Goal: Task Accomplishment & Management: Use online tool/utility

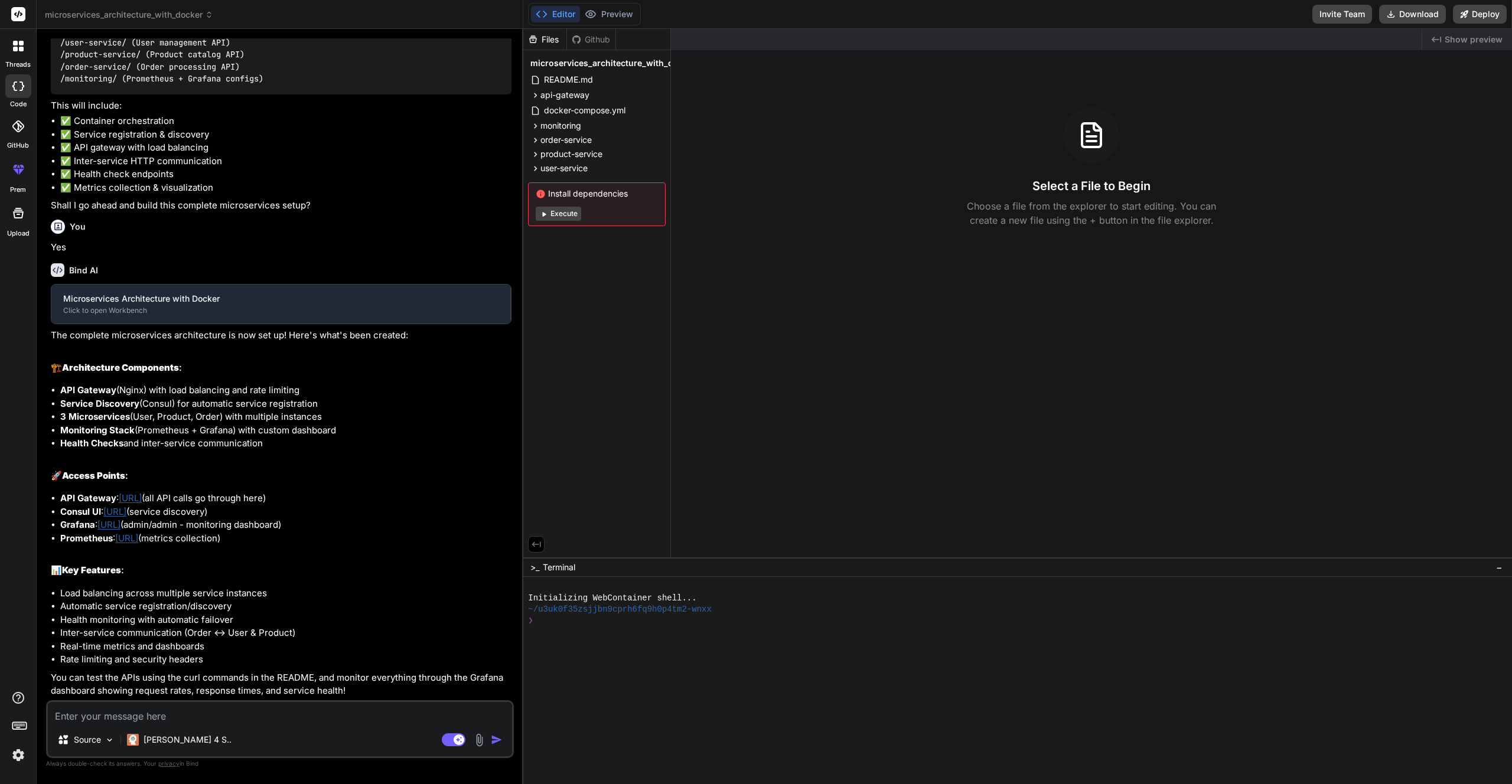
scroll to position [324, 0]
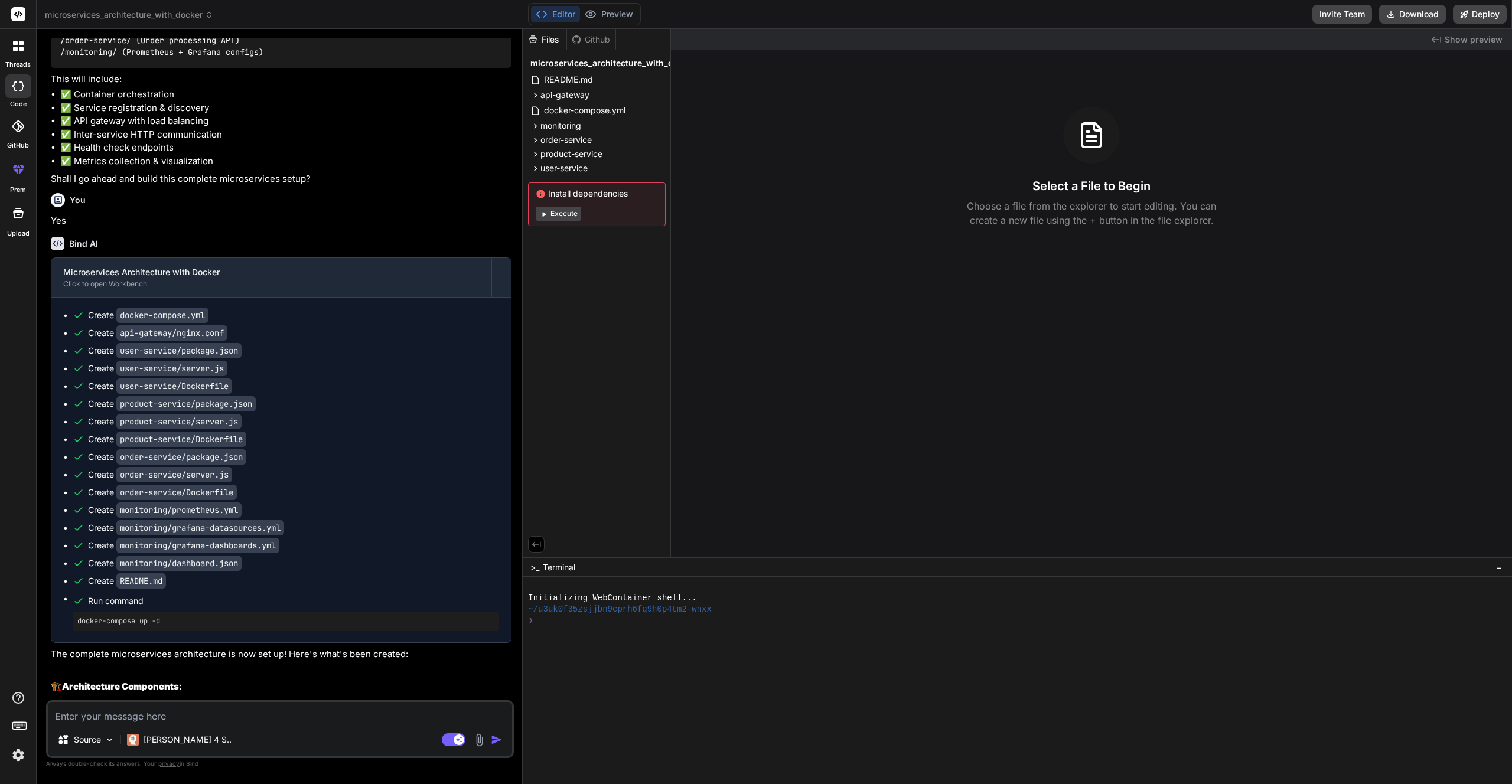
click at [22, 55] on div at bounding box center [18, 46] width 24 height 24
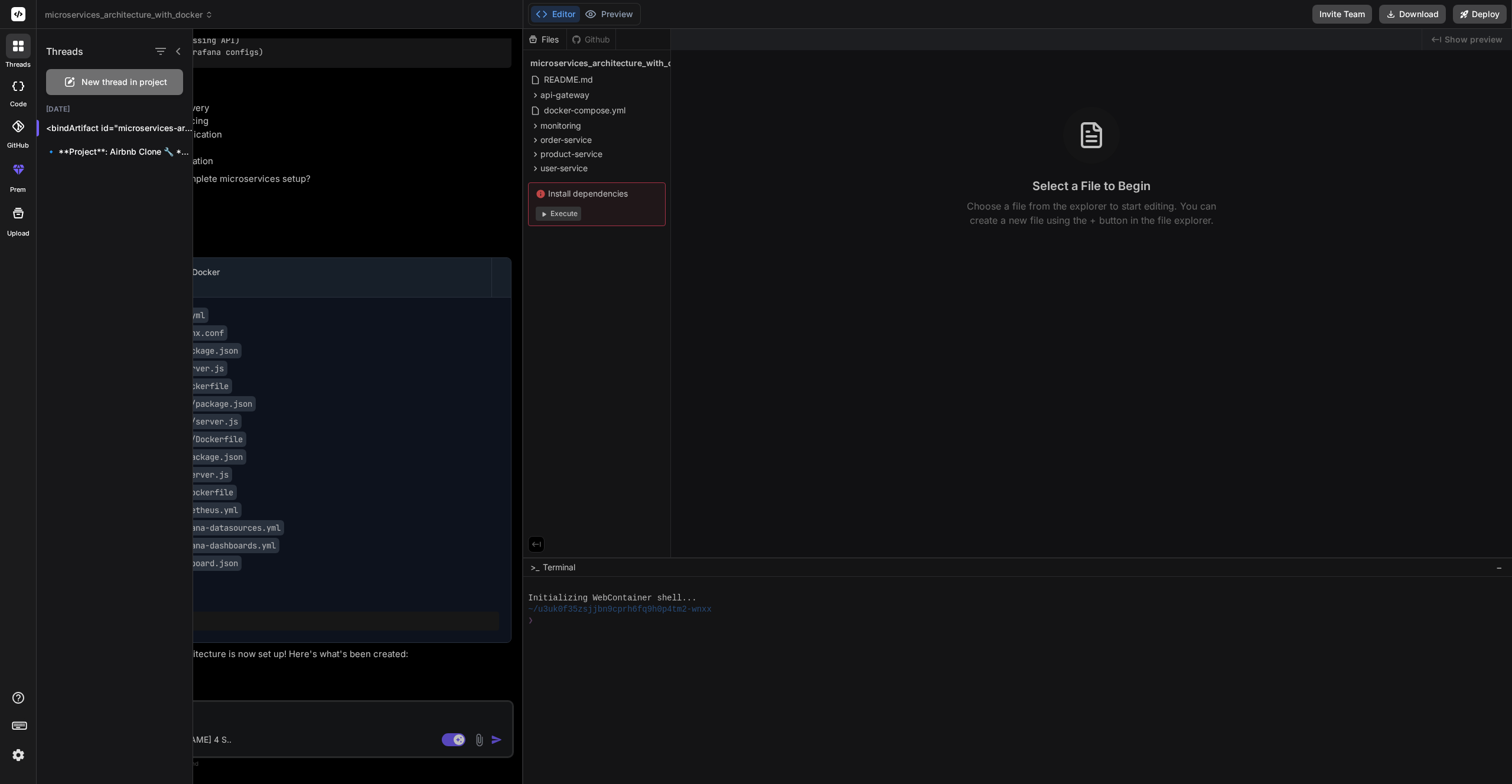
click at [24, 93] on div at bounding box center [18, 86] width 26 height 24
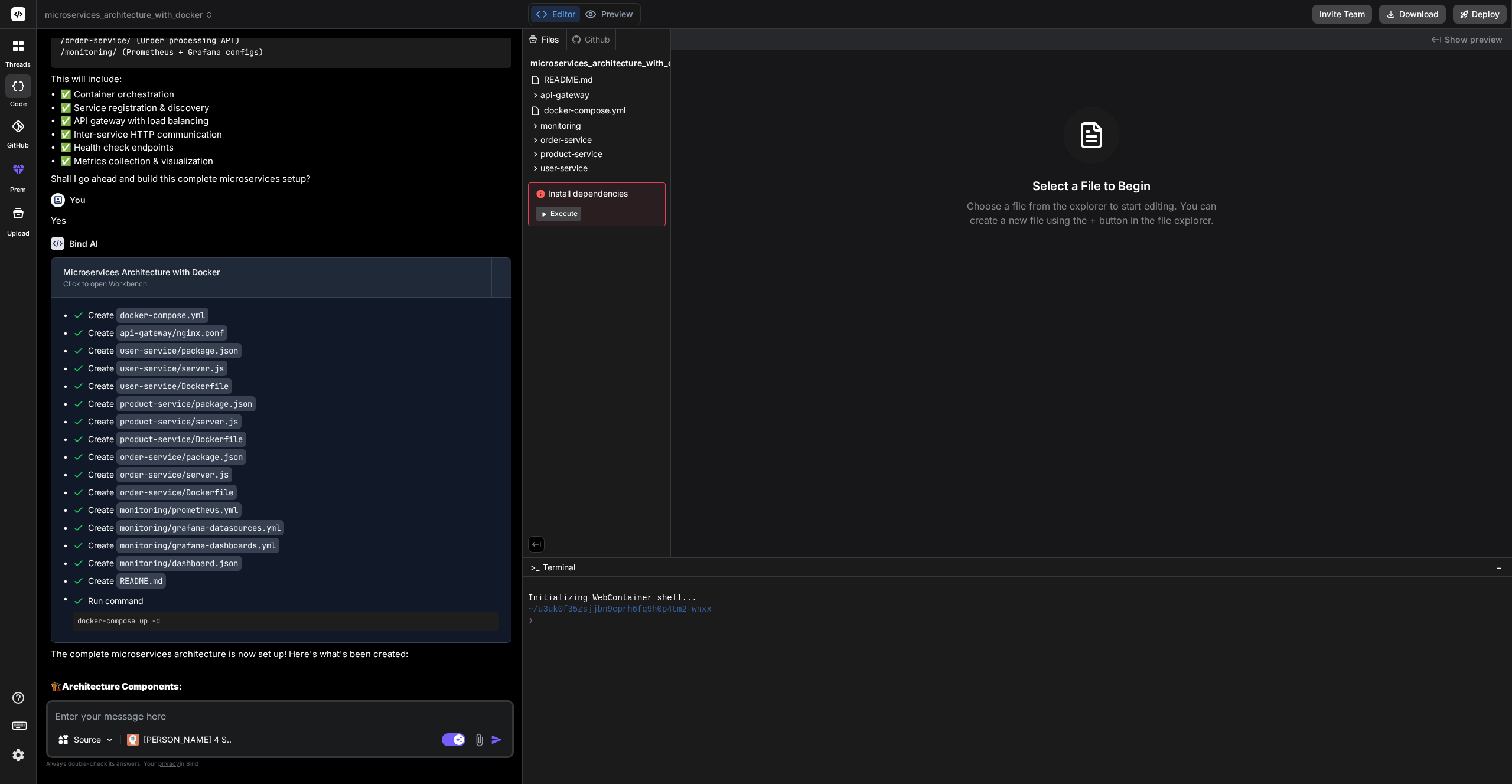
click at [22, 9] on rect at bounding box center [19, 14] width 14 height 14
click at [19, 17] on rect at bounding box center [19, 14] width 14 height 14
click at [174, 12] on span "microservices_architecture_with_docker" at bounding box center [129, 14] width 168 height 12
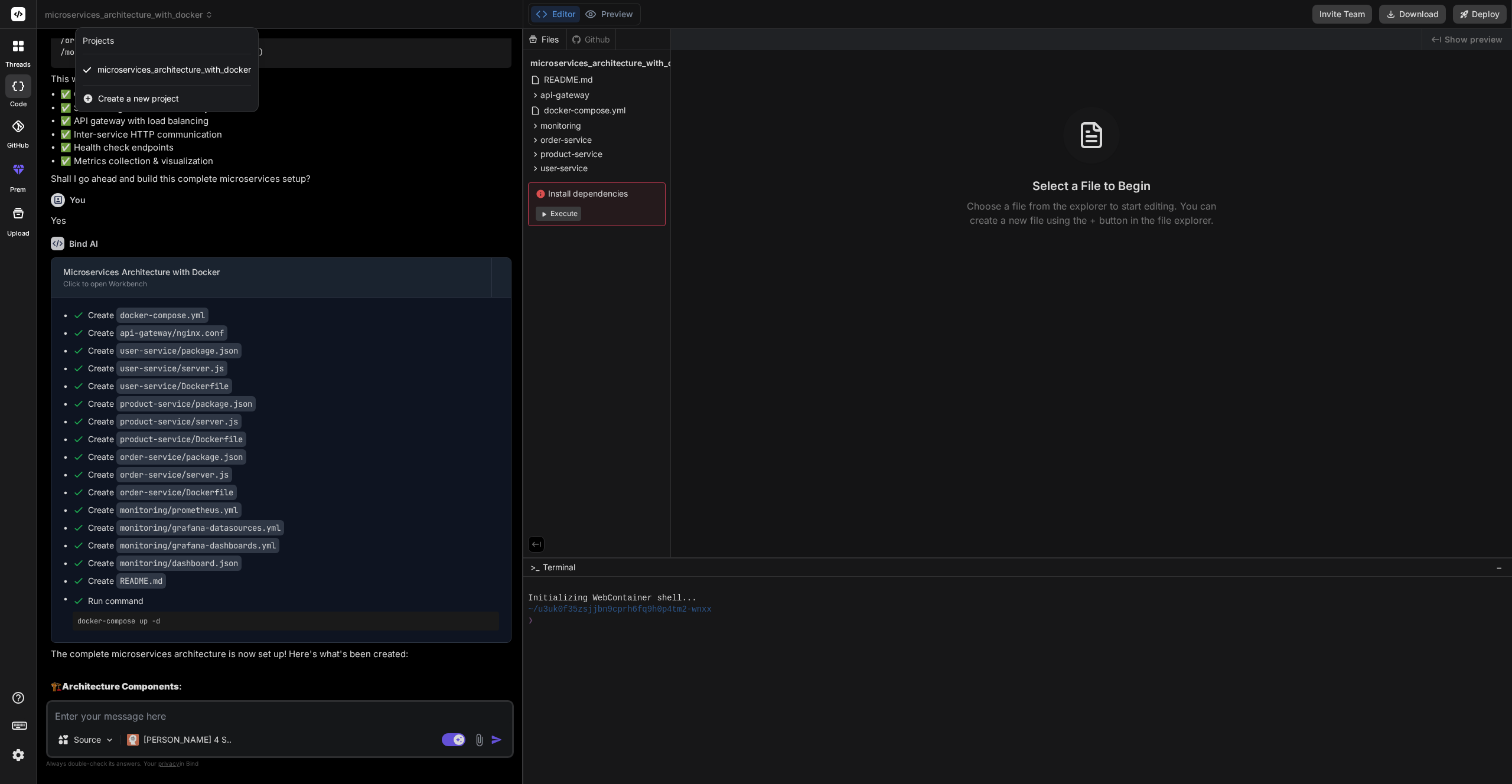
click at [166, 96] on span "Create a new project" at bounding box center [138, 99] width 81 height 12
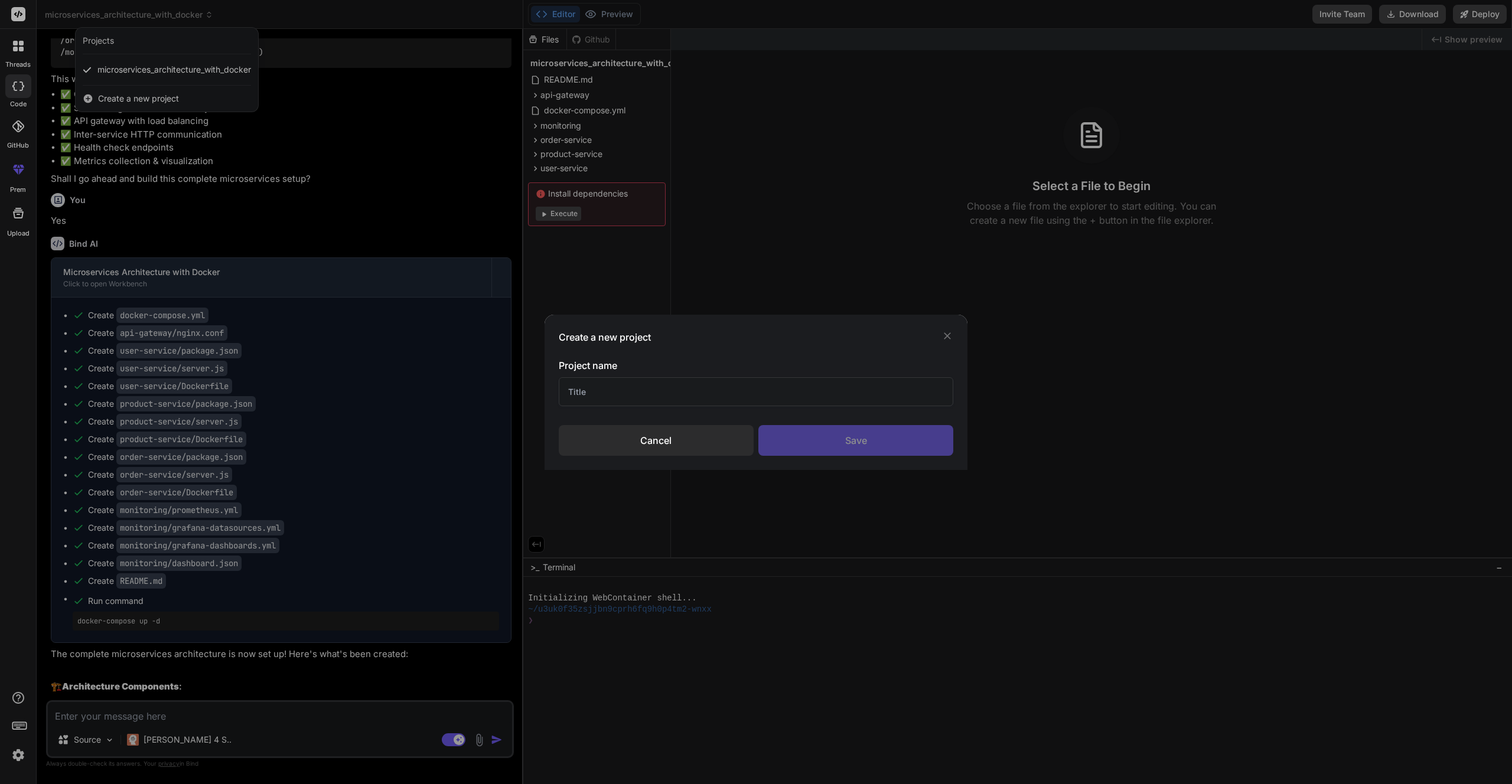
click at [607, 390] on input "text" at bounding box center [756, 391] width 395 height 29
click at [624, 446] on div "Cancel" at bounding box center [656, 440] width 195 height 31
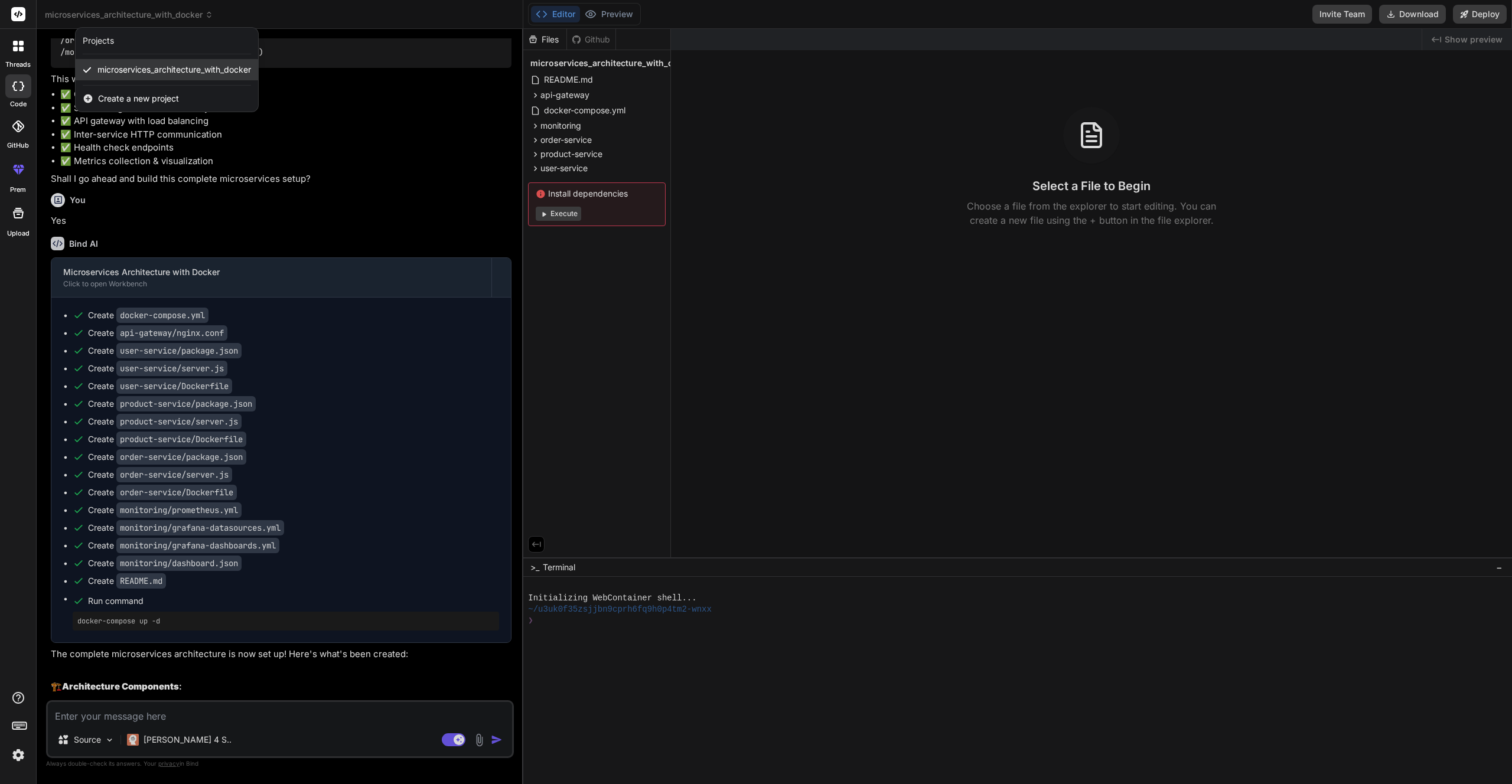
click at [234, 73] on span "microservices_architecture_with_docker" at bounding box center [173, 70] width 153 height 12
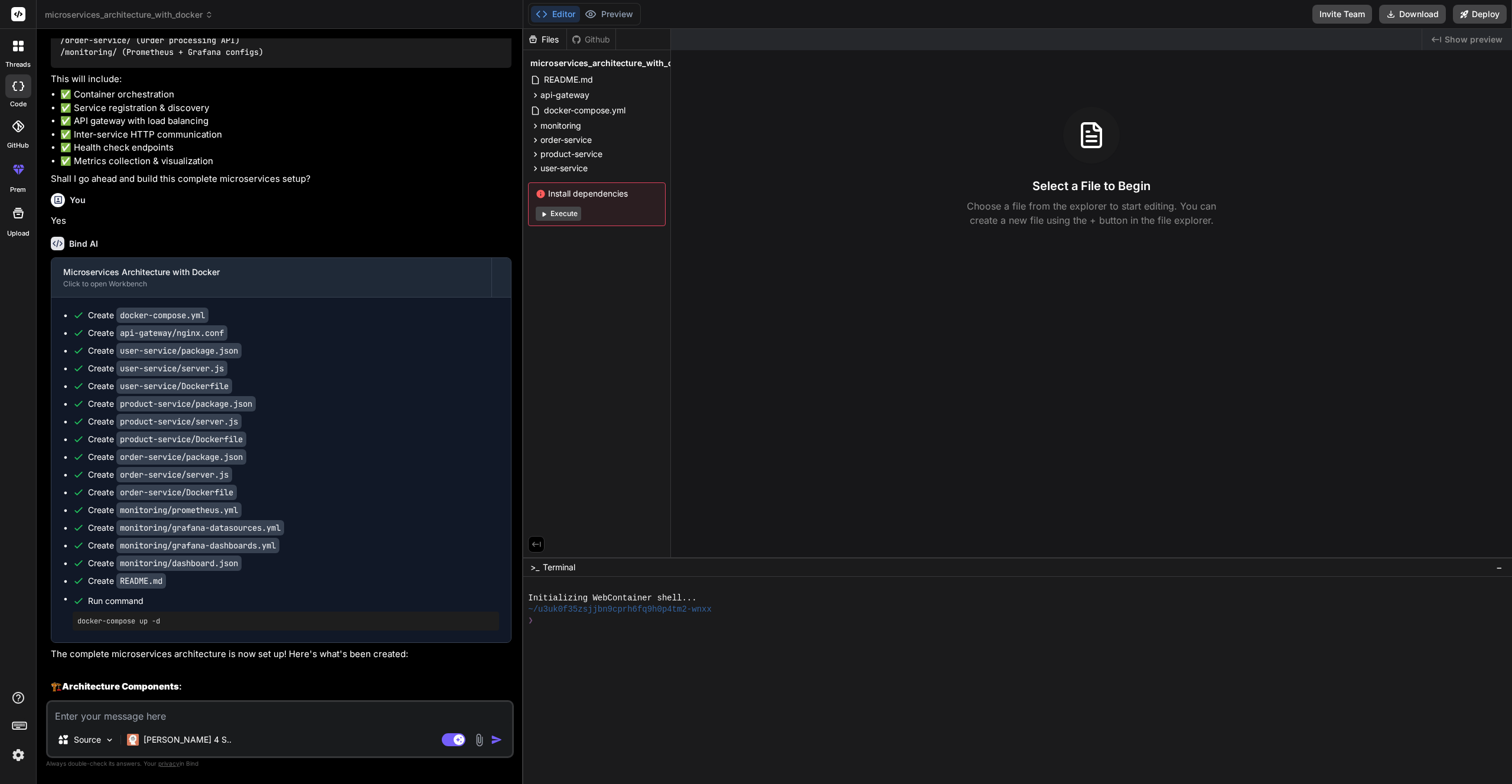
click at [23, 43] on div at bounding box center [18, 46] width 24 height 24
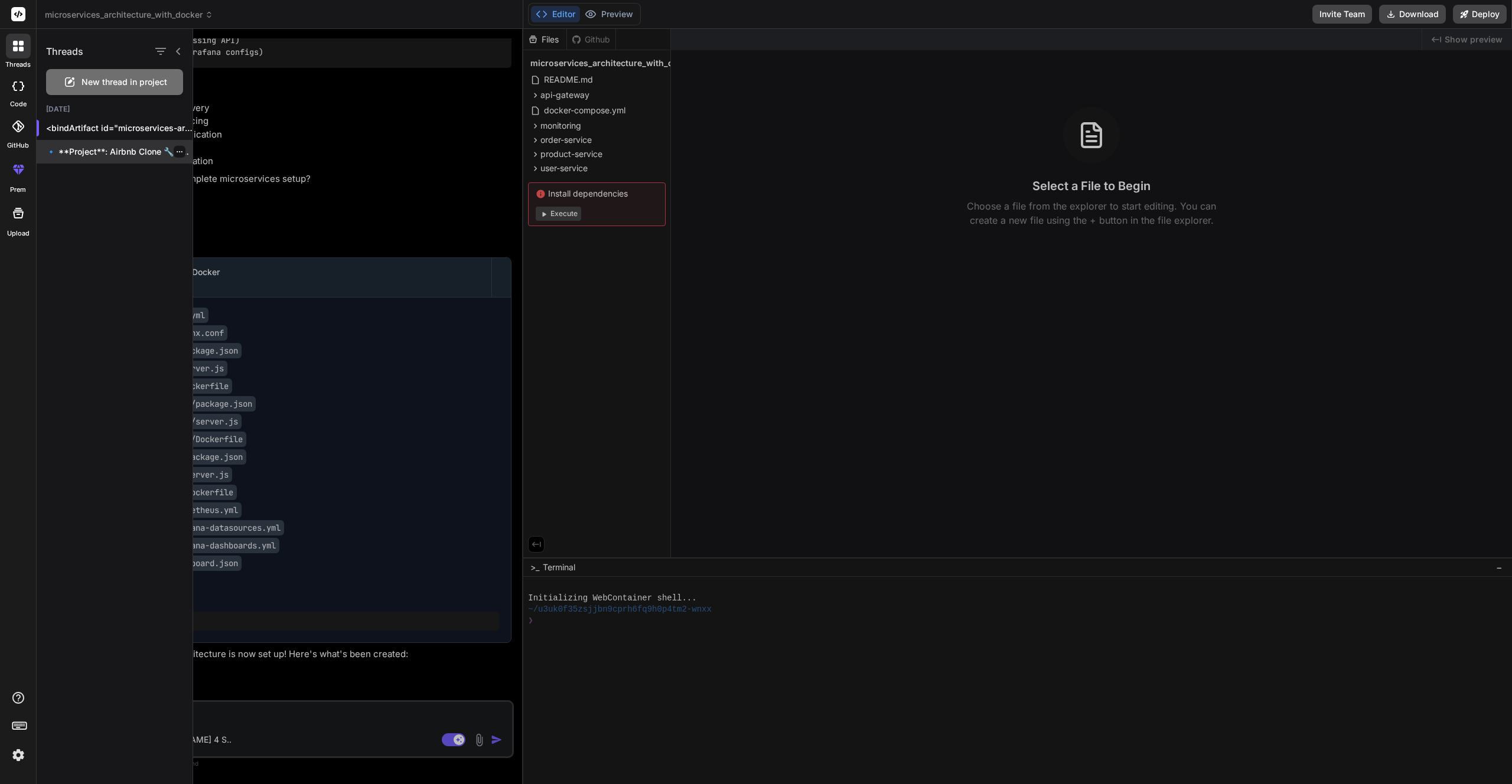
click at [182, 152] on p "🔹 **Project**: Airbnb Clone 🔧 **Tech Stack**:..." at bounding box center [119, 152] width 146 height 12
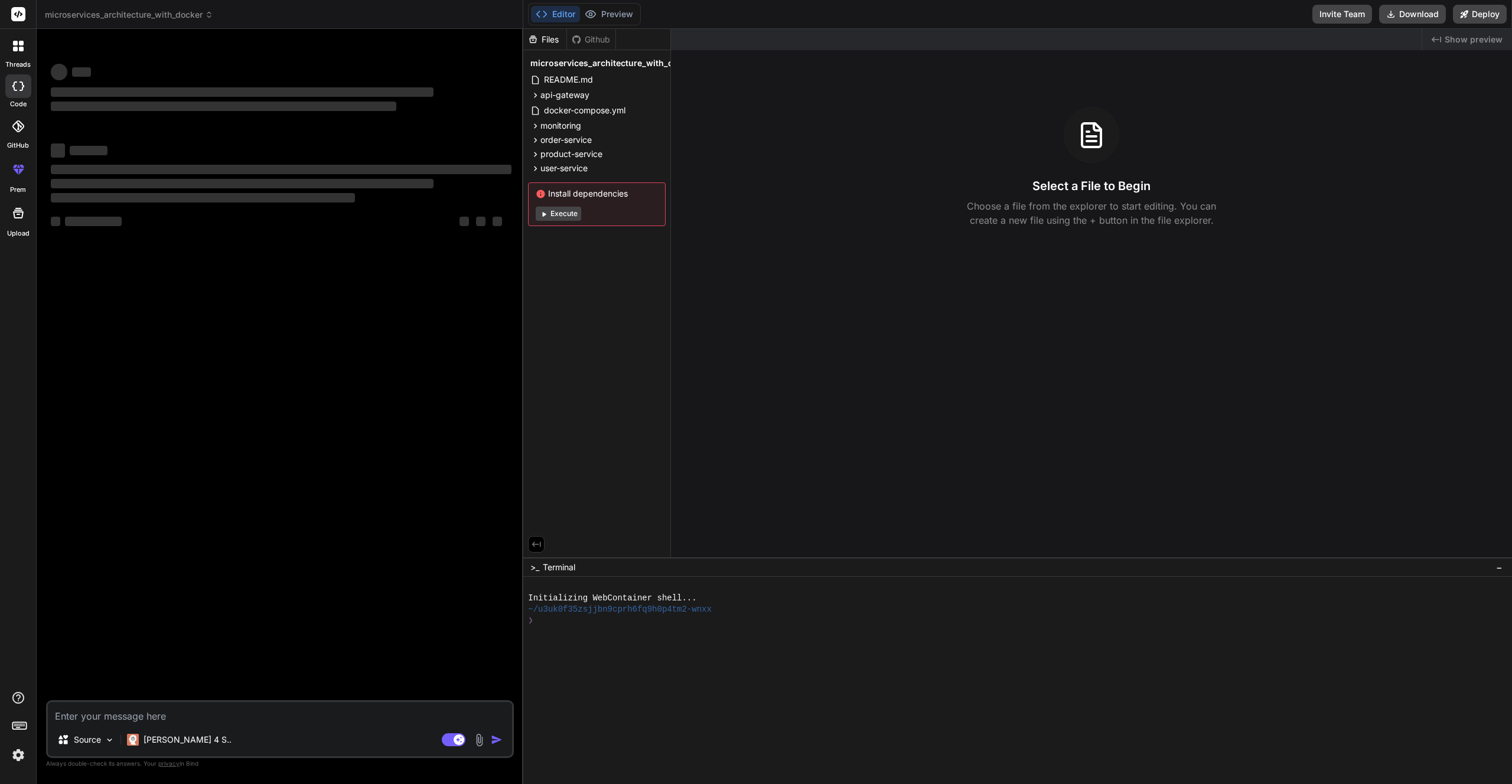
click at [17, 81] on div at bounding box center [18, 86] width 26 height 24
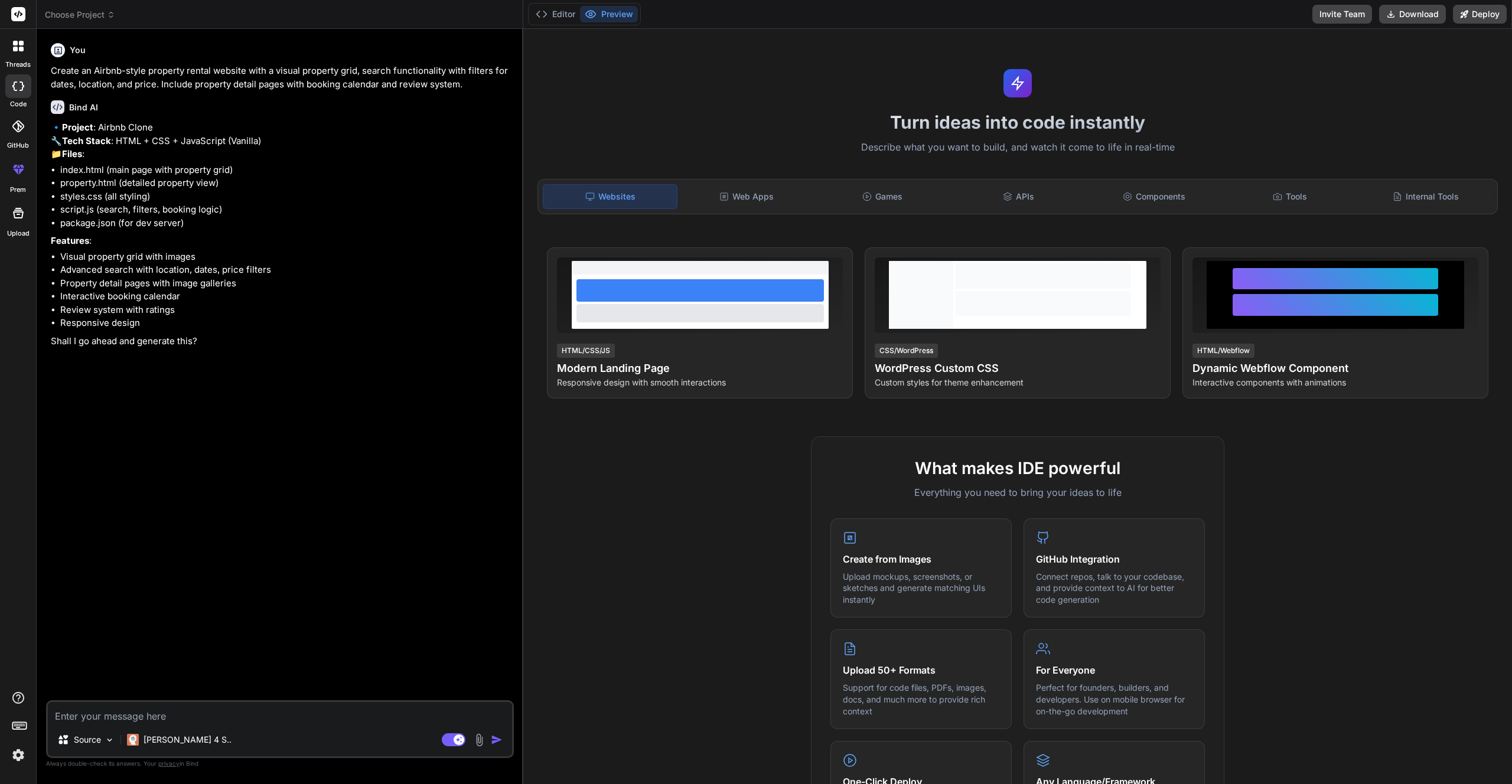
click at [22, 54] on div at bounding box center [18, 46] width 24 height 24
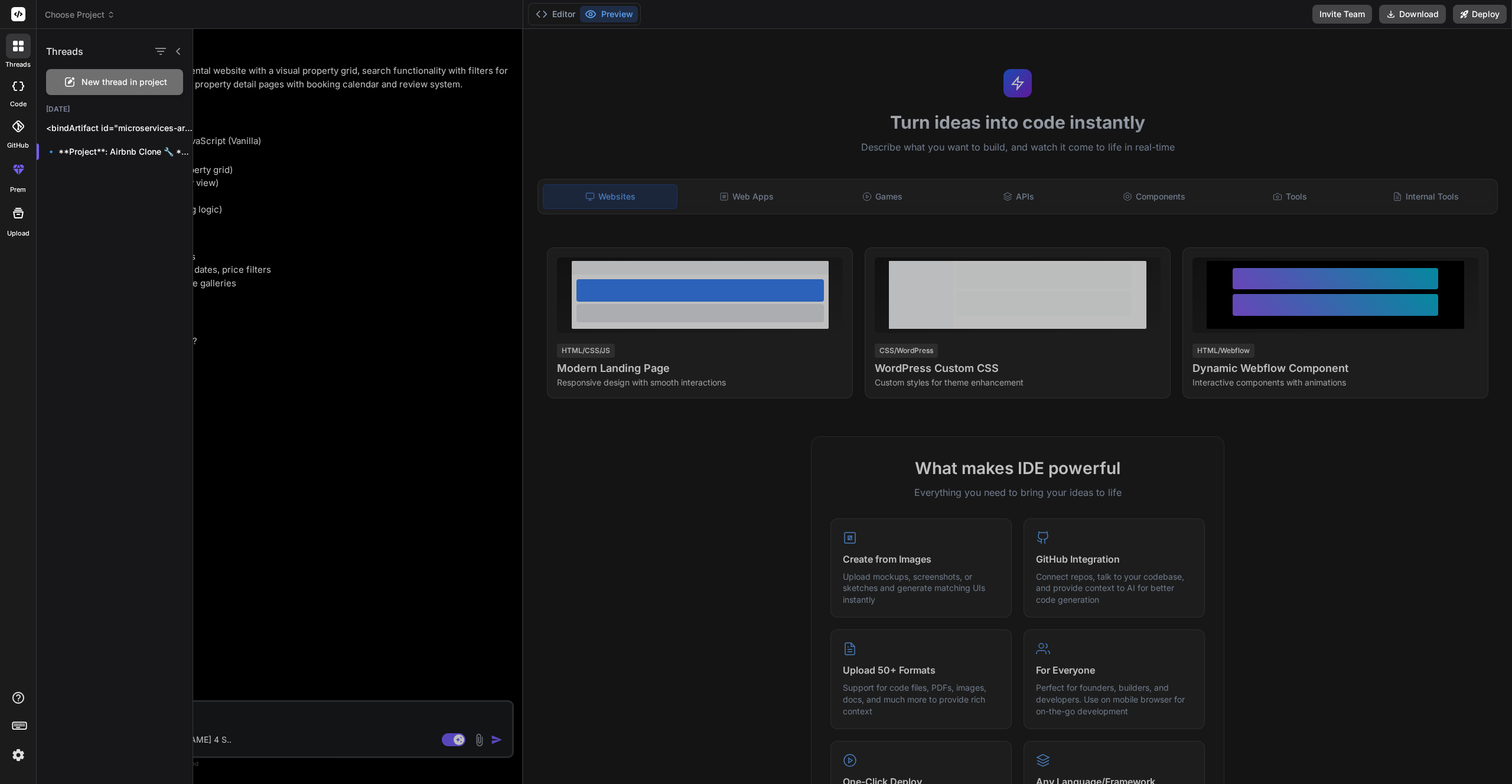
click at [132, 81] on span "New thread in project" at bounding box center [124, 82] width 86 height 12
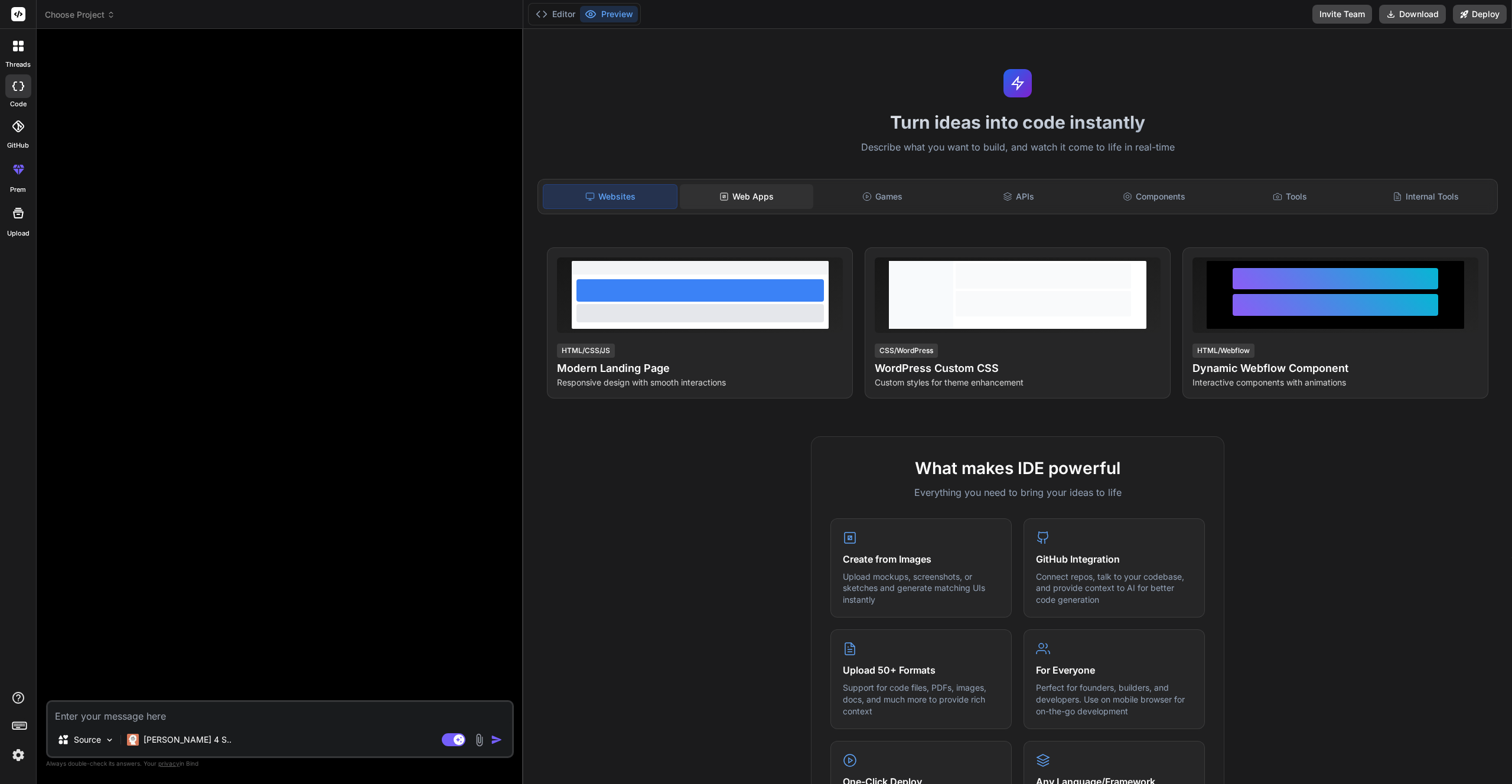
click at [752, 185] on div "Web Apps" at bounding box center [746, 196] width 133 height 24
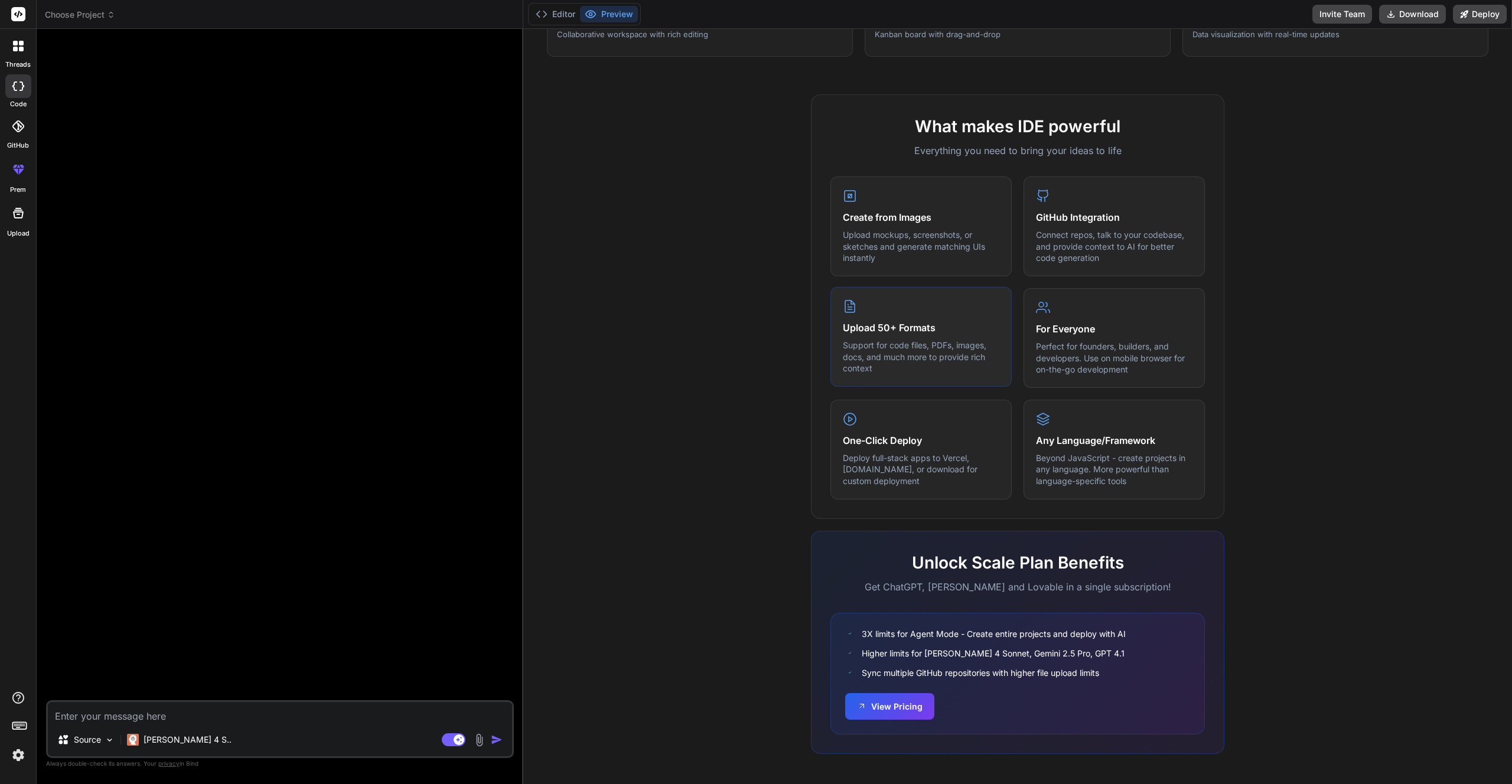
scroll to position [347, 0]
click at [97, 746] on div "Source" at bounding box center [86, 739] width 67 height 24
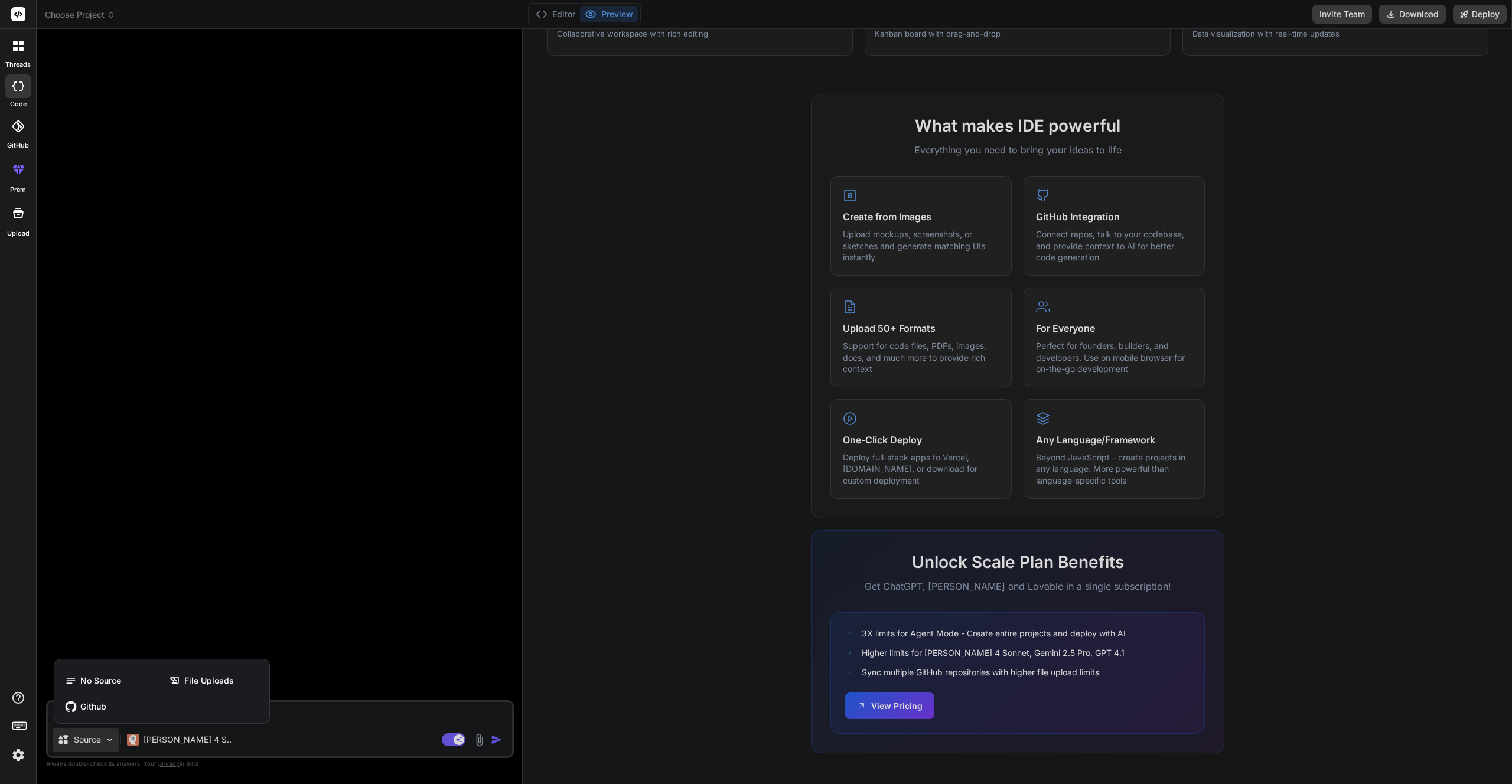
click at [121, 441] on div at bounding box center [756, 392] width 1512 height 784
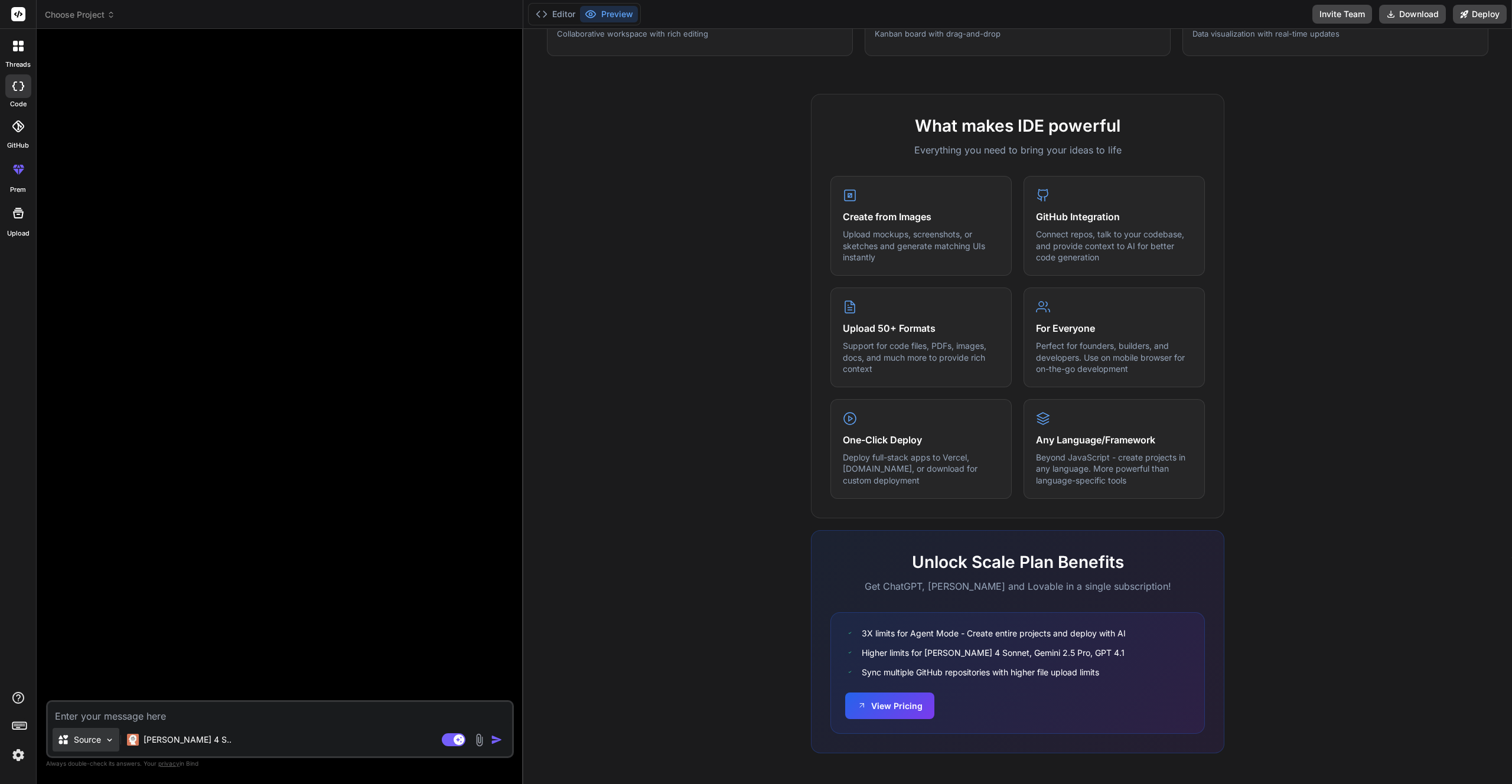
click at [100, 736] on p "Source" at bounding box center [88, 739] width 27 height 12
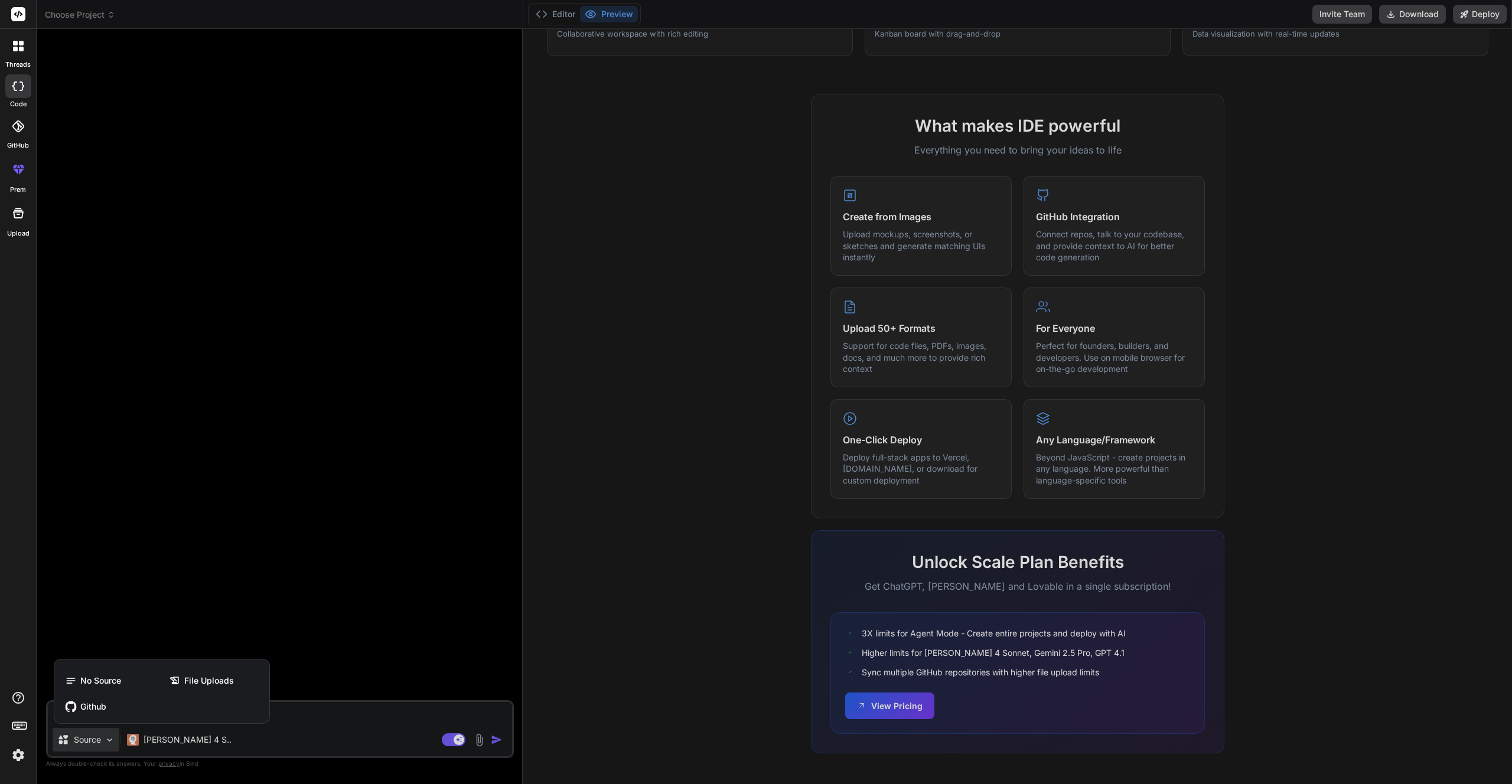
click at [98, 437] on div at bounding box center [756, 392] width 1512 height 784
type textarea "x"
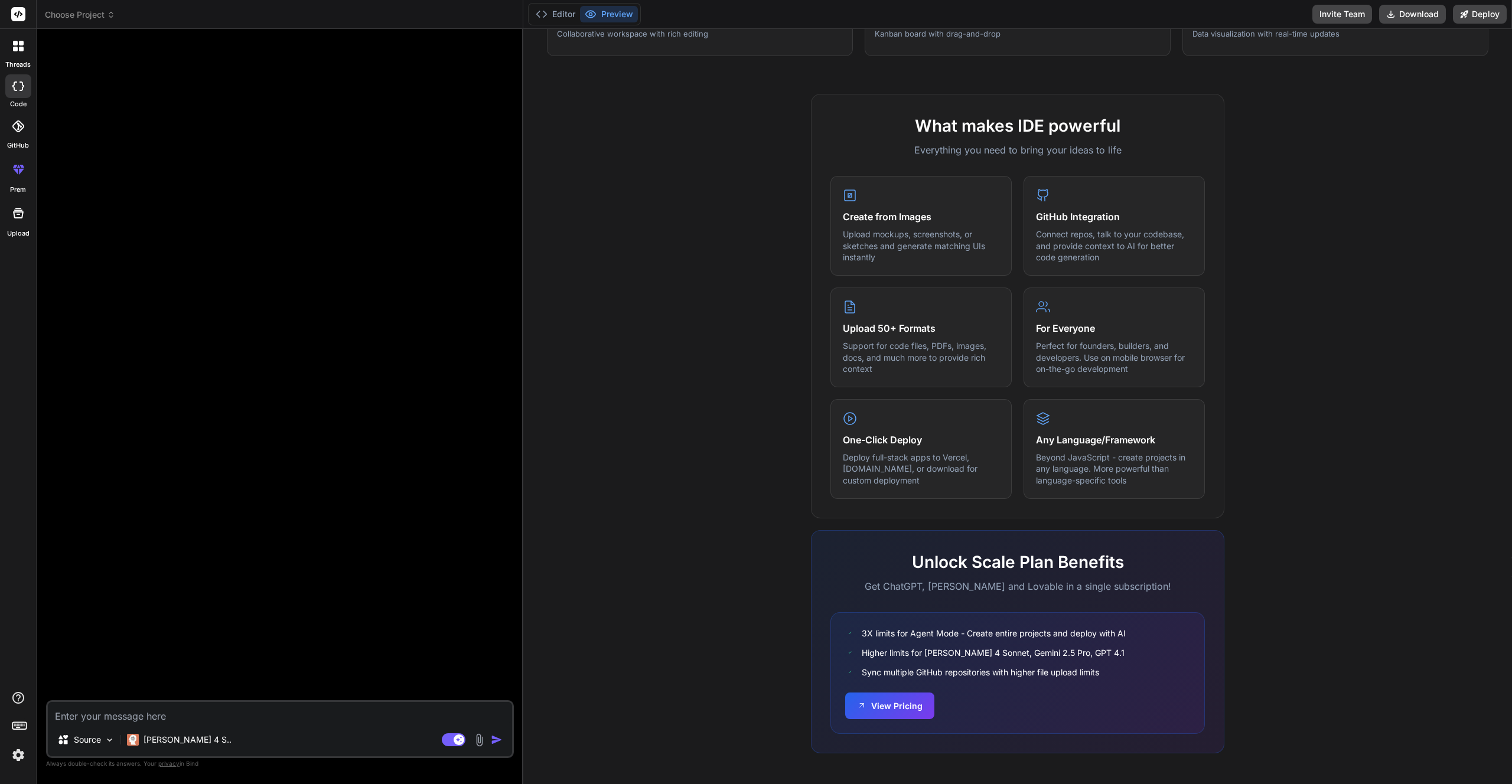
click at [80, 718] on textarea at bounding box center [279, 713] width 464 height 22
type textarea "B"
type textarea "x"
type textarea "Bu"
type textarea "x"
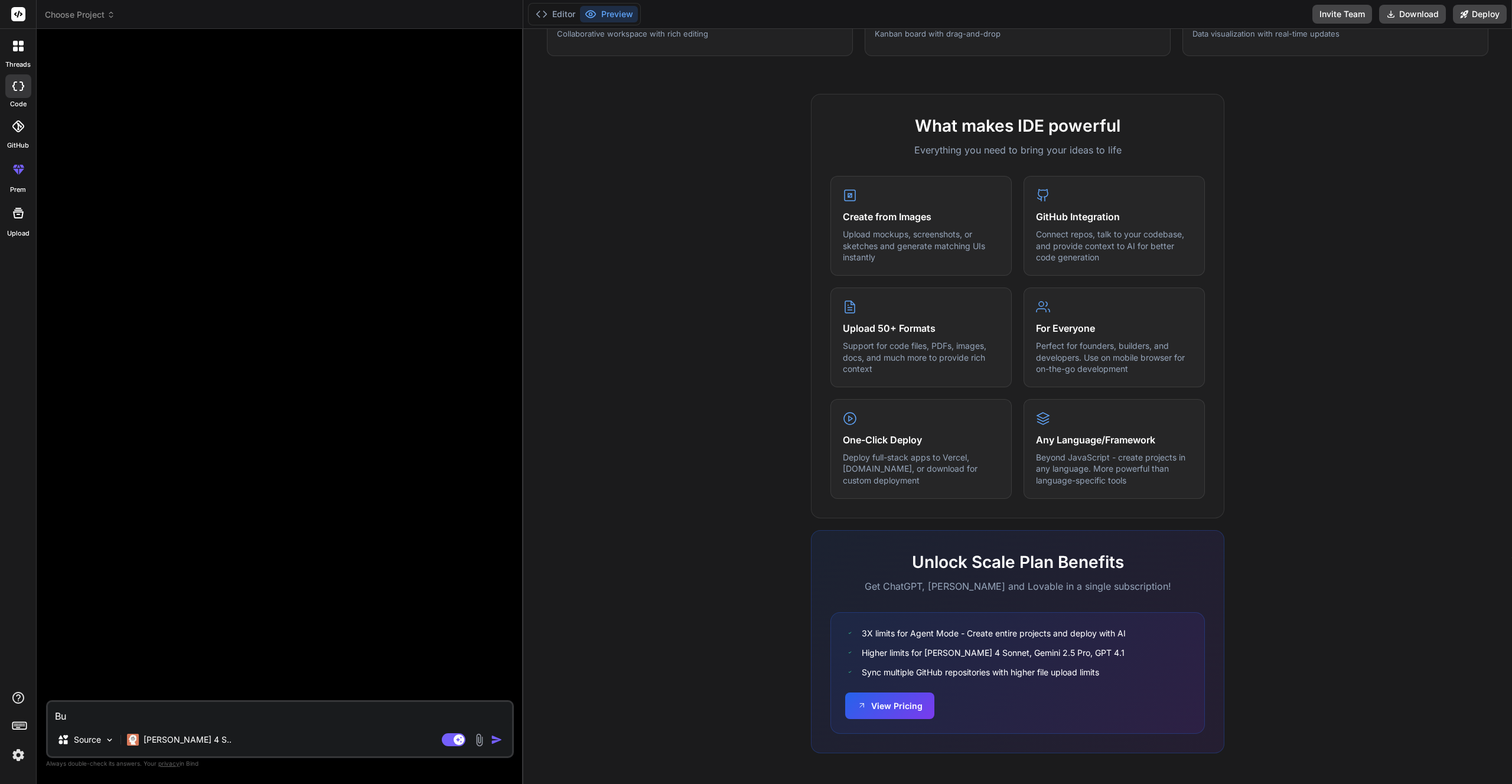
type textarea "[PERSON_NAME]"
type textarea "x"
type textarea "Buil"
type textarea "x"
type textarea "Build"
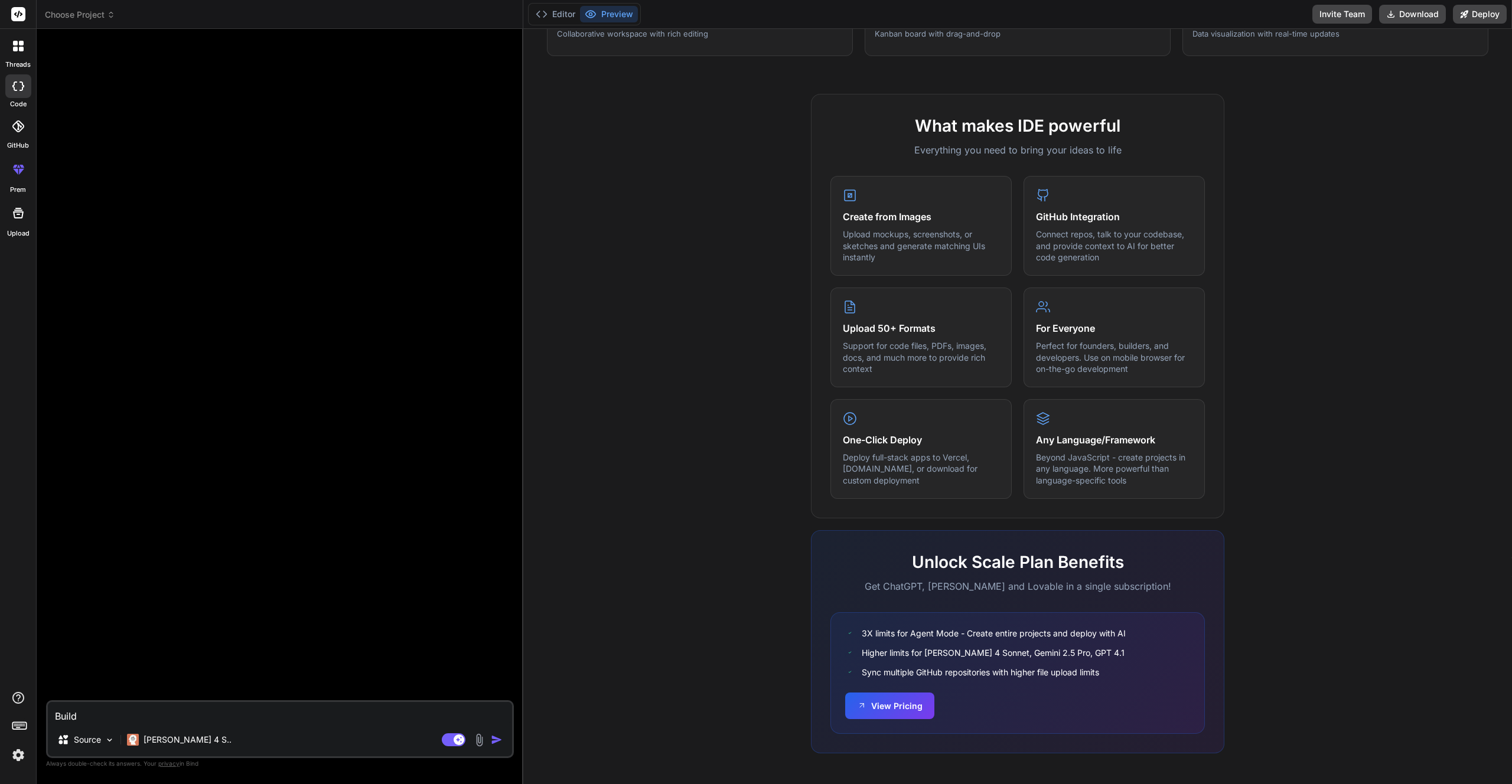
type textarea "x"
type textarea "Build"
type textarea "x"
type textarea "Build a"
type textarea "x"
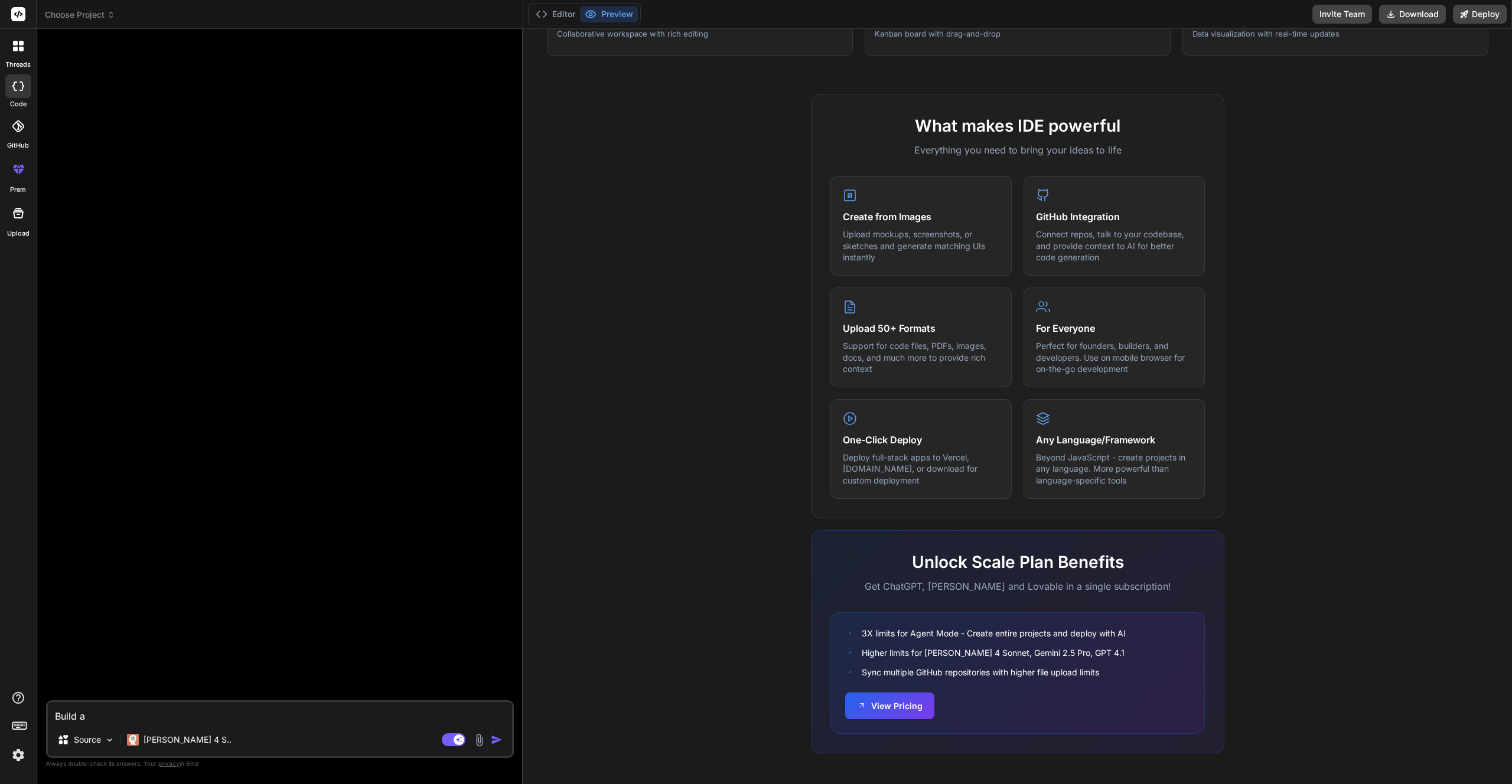
type textarea "Build a"
type textarea "x"
type textarea "Build a m"
type textarea "x"
type textarea "Build a mo"
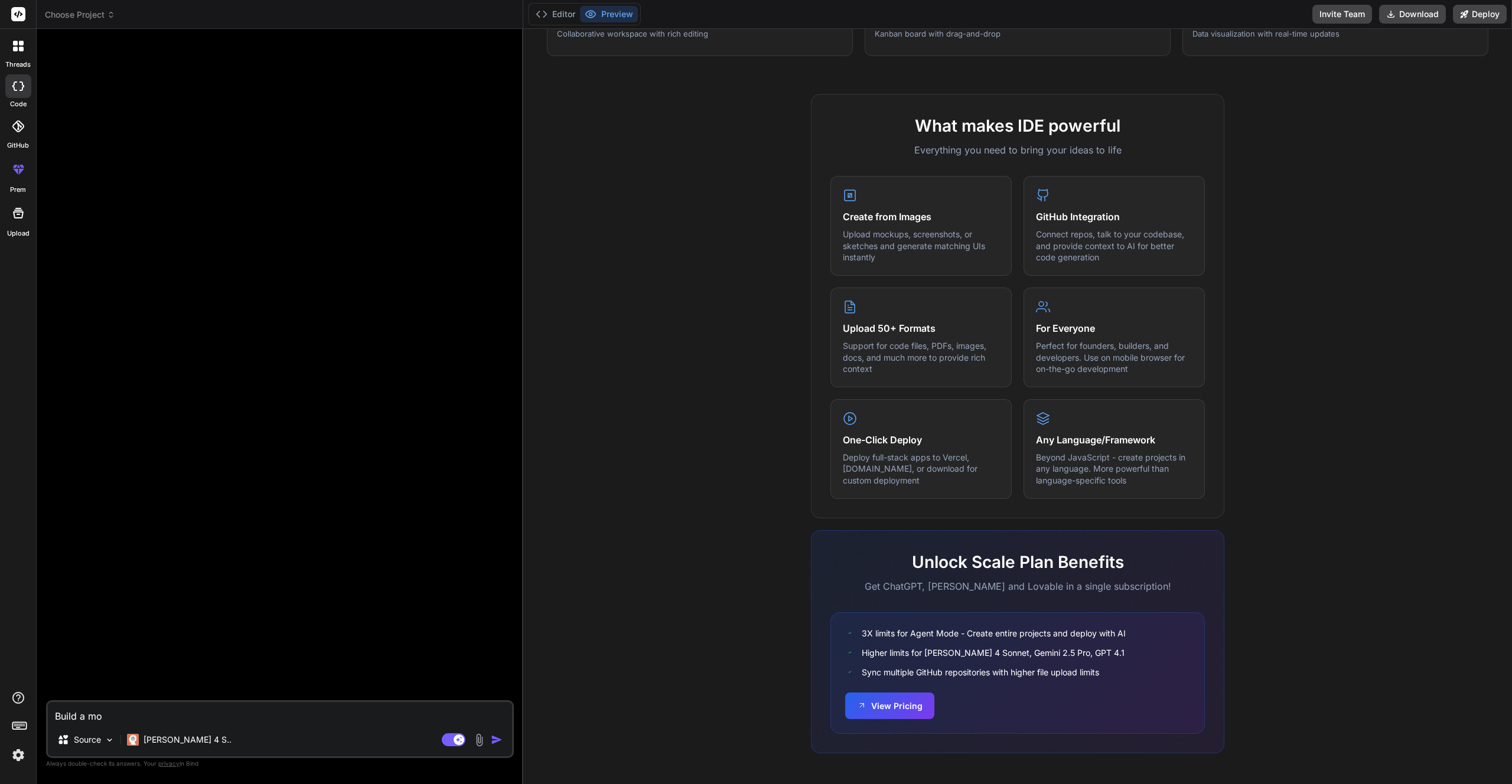
type textarea "x"
type textarea "Build a mon"
type textarea "x"
type textarea "Build a mono"
type textarea "x"
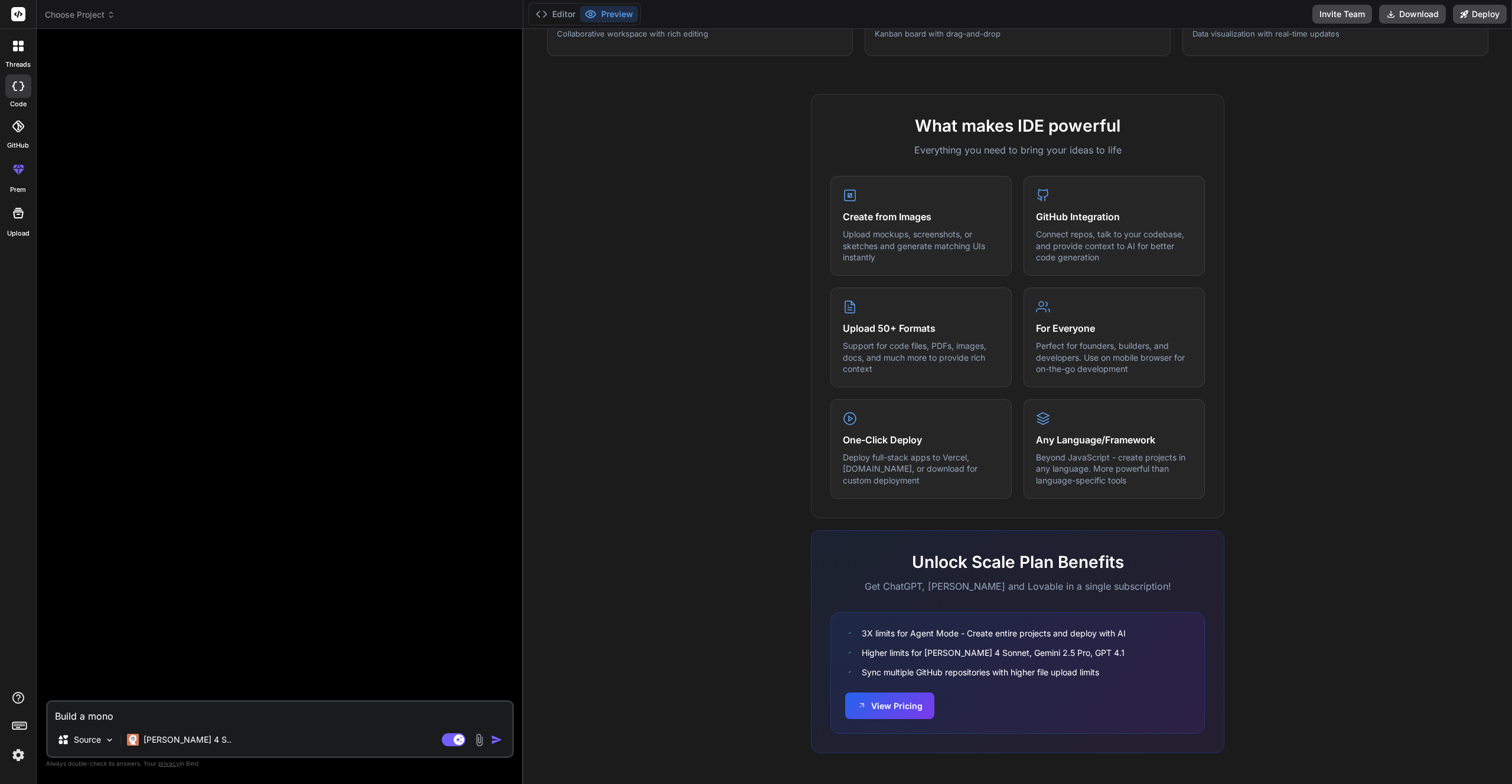
type textarea "Build a mono"
type textarea "x"
type textarea "Build a mono r"
type textarea "x"
type textarea "Build a mono re"
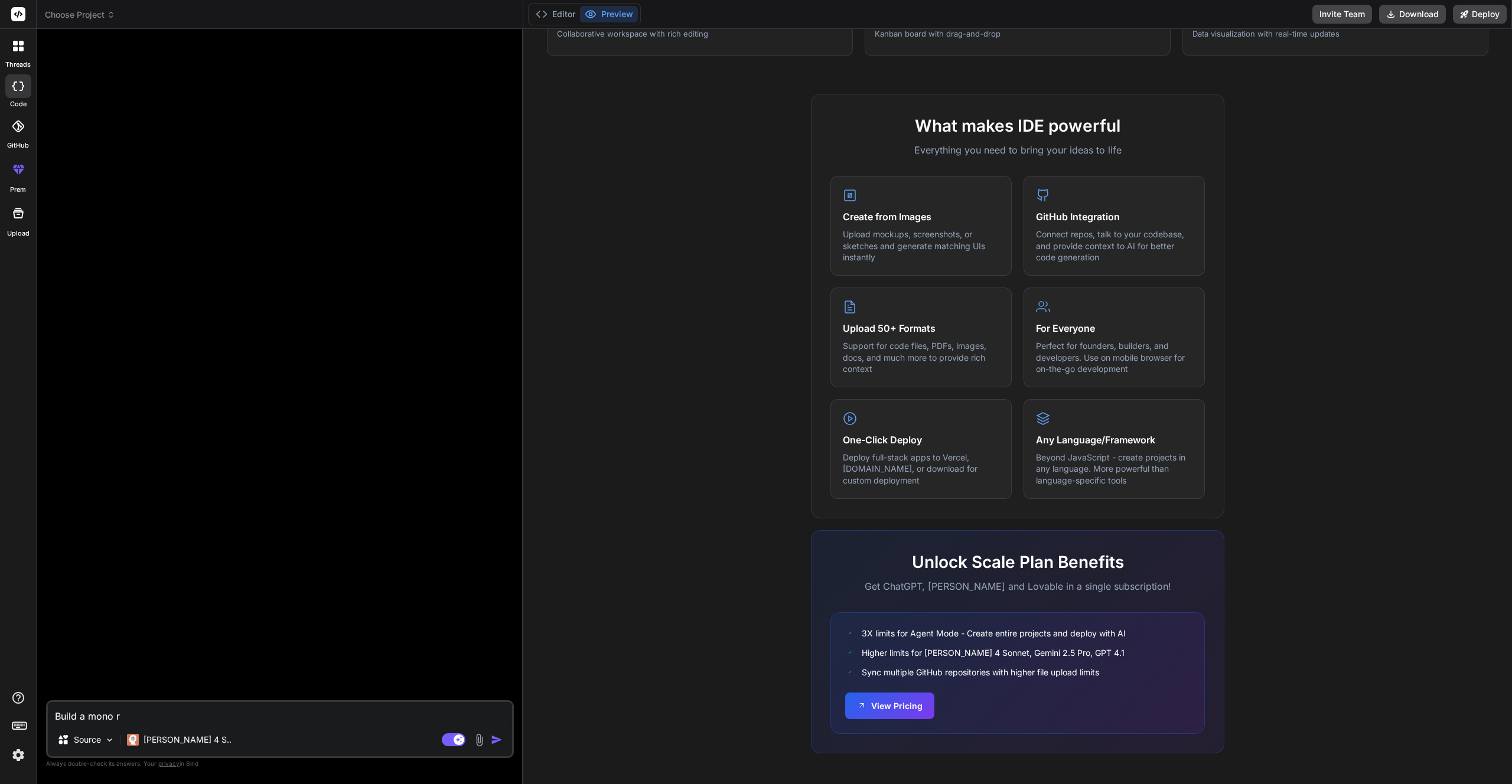
type textarea "x"
type textarea "Build a mono rep"
type textarea "x"
type textarea "Build a mono repo"
type textarea "x"
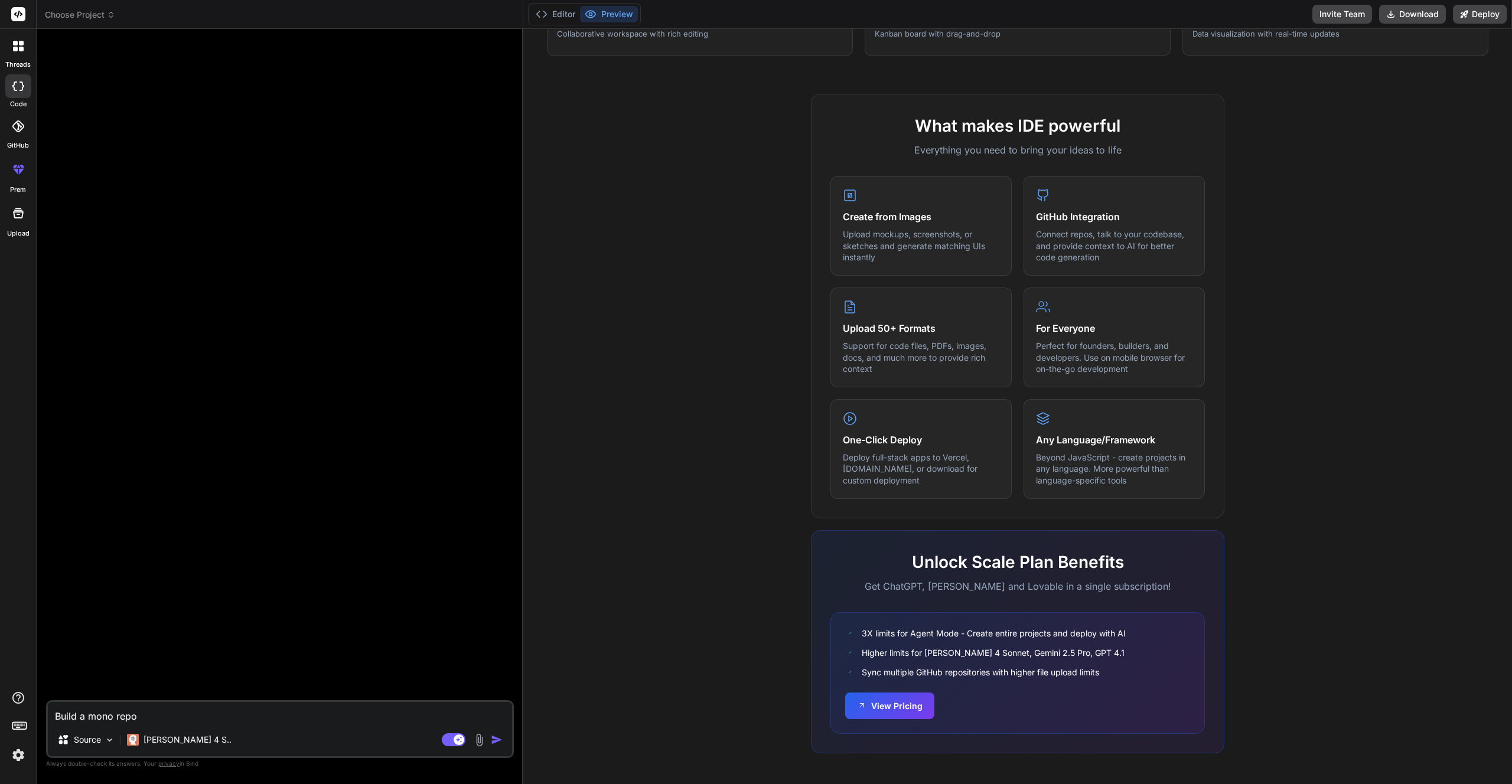
type textarea "Build a mono repor"
type textarea "x"
type textarea "Build a mono repor"
type textarea "x"
type textarea "Build a mono repor"
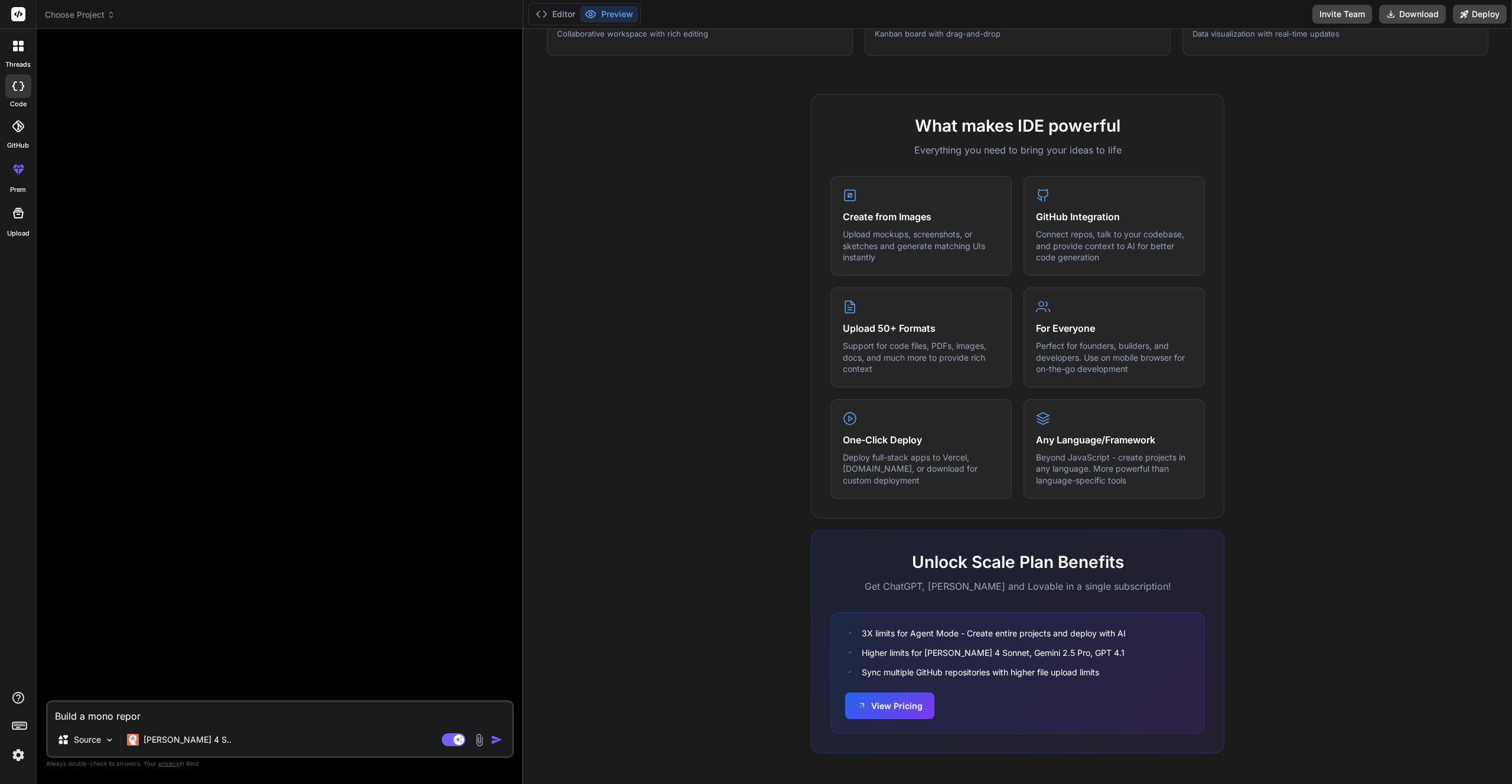
type textarea "x"
type textarea "Build a mono repo"
type textarea "x"
type textarea "Build a mono repo"
type textarea "x"
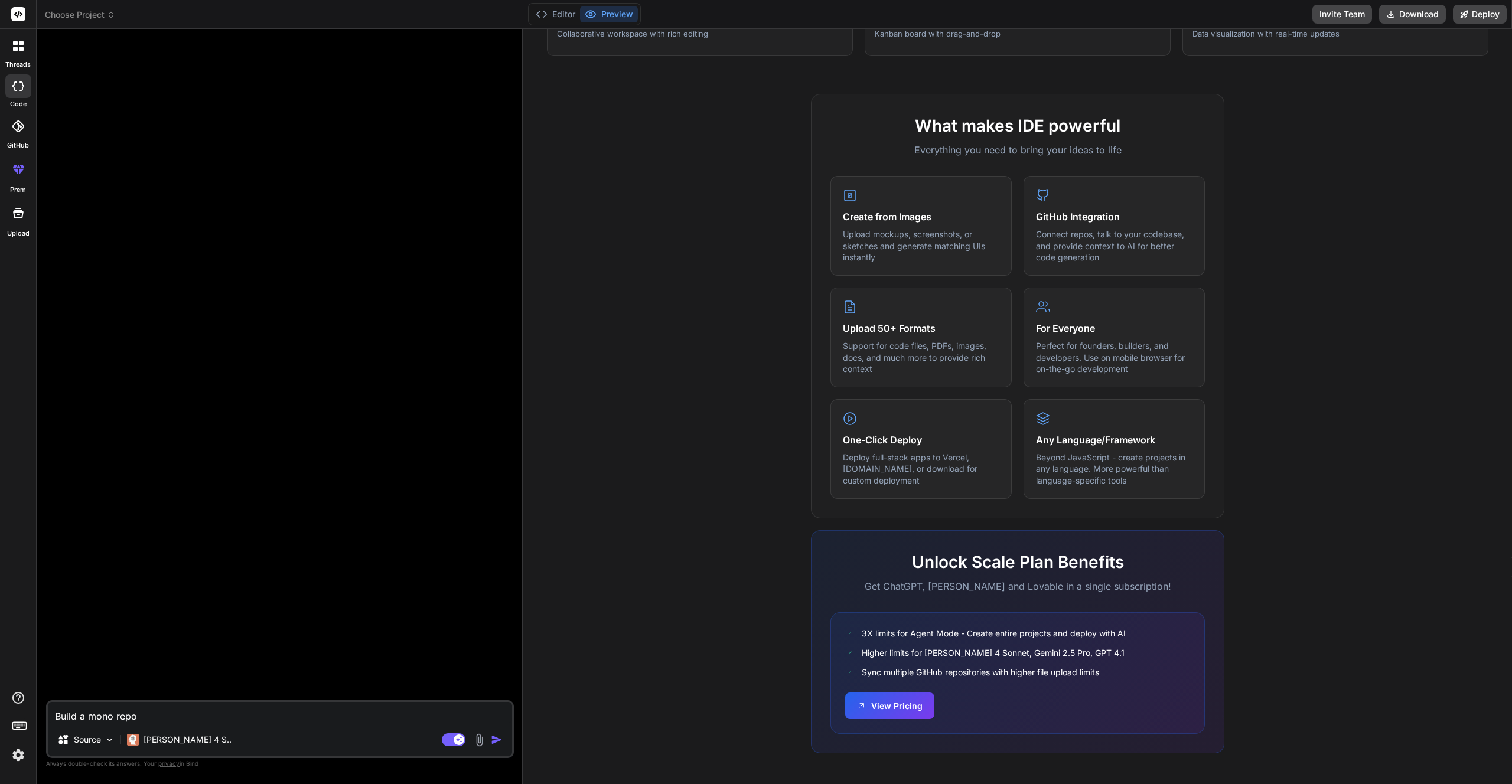
type textarea "Build a mono repo t"
type textarea "x"
type textarea "Build a mono repo th"
type textarea "x"
type textarea "Build a mono repo tha"
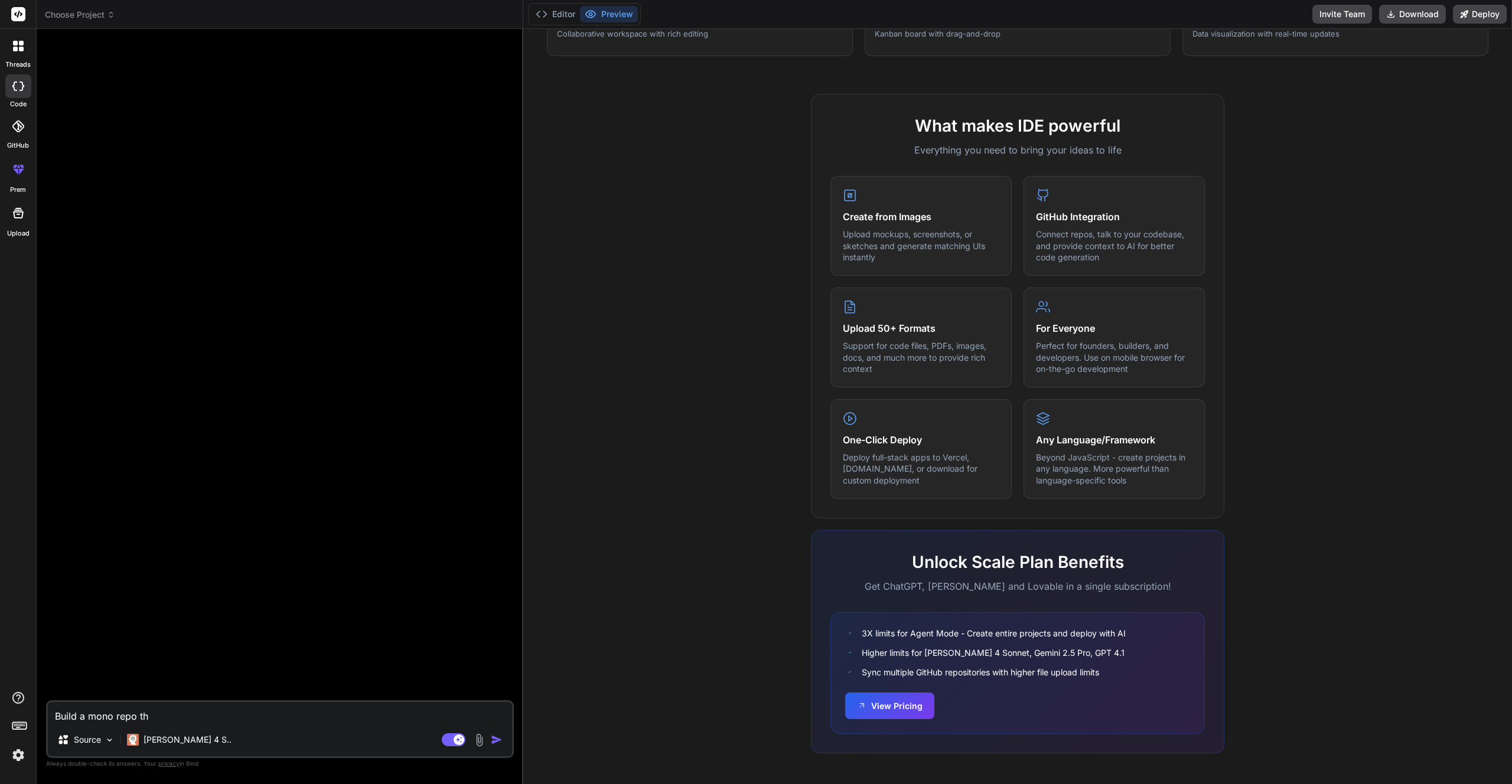
type textarea "x"
type textarea "Build a mono repo that"
type textarea "x"
type textarea "Build a mono repo that"
type textarea "x"
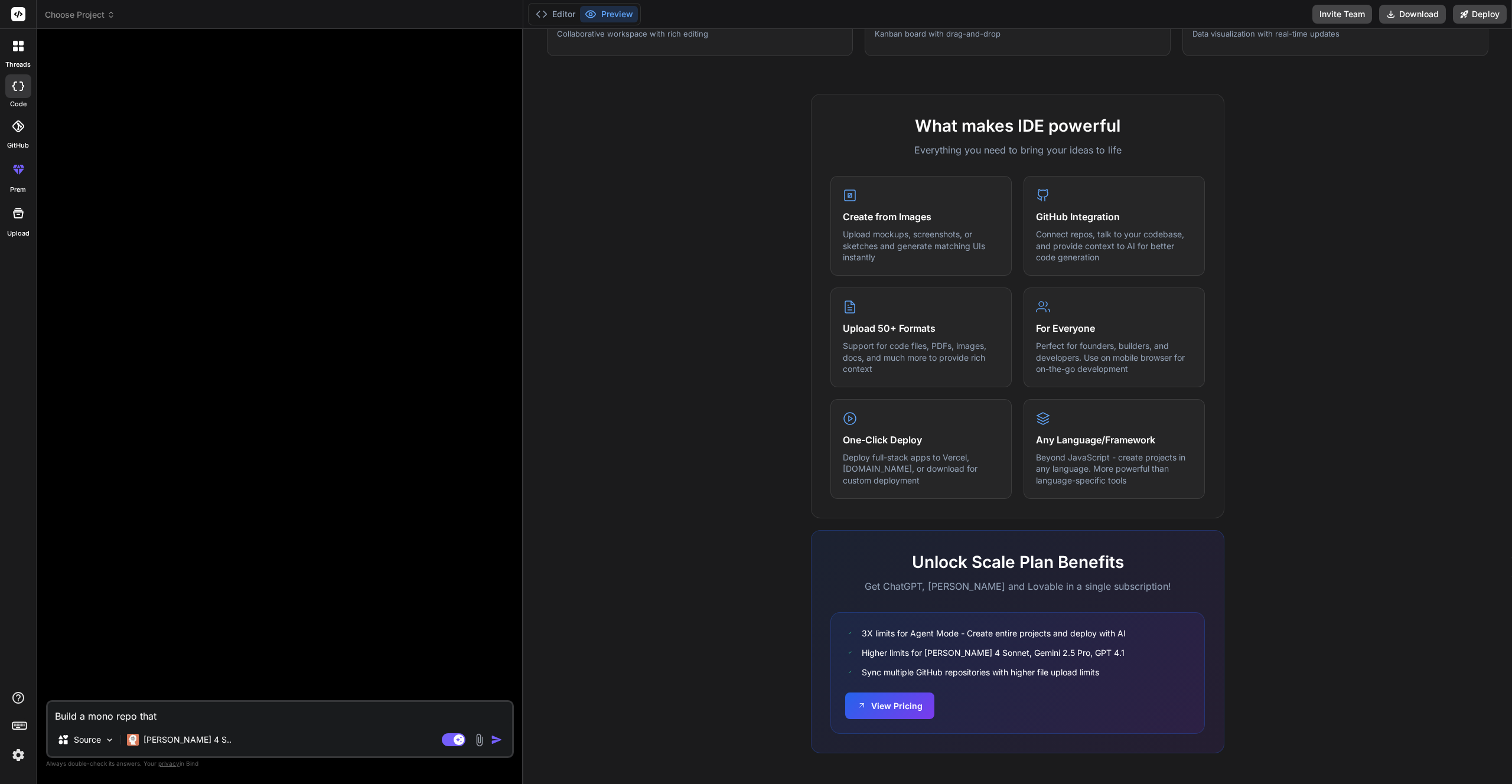
type textarea "Build a mono repo that i"
type textarea "x"
type textarea "Build a mono repo that in"
type textarea "x"
type textarea "Build a mono repo that inc"
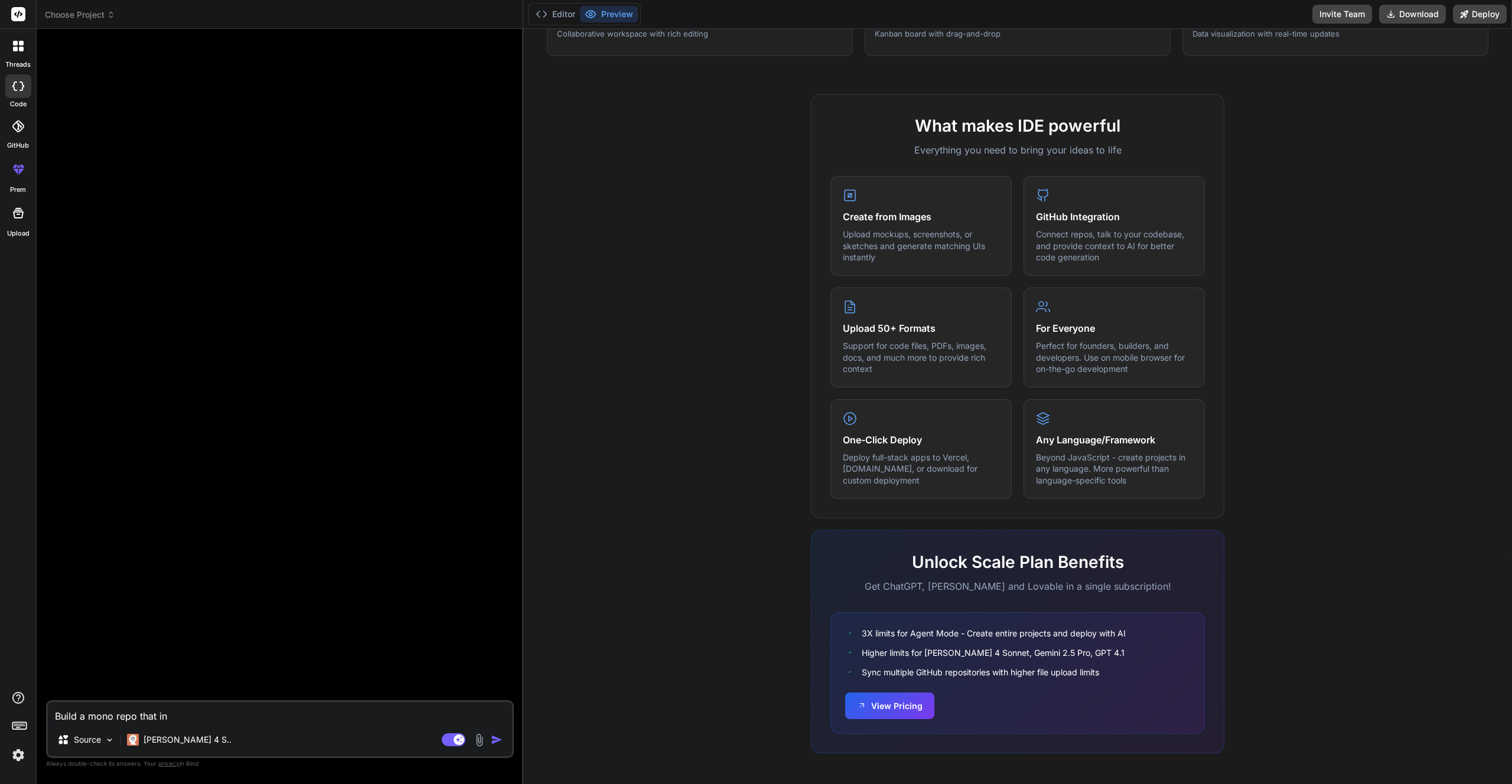
type textarea "x"
type textarea "Build a mono repo that incl"
type textarea "x"
type textarea "Build a mono repo that inclu"
type textarea "x"
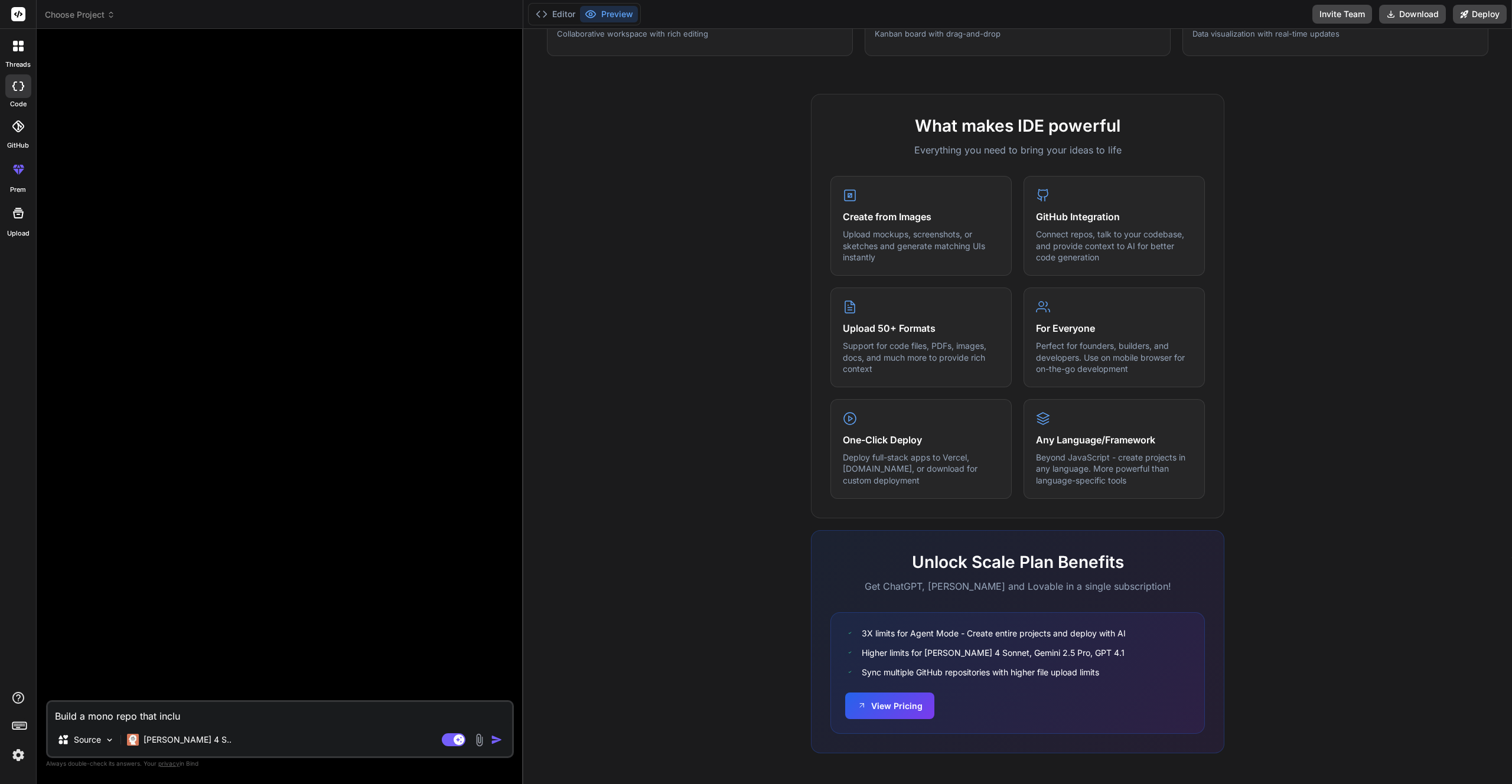
type textarea "Build a mono repo that includ"
type textarea "x"
type textarea "Build a mono repo that include"
type textarea "x"
type textarea "Build a mono repo that included"
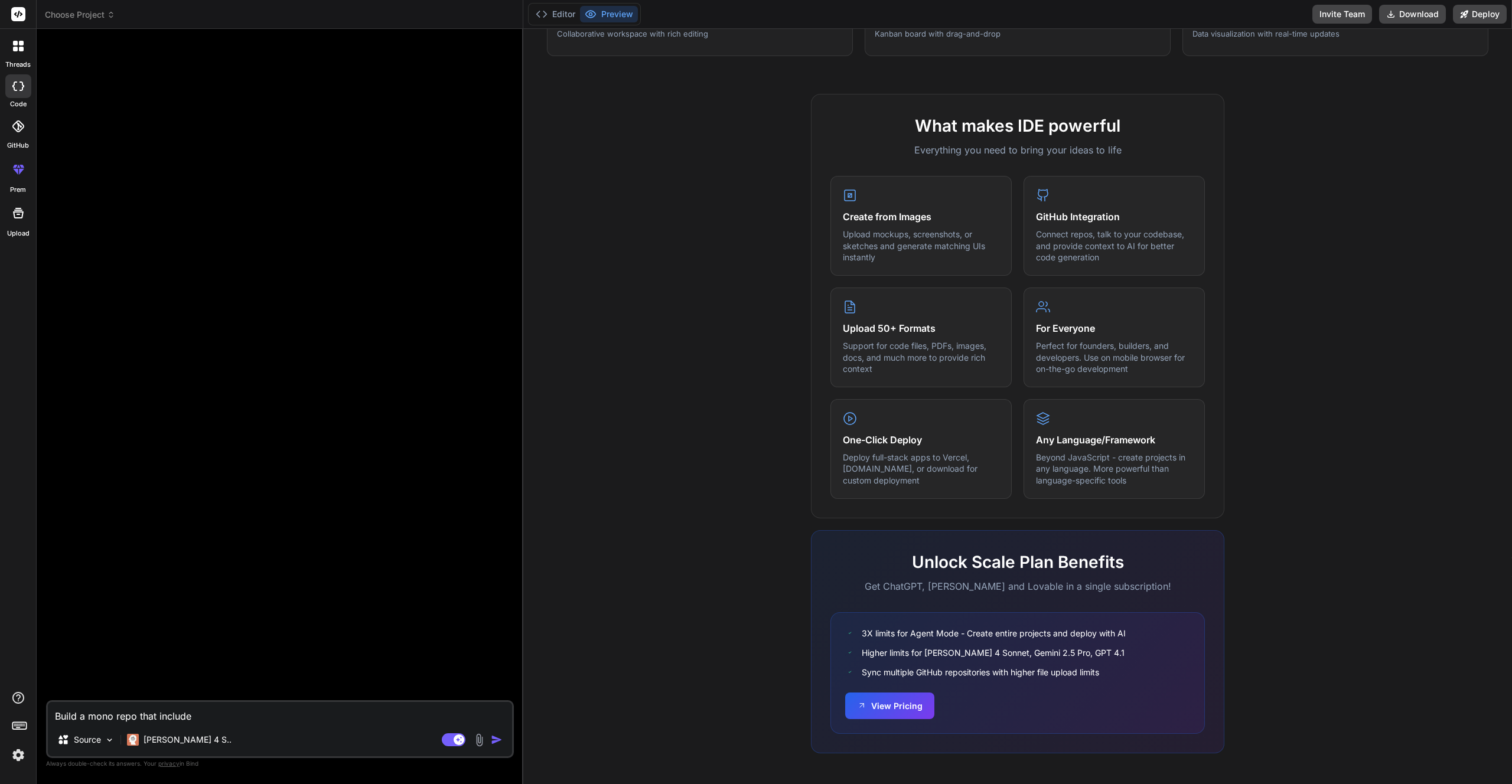
type textarea "x"
type textarea "Build a mono repo that include"
type textarea "x"
type textarea "Build a mono repo that includes"
type textarea "x"
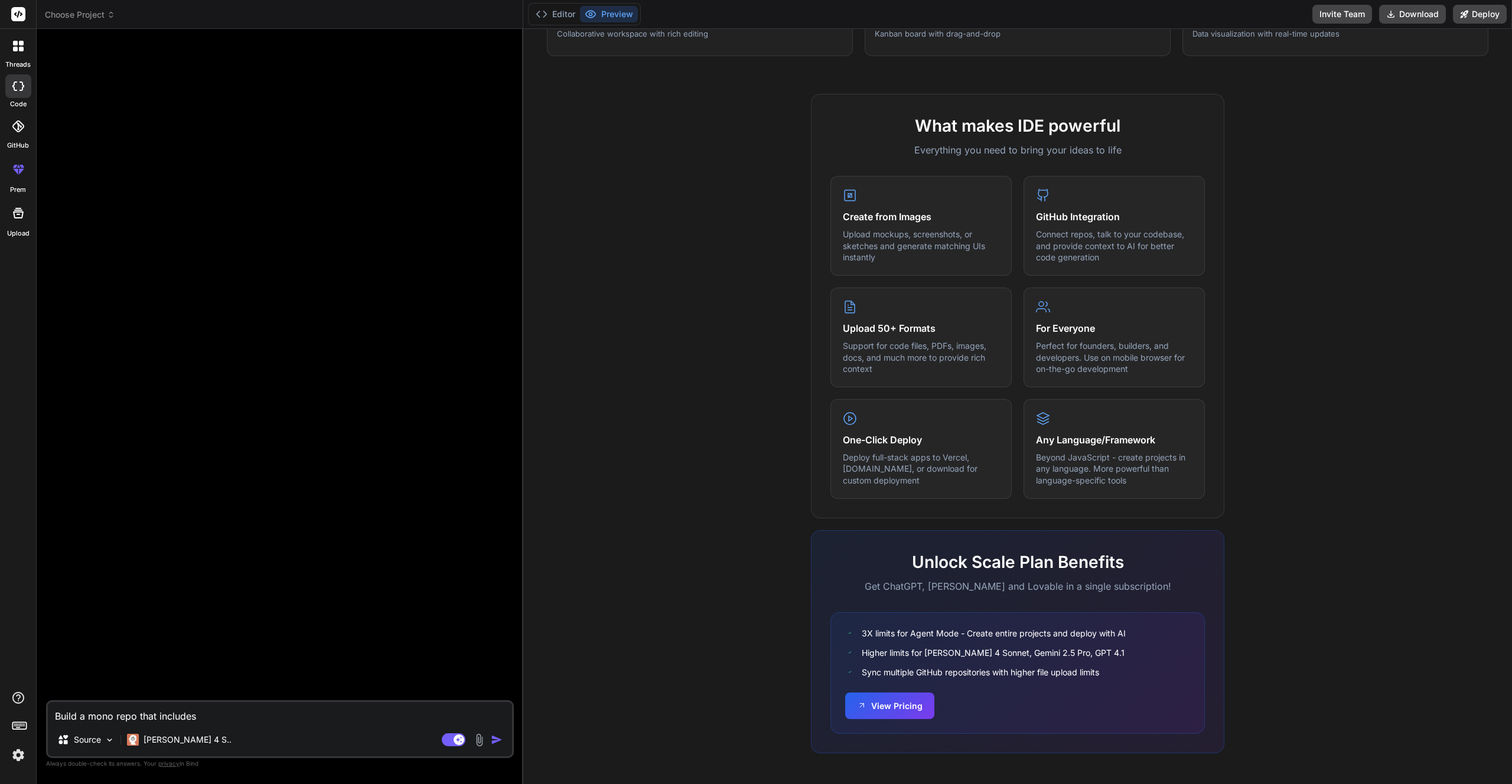
type textarea "Build a mono repo that includes"
type textarea "x"
type textarea "Build a mono repo that includes 1"
type textarea "x"
type textarea "Build a mono repo that includes"
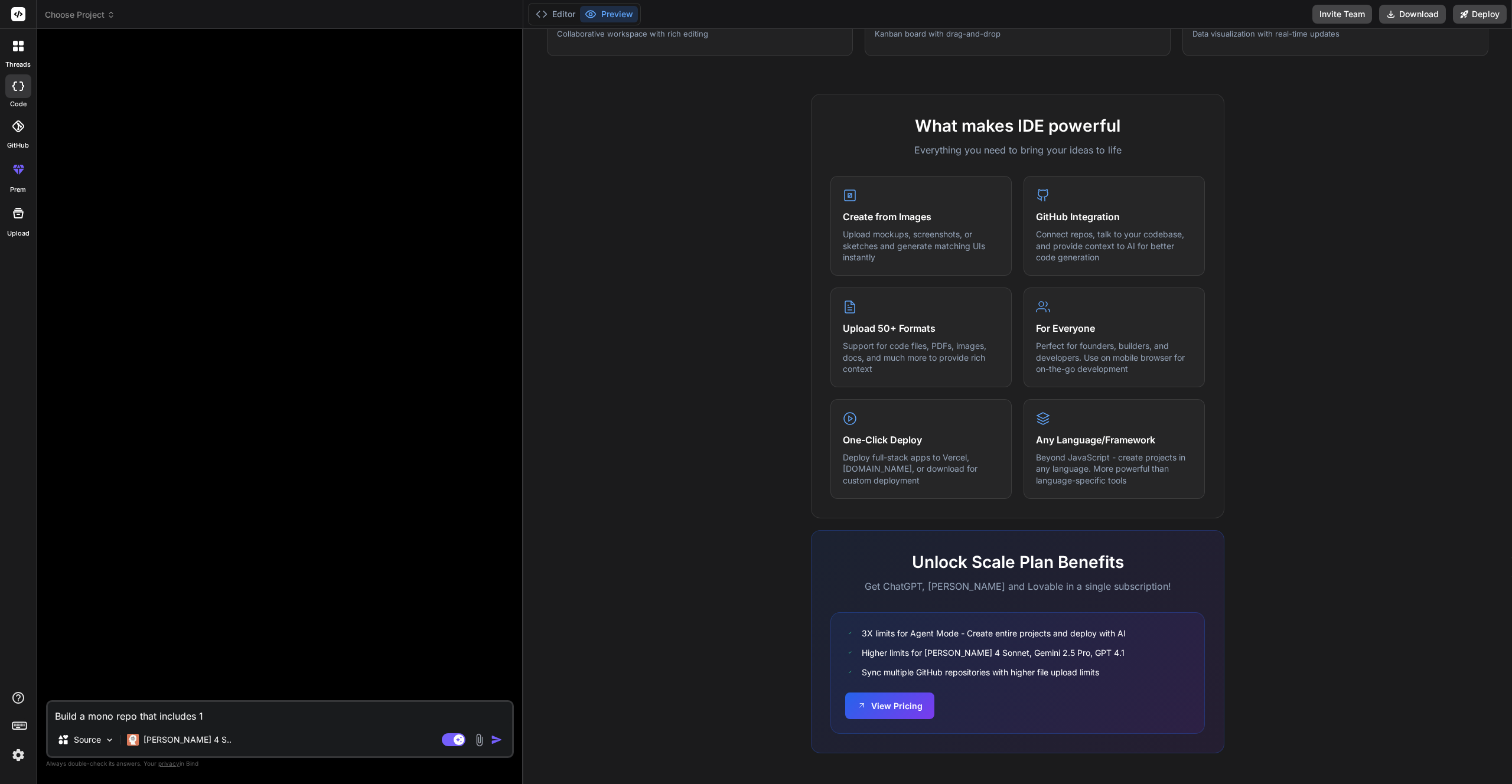
type textarea "x"
type textarea "Build a mono repo that includes c"
type textarea "x"
type textarea "Build a mono repo that includes co"
type textarea "x"
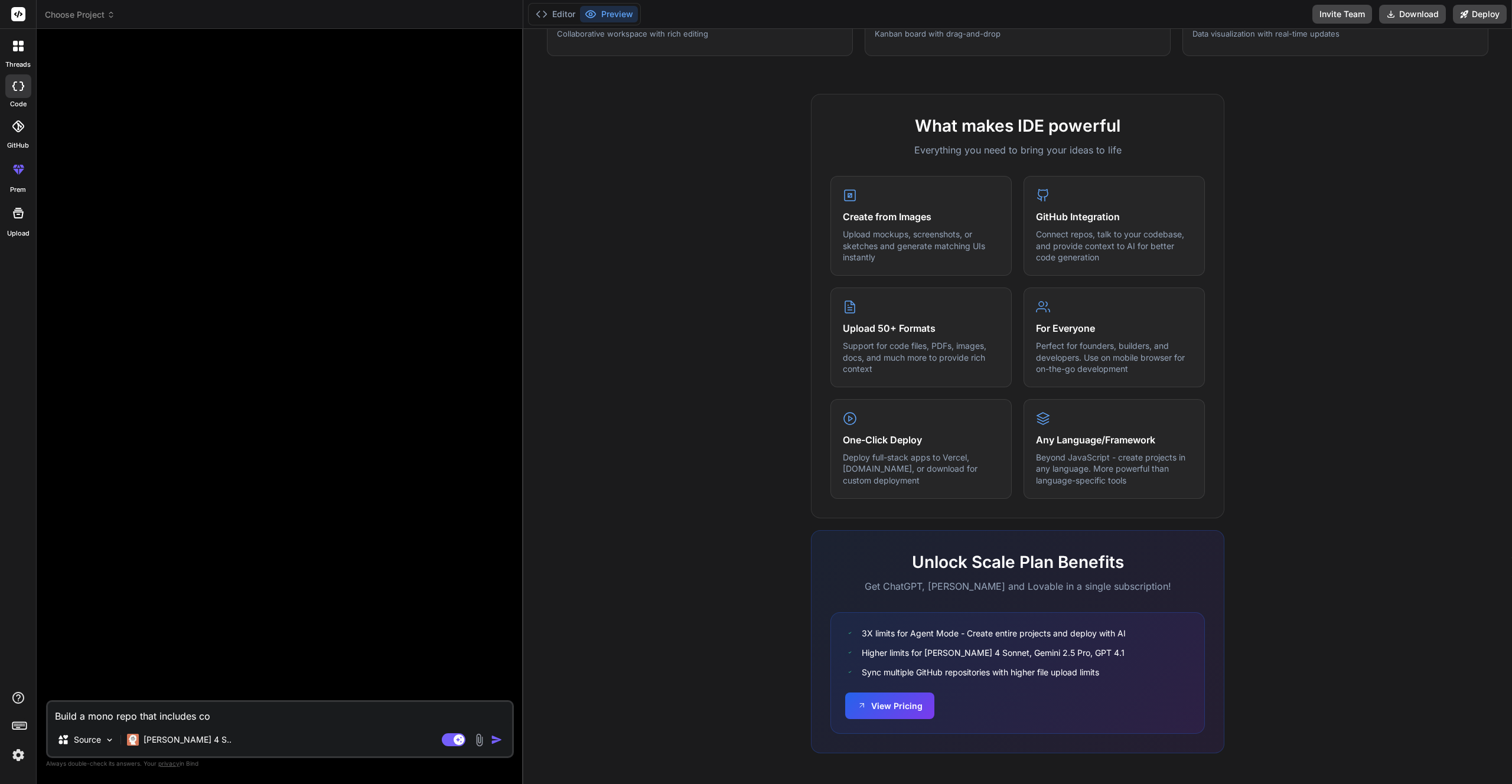
type textarea "Build a mono repo that includes com"
type textarea "x"
type textarea "Build a mono repo that includes comm"
type textarea "x"
type textarea "Build a mono repo that includes commo"
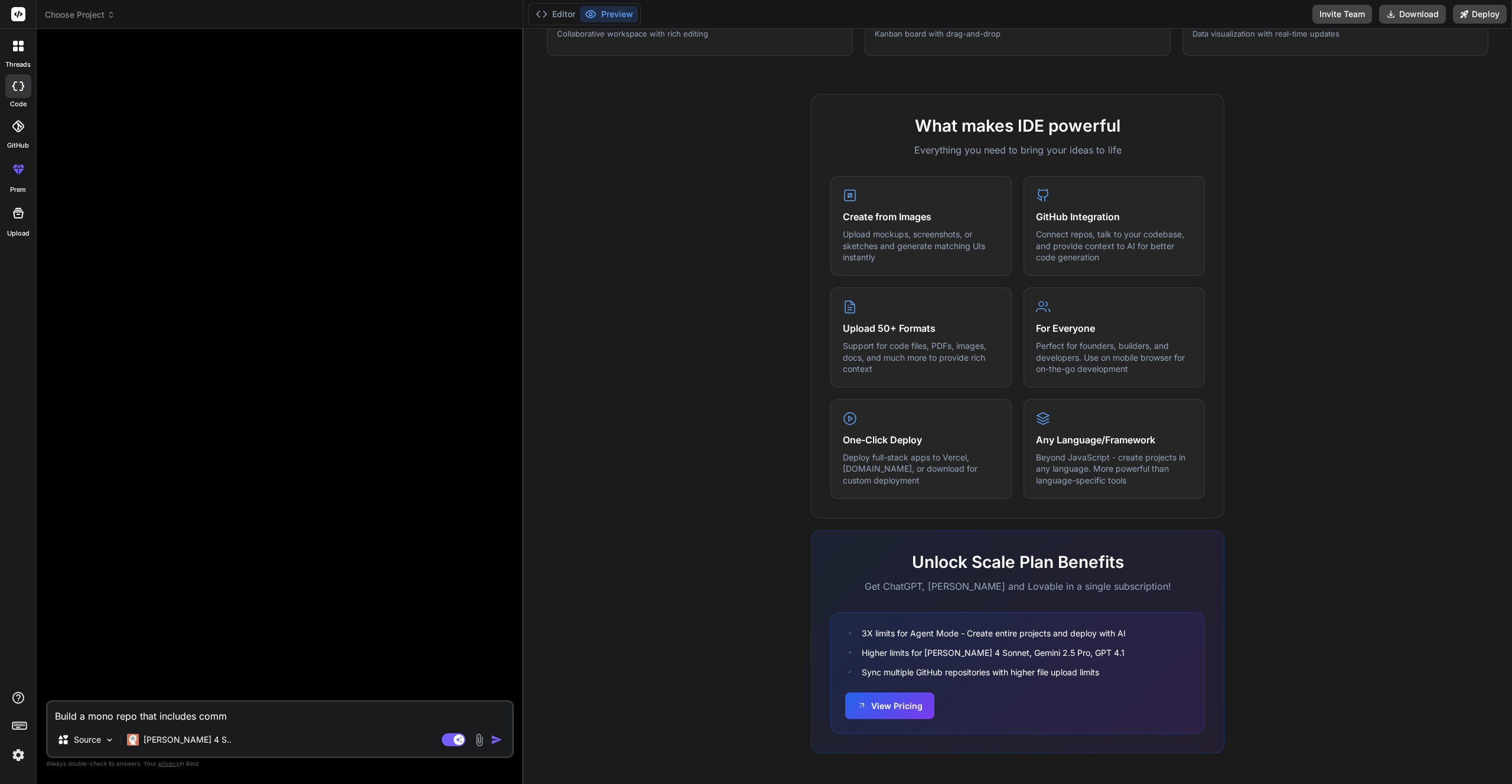
type textarea "x"
type textarea "Build a mono repo that includes common"
type textarea "x"
type textarea "Build a mono repo that includes common"
type textarea "x"
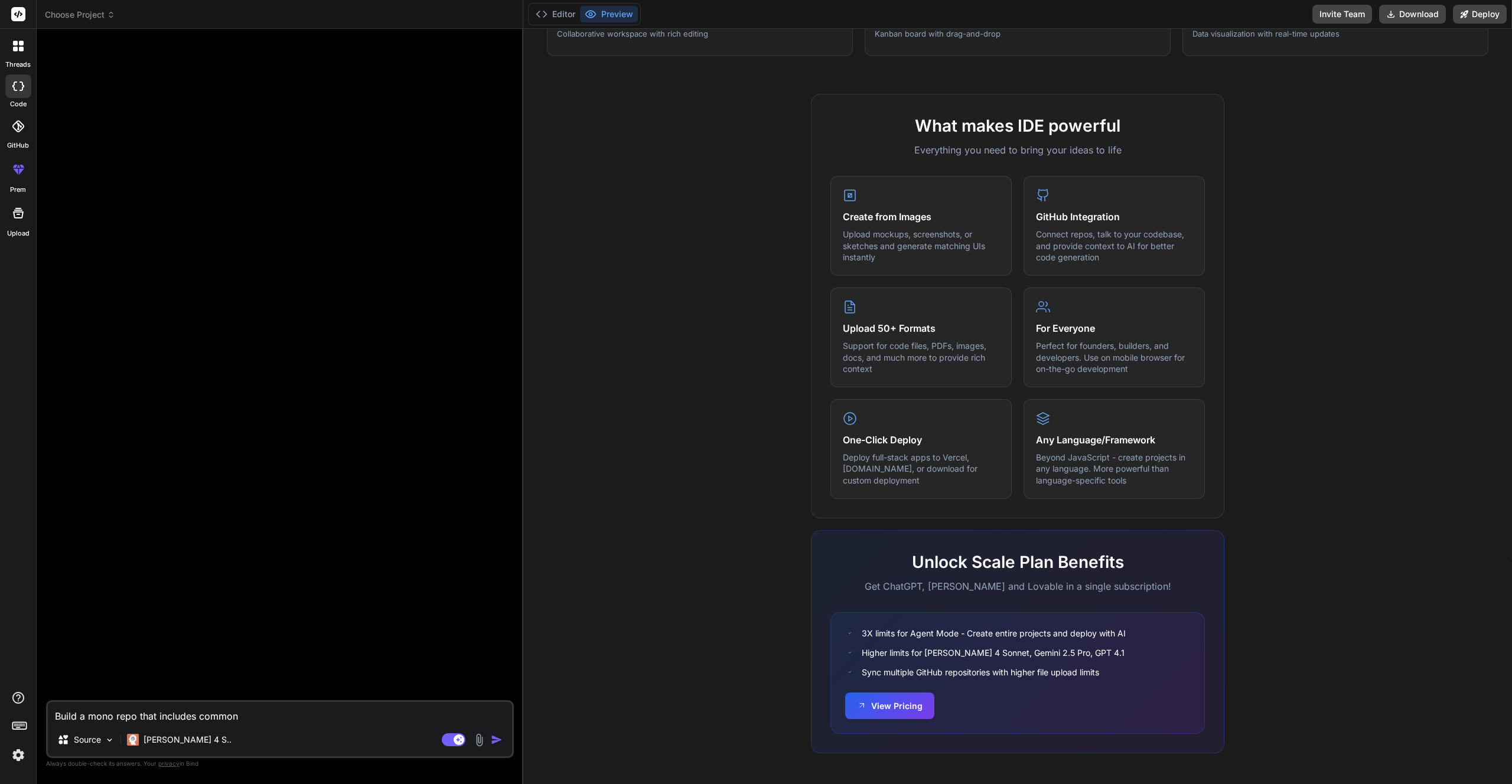
type textarea "Build a mono repo that includes common c"
type textarea "x"
type textarea "Build a mono repo that includes common co"
type textarea "x"
type textarea "Build a mono repo that includes common com"
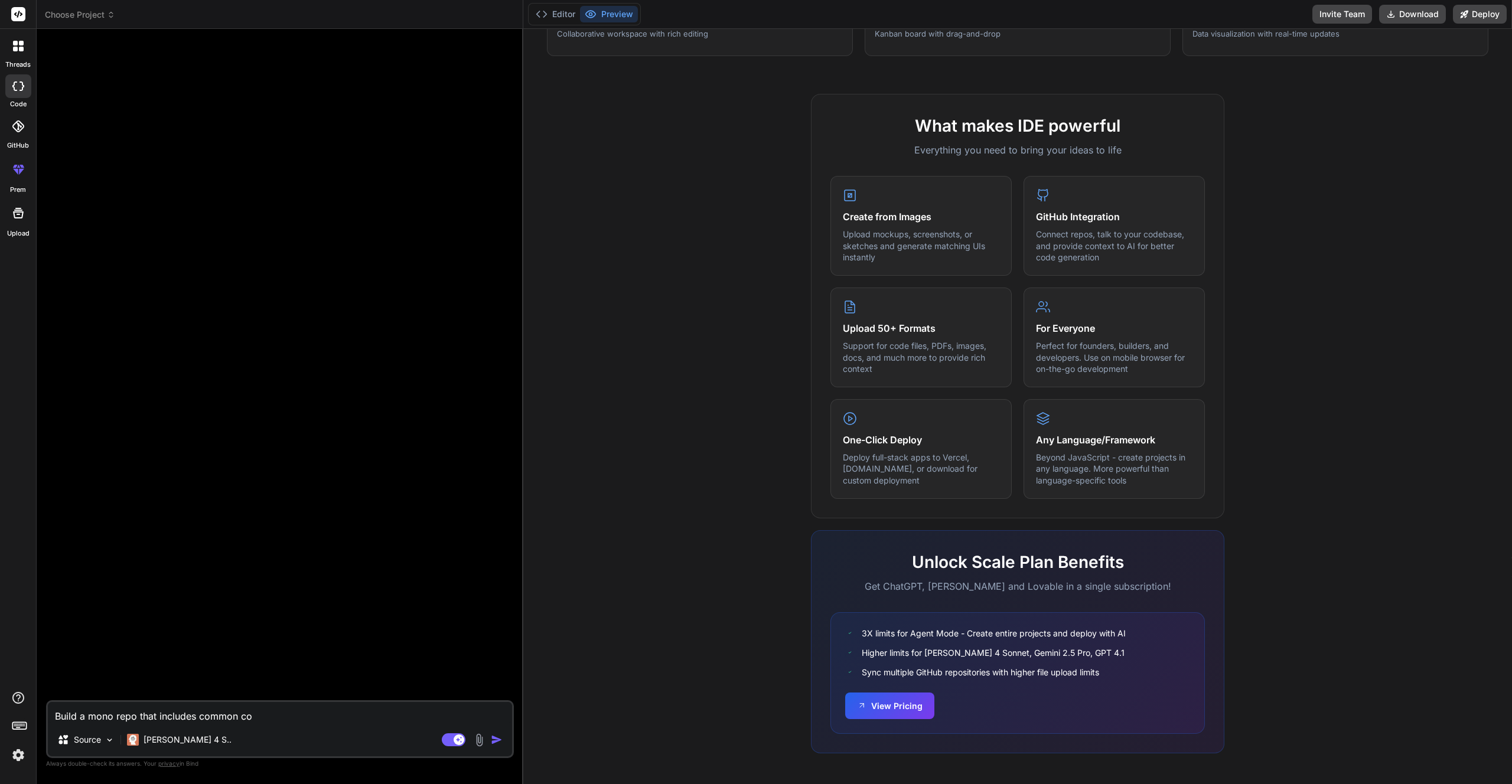
type textarea "x"
type textarea "Build a mono repo that includes common comp"
type textarea "x"
type textarea "Build a mono repo that includes common compo"
type textarea "x"
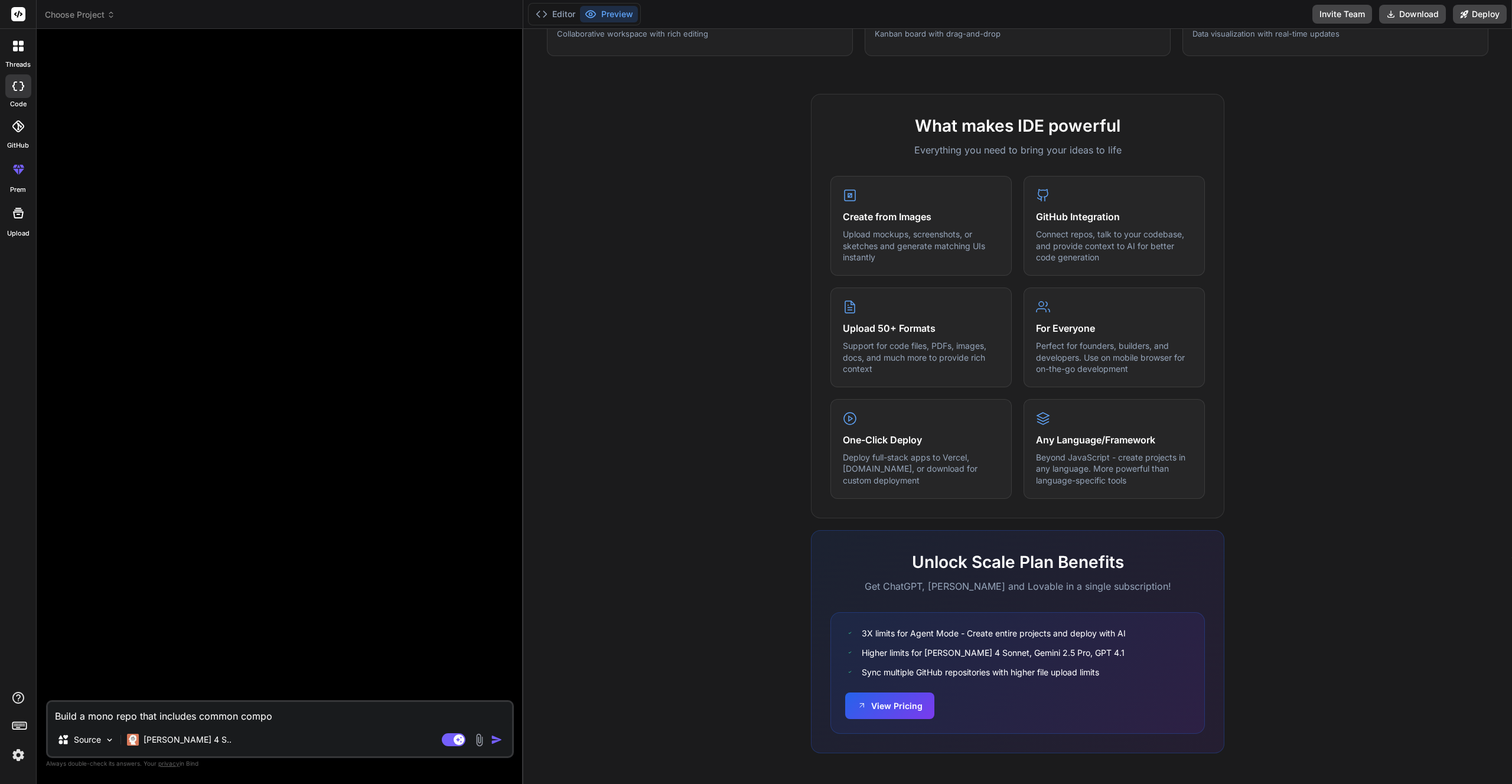
type textarea "Build a mono repo that includes common comp"
type textarea "x"
type textarea "Build a mono repo that includes common com"
type textarea "x"
type textarea "Build a mono repo that includes common co"
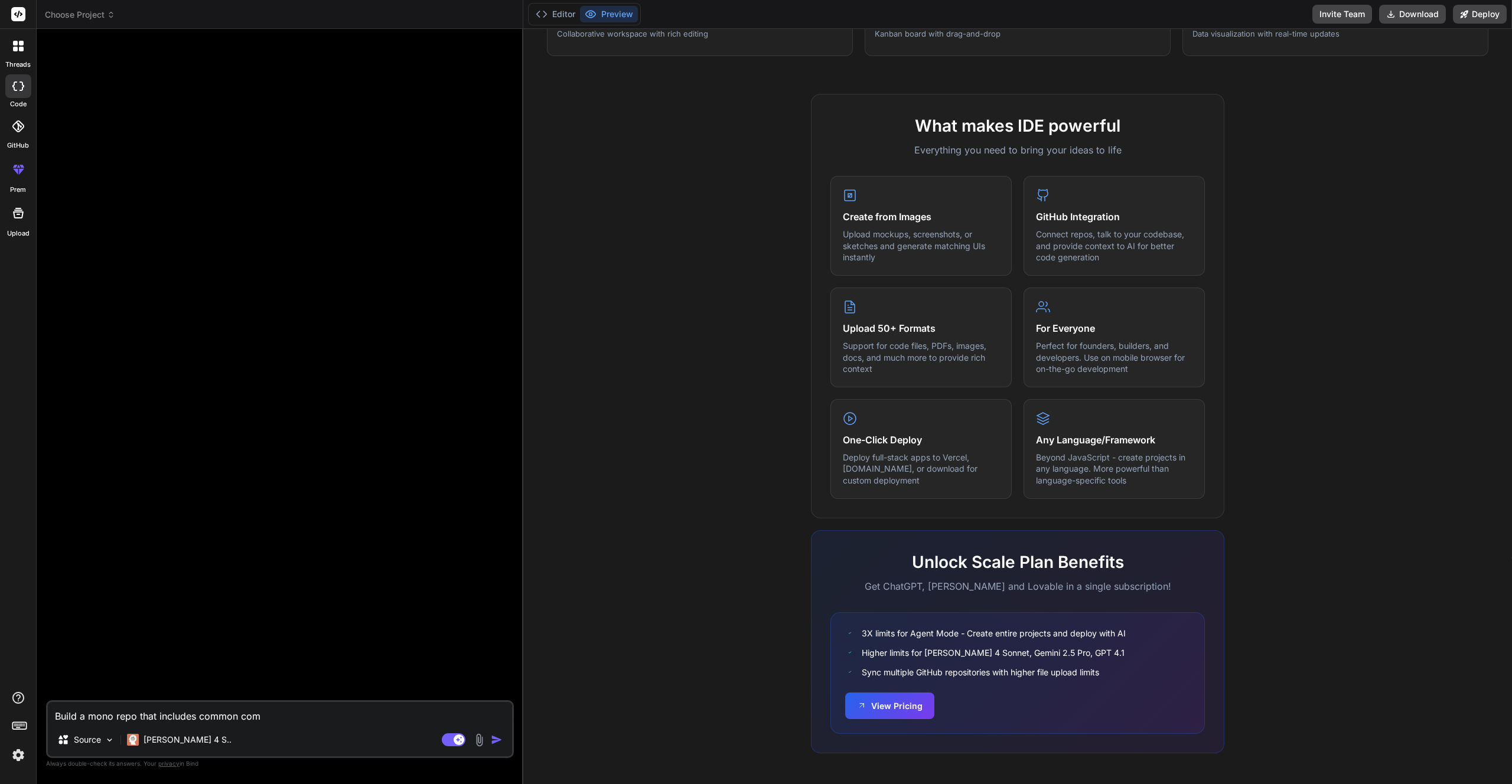
type textarea "x"
type textarea "Build a mono repo that includes common c"
type textarea "x"
type textarea "Build a mono repo that includes common"
type textarea "x"
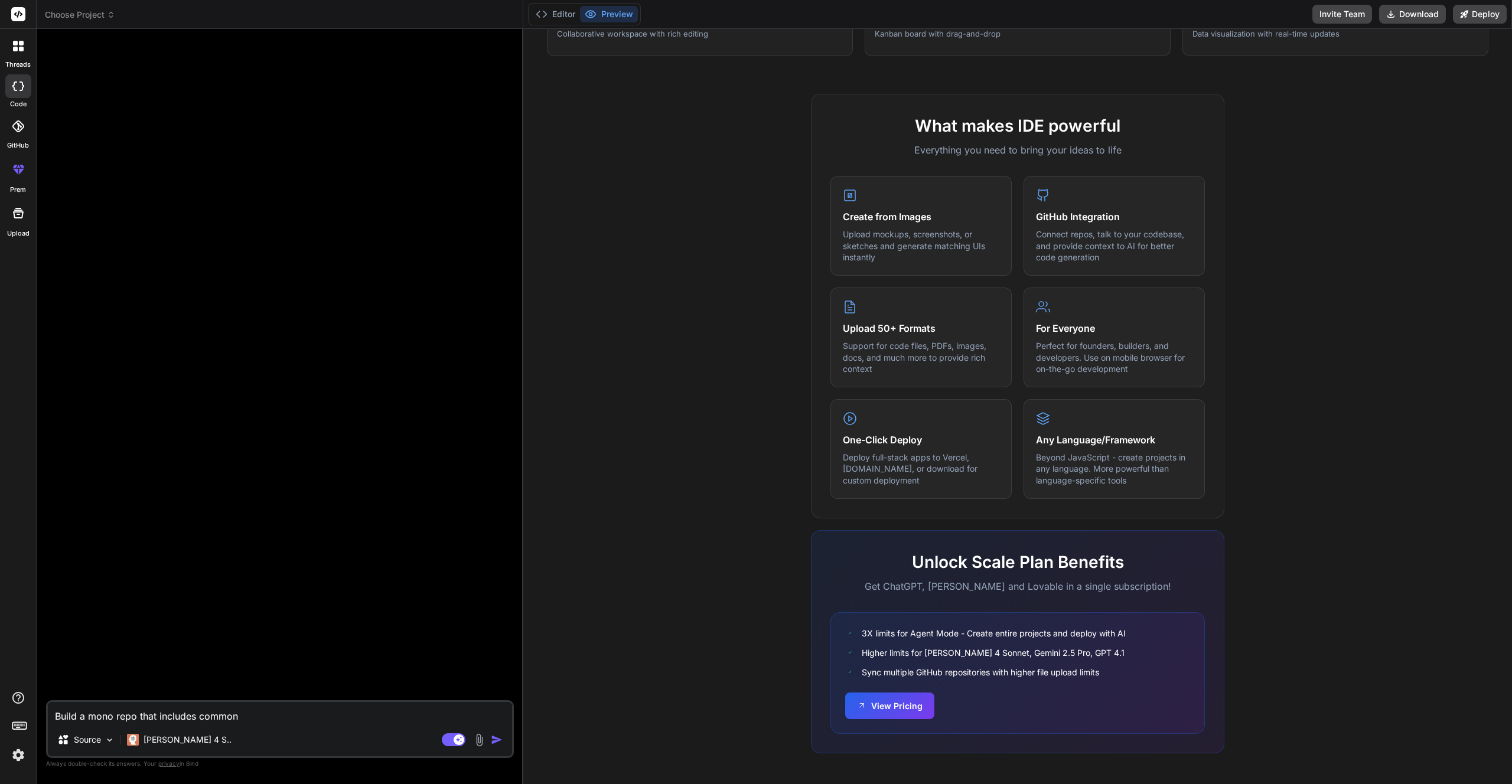
type textarea "Build a mono repo that includes common"
type textarea "x"
type textarea "Build a mono repo that includes commo"
type textarea "x"
type textarea "Build a mono repo that includes comm"
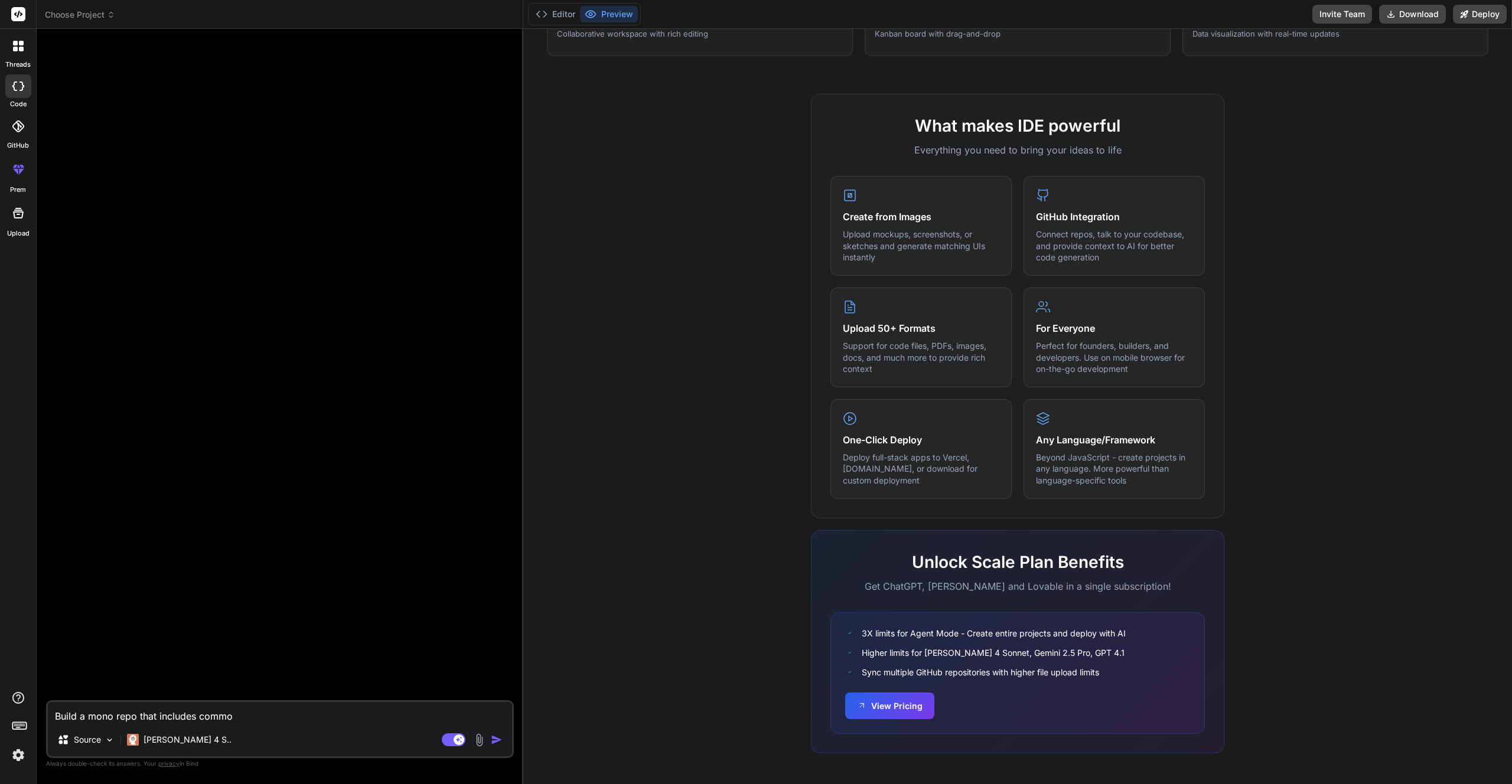
type textarea "x"
type textarea "Build a mono repo that includes com"
type textarea "x"
type textarea "Build a mono repo that includes co"
type textarea "x"
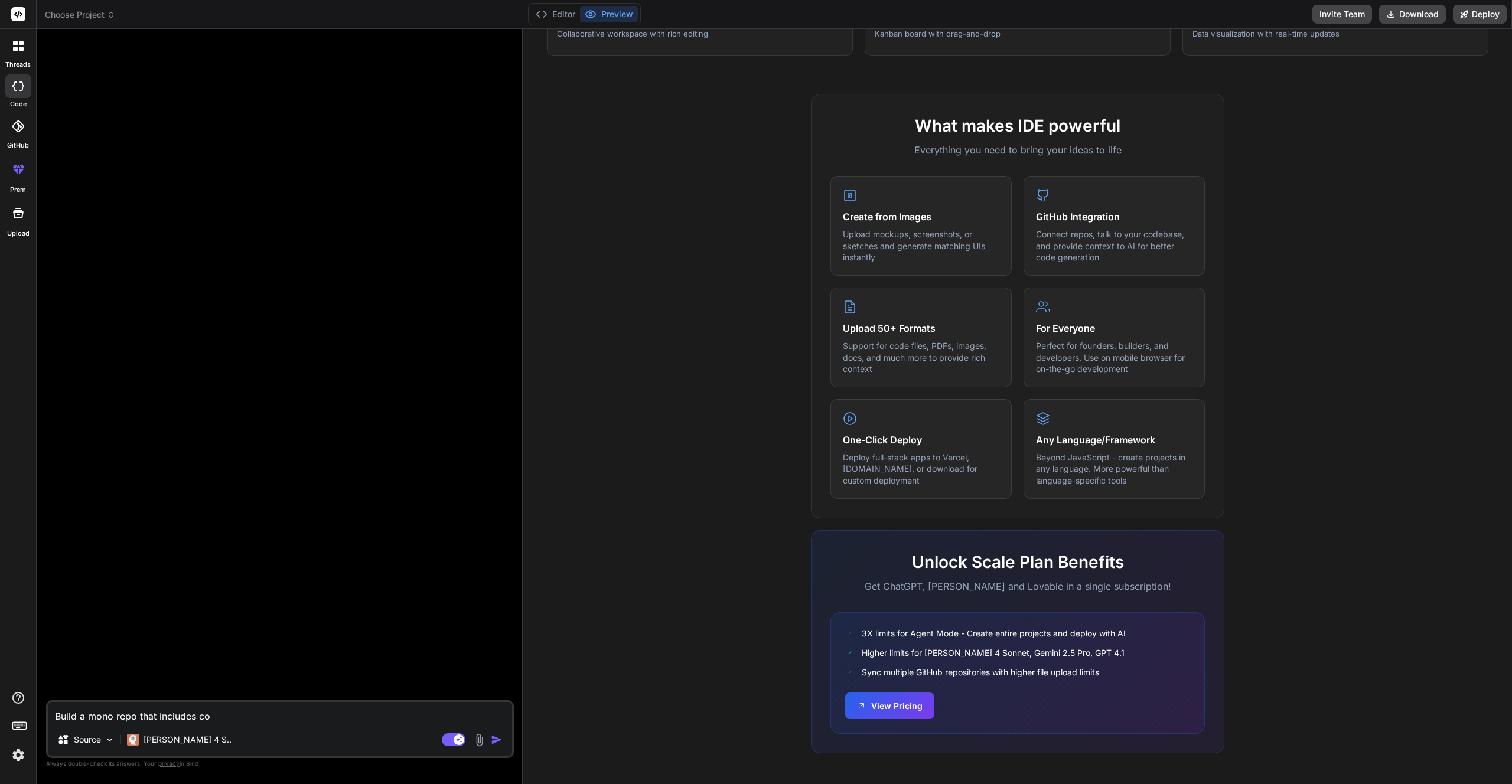
type textarea "Build a mono repo that includes c"
type textarea "x"
type textarea "Build a mono repo that includes"
type textarea "x"
type textarea "Build a mono repo that includes d"
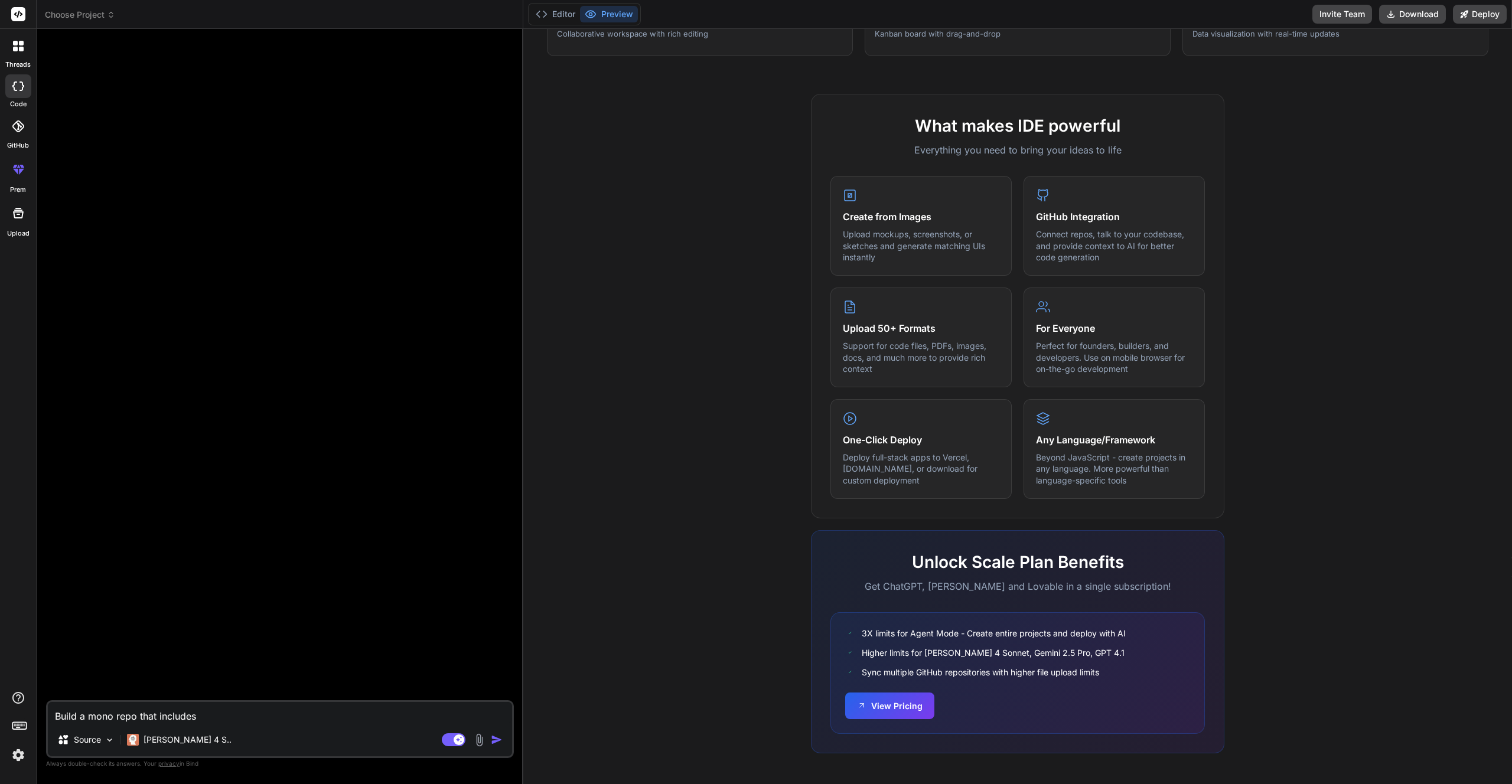
type textarea "x"
type textarea "Build a mono repo that includes de"
type textarea "x"
type textarea "Build a mono repo that includes des"
type textarea "x"
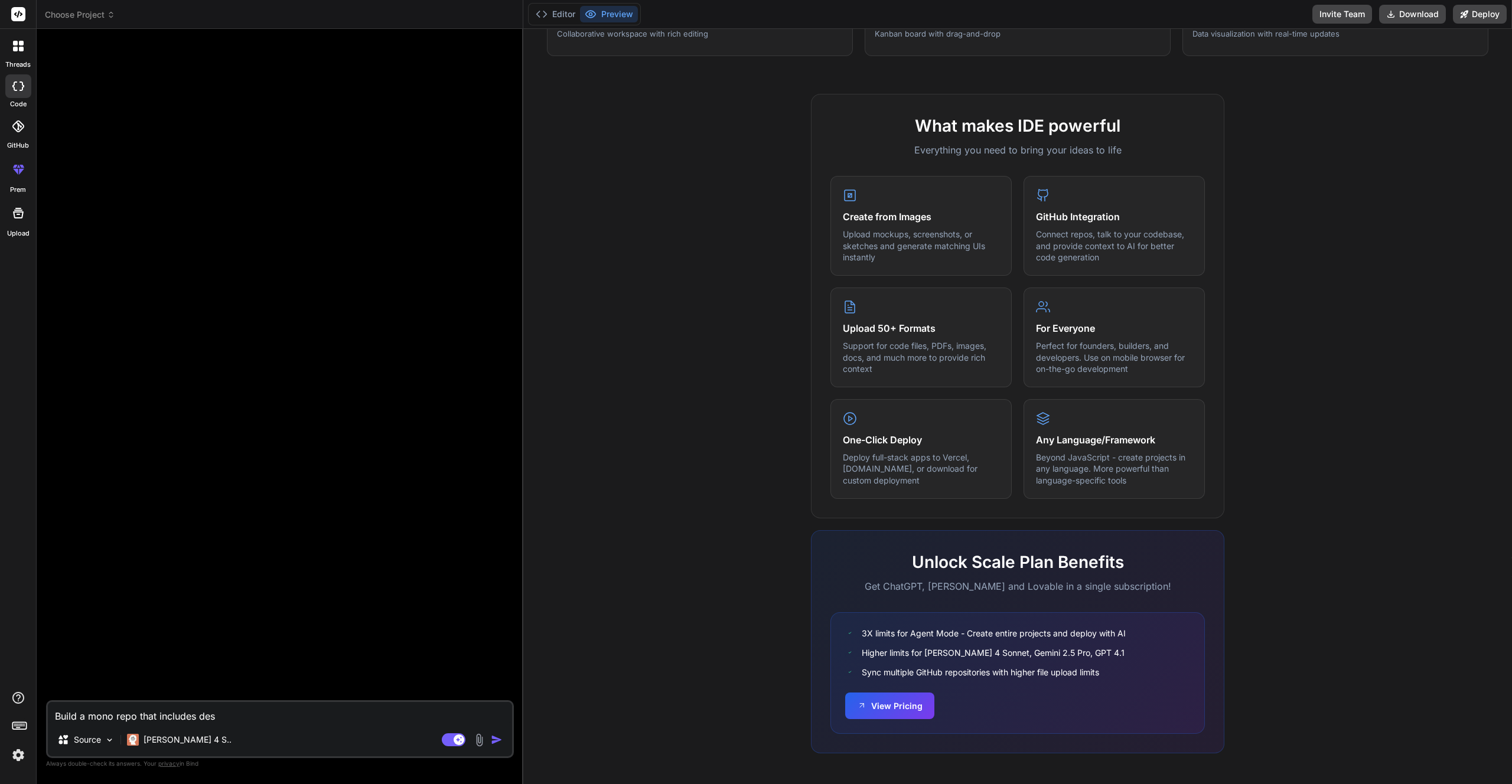
type textarea "Build a mono repo that includes desi"
type textarea "x"
type textarea "Build a mono repo that includes desig"
type textarea "x"
type textarea "Build a mono repo that includes design"
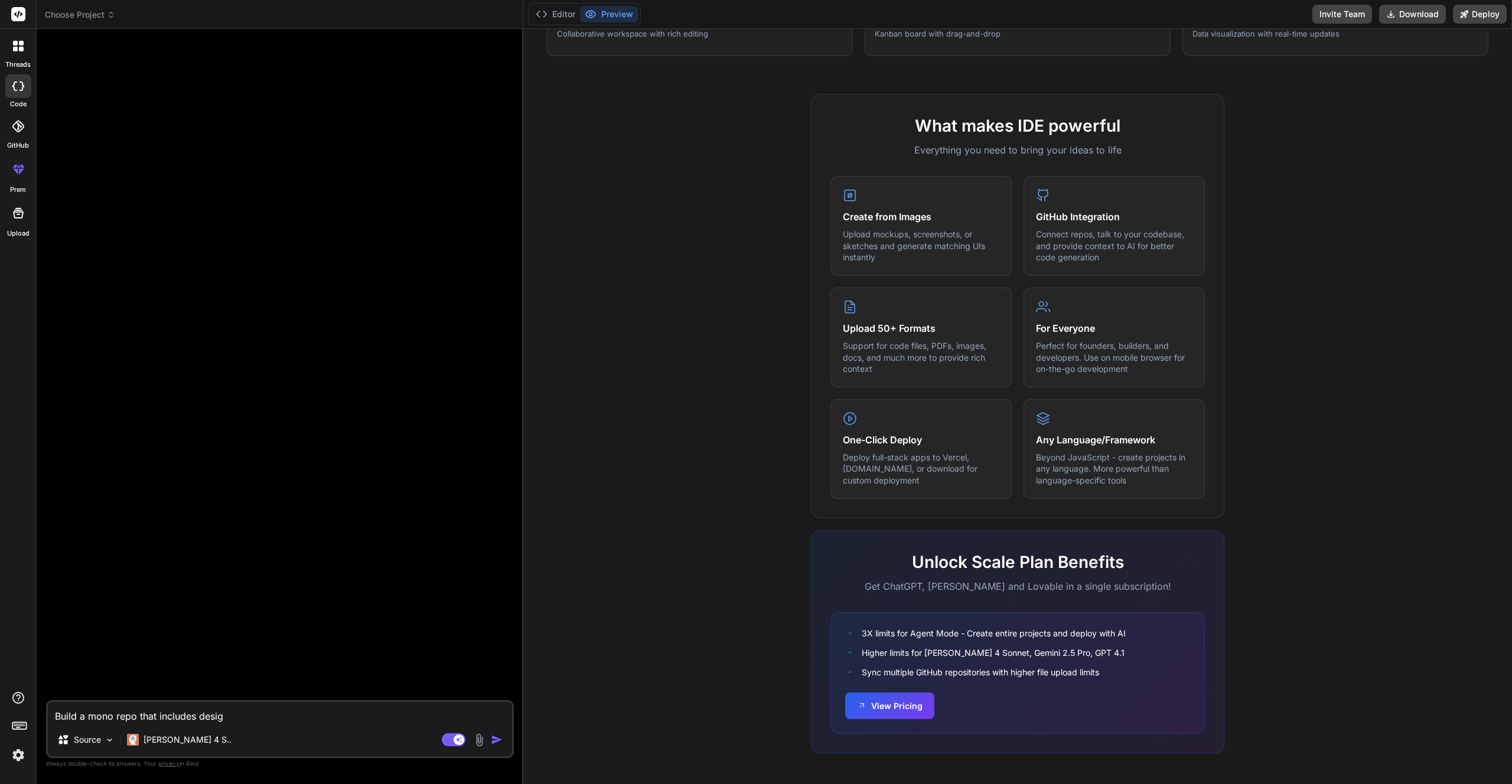
type textarea "x"
type textarea "Build a mono repo that includes design"
type textarea "x"
type textarea "Build a mono repo that includes design s"
type textarea "x"
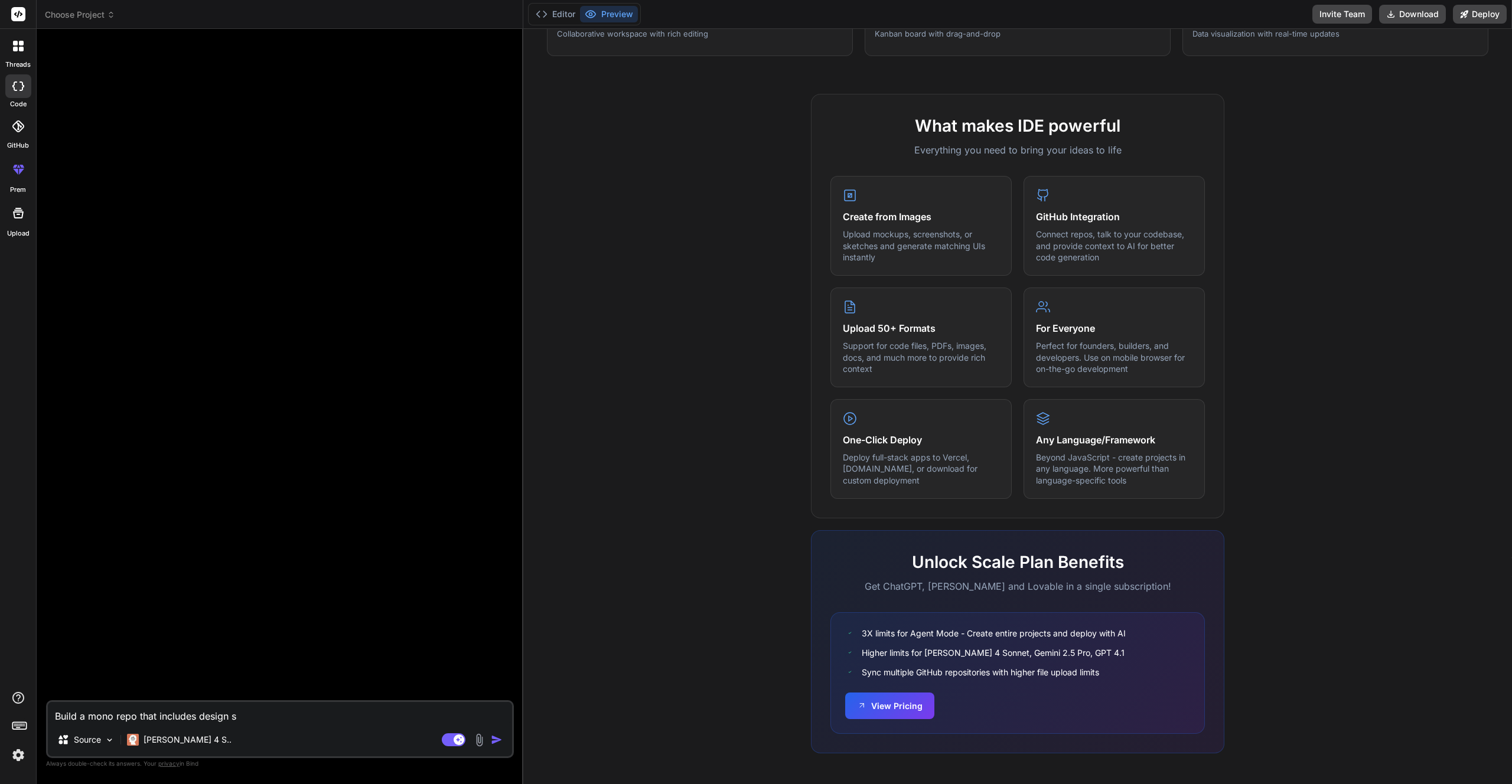
type textarea "Build a mono repo that includes design sy"
type textarea "x"
type textarea "Build a mono repo that includes design sys"
type textarea "x"
type textarea "Build a mono repo that includes design syst"
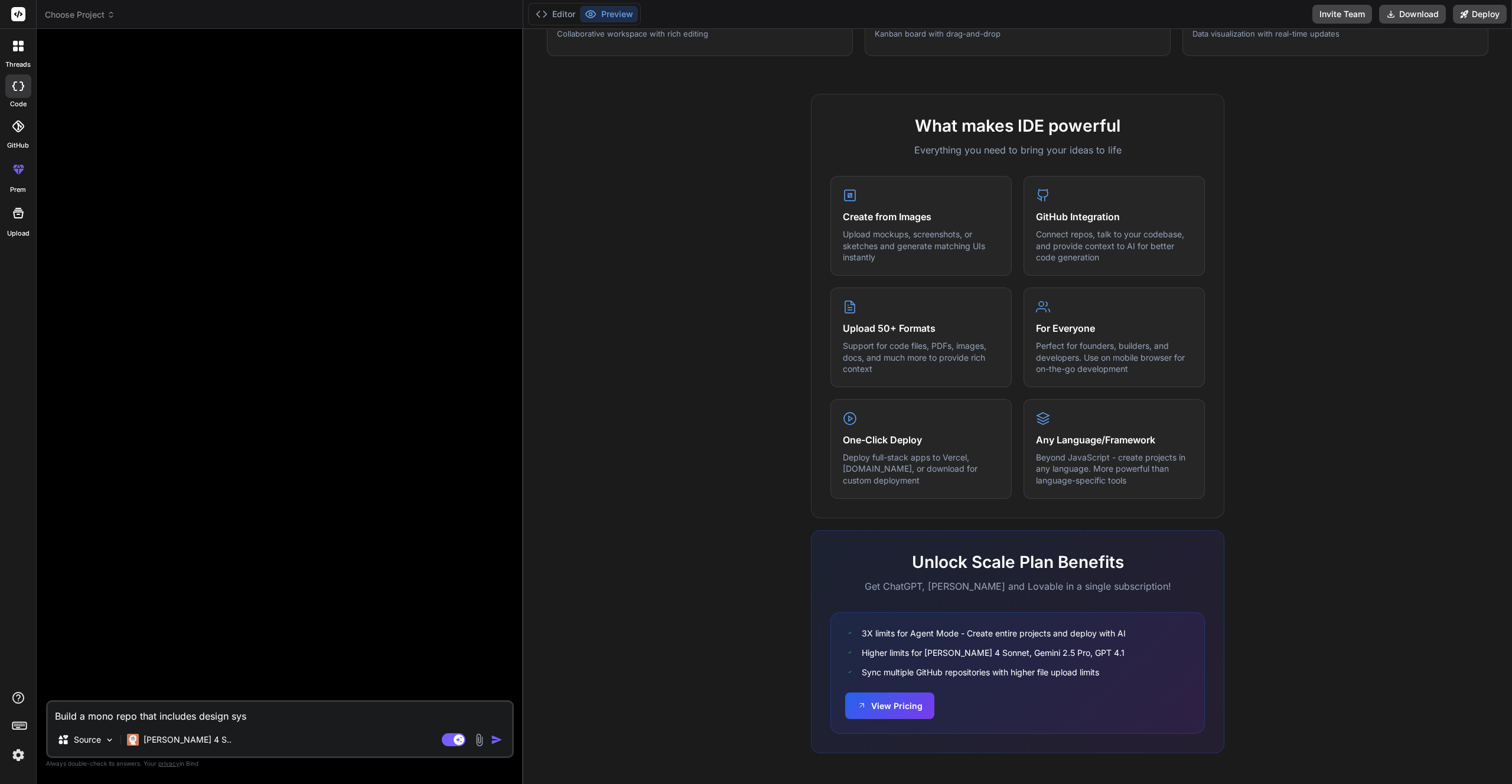
type textarea "x"
type textarea "Build a mono repo that includes design syste"
type textarea "x"
type textarea "Build a mono repo that includes design system"
type textarea "x"
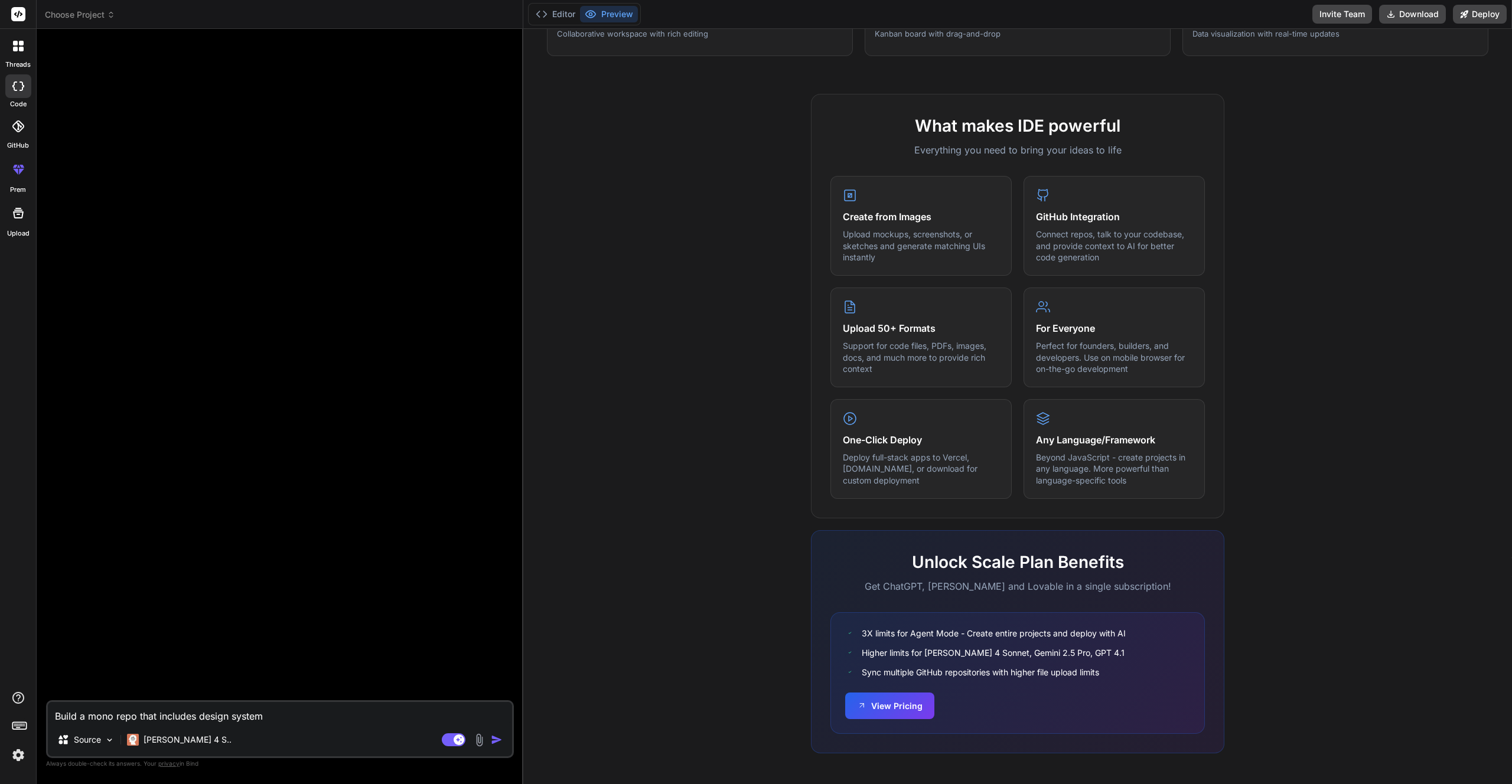
type textarea "Build a mono repo that includes design system,"
type textarea "x"
type textarea "Build a mono repo that includes design system,"
type textarea "x"
type textarea "Build a mono repo that includes design system, n"
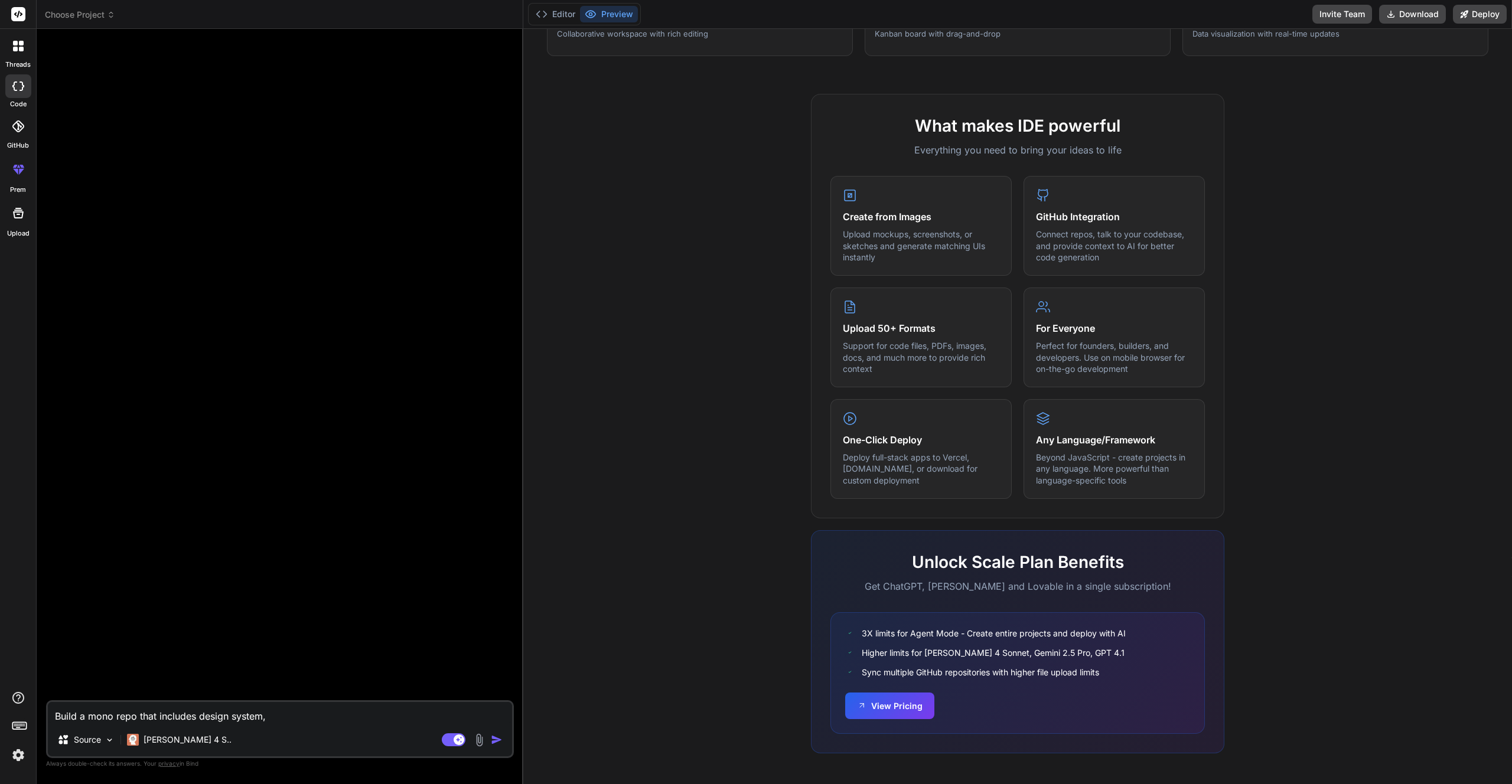
type textarea "x"
type textarea "Build a mono repo that includes design system,"
type textarea "x"
type textarea "Build a mono repo that includes design system, b"
type textarea "x"
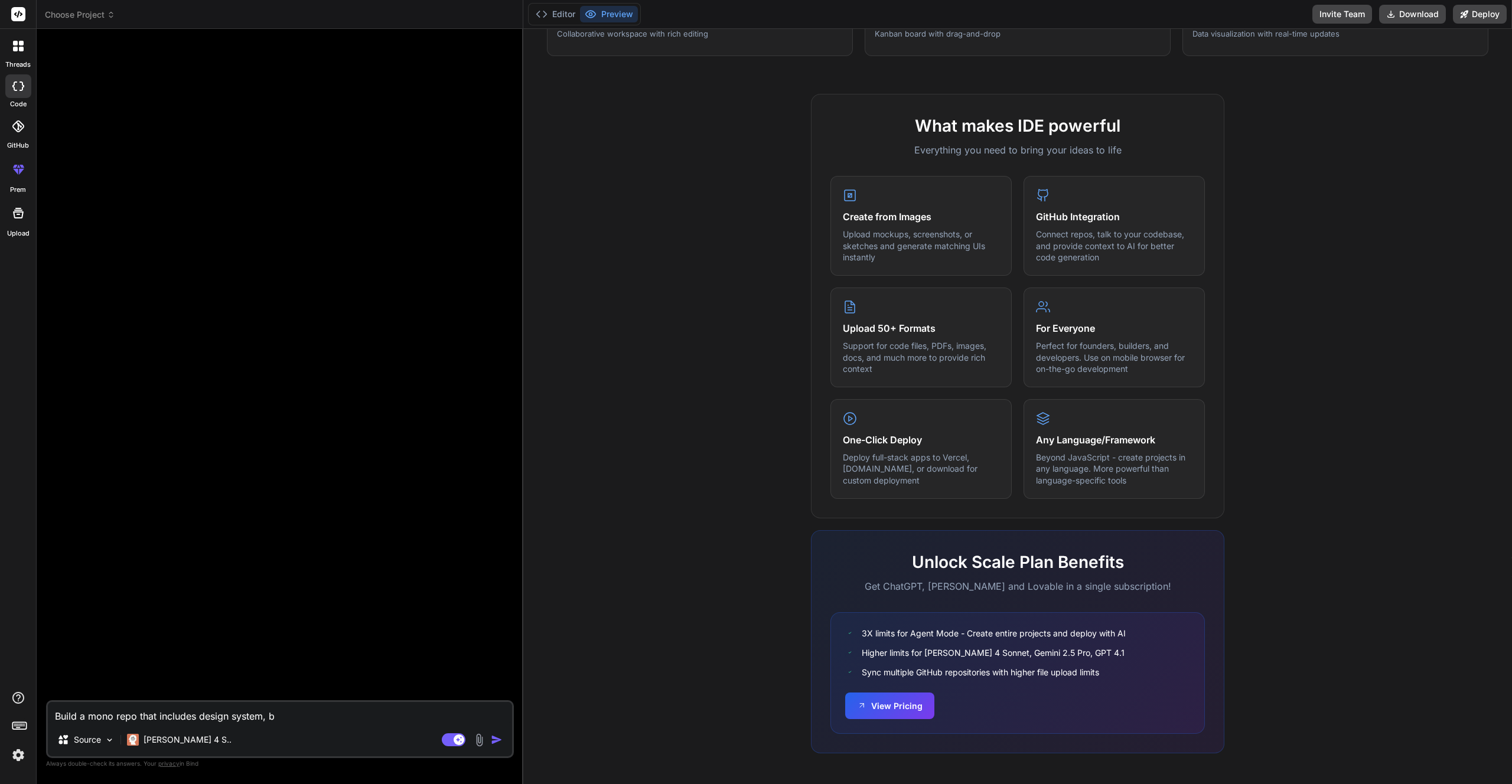
type textarea "Build a mono repo that includes design system, bl"
type textarea "x"
type textarea "Build a mono repo that includes design system, blop"
type textarea "x"
type textarea "Build a mono repo that includes design system, blo"
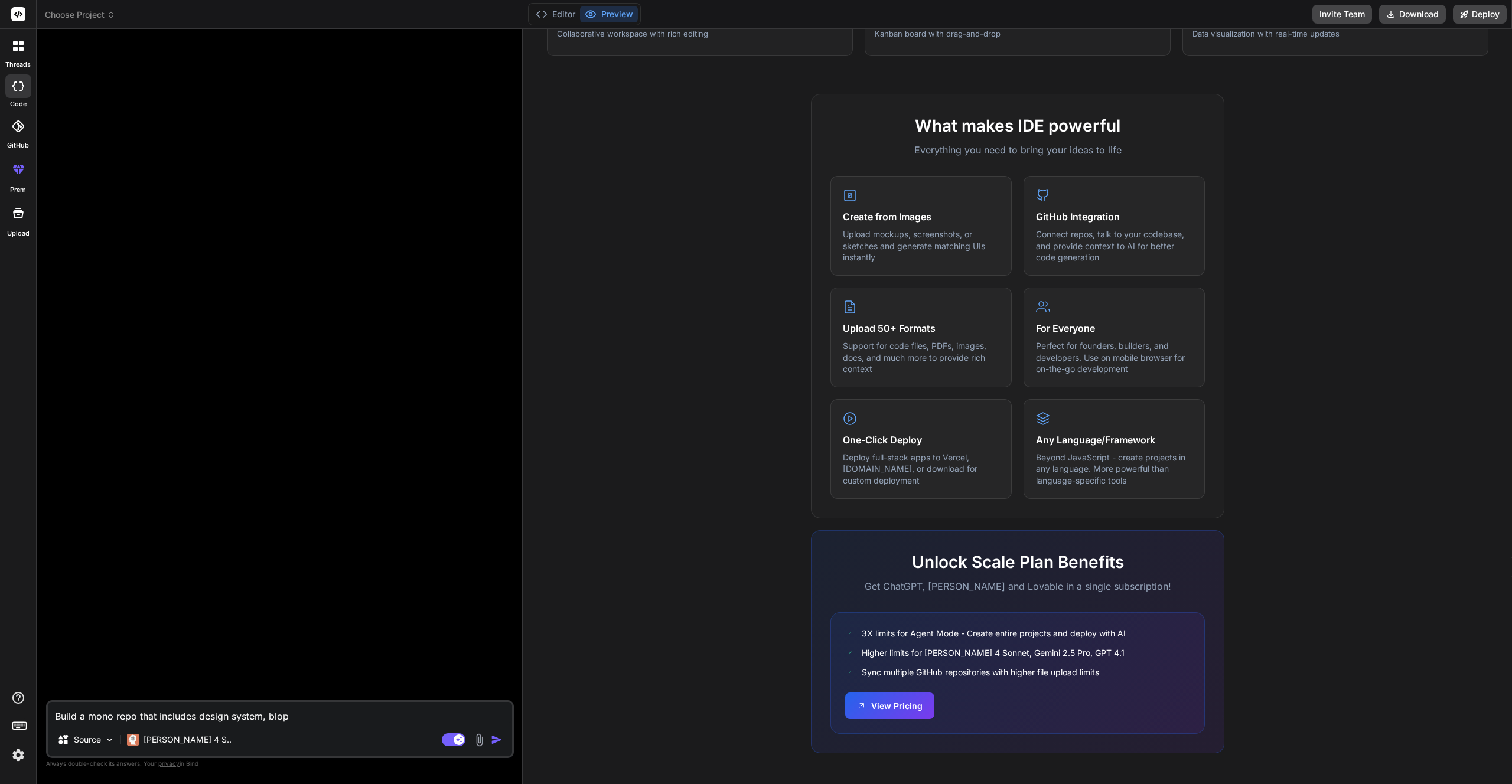
type textarea "x"
type textarea "Build a mono repo that includes design system, blog"
type textarea "x"
type textarea "Build a mono repo that includes design system, blogh"
type textarea "x"
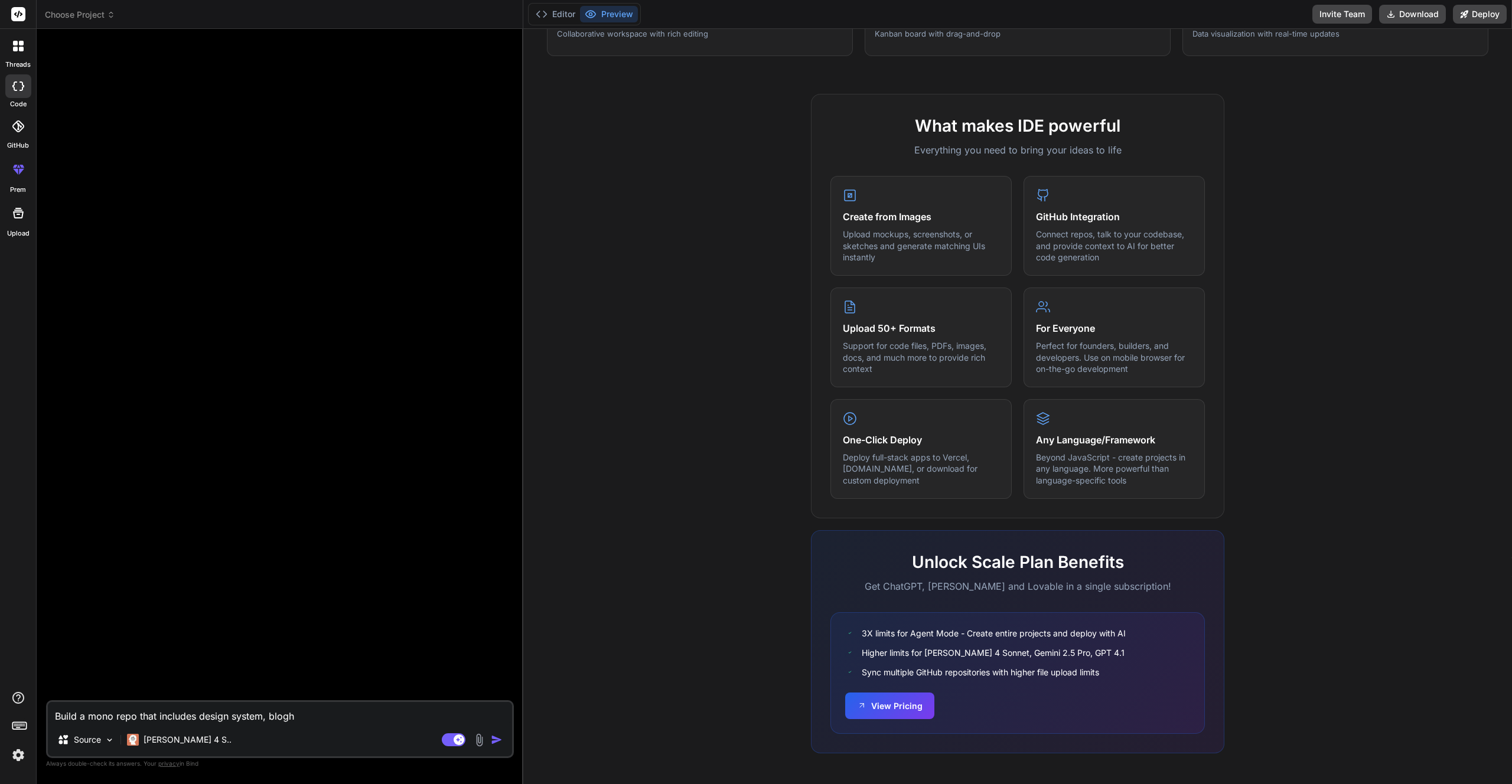
type textarea "Build a mono repo that includes design system, bloghs"
type textarea "x"
type textarea "Build a mono repo that includes design system, blogh"
type textarea "x"
type textarea "Build a mono repo that includes design system, blog"
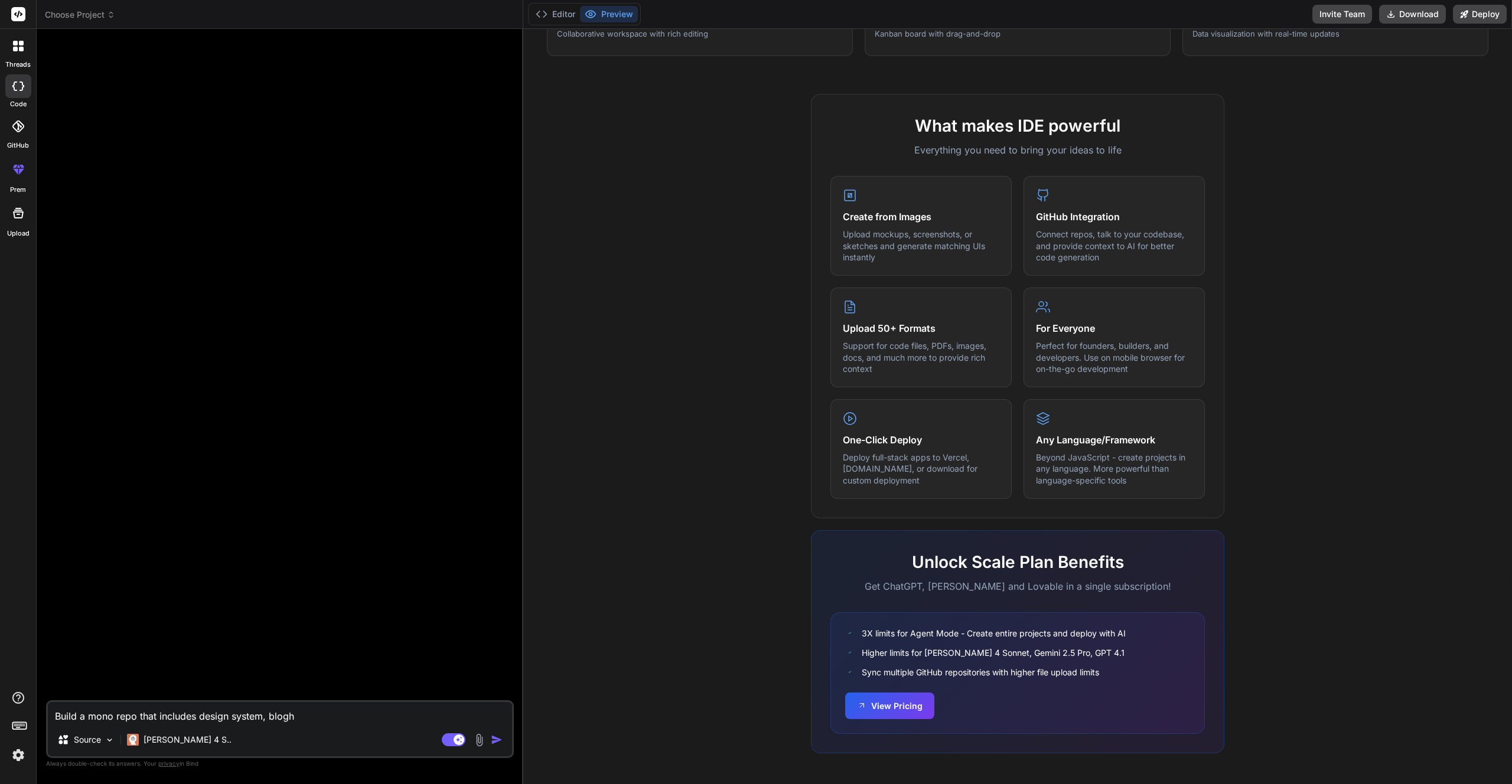
type textarea "x"
type textarea "Build a mono repo that includes design system, blogs"
type textarea "x"
type textarea "Build a mono repo that includes design system, blogs"
type textarea "x"
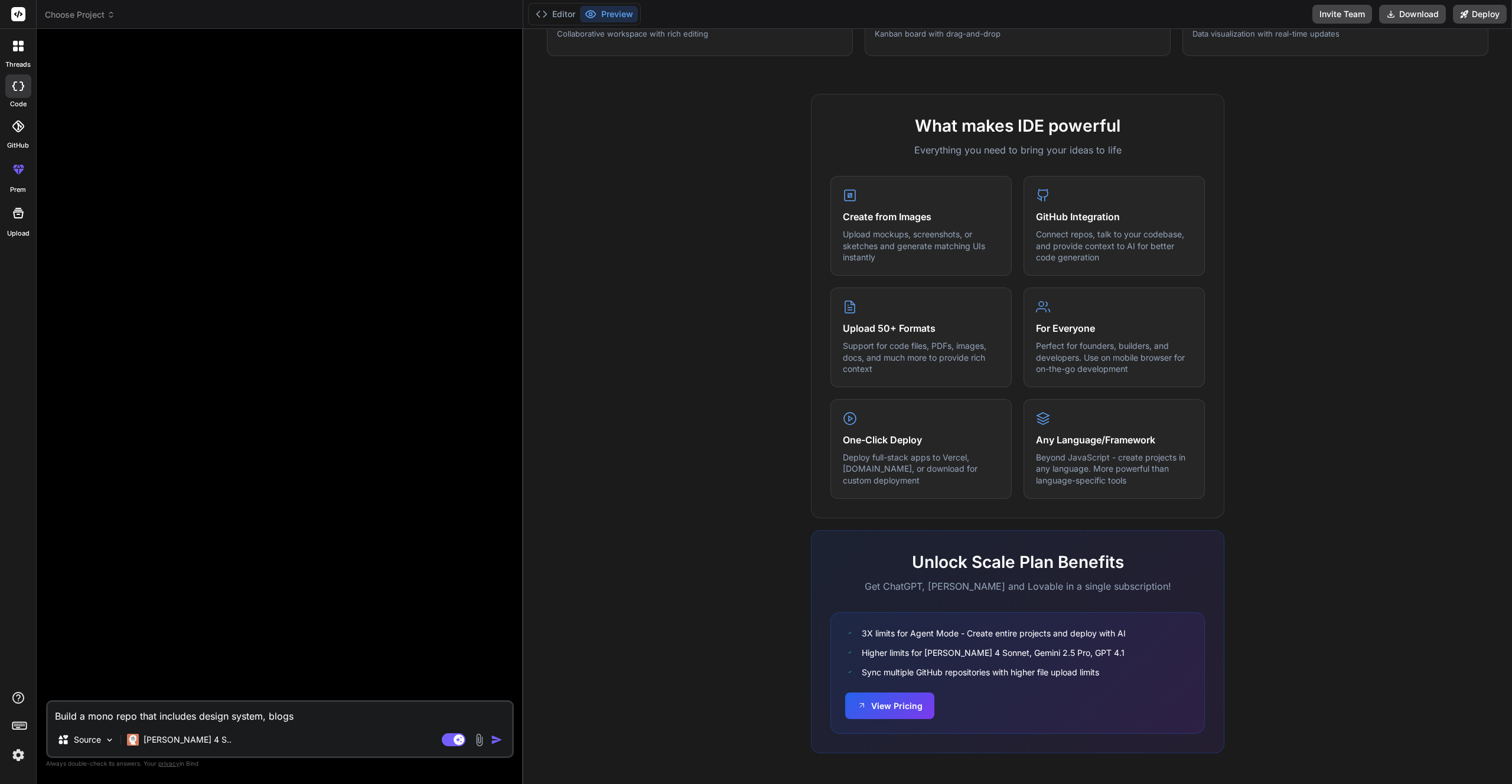
type textarea "Build a mono repo that includes design system, blogs p"
type textarea "x"
type textarea "Build a mono repo that includes design system, blogs pa"
type textarea "x"
type textarea "Build a mono repo that includes design system, blogs pag"
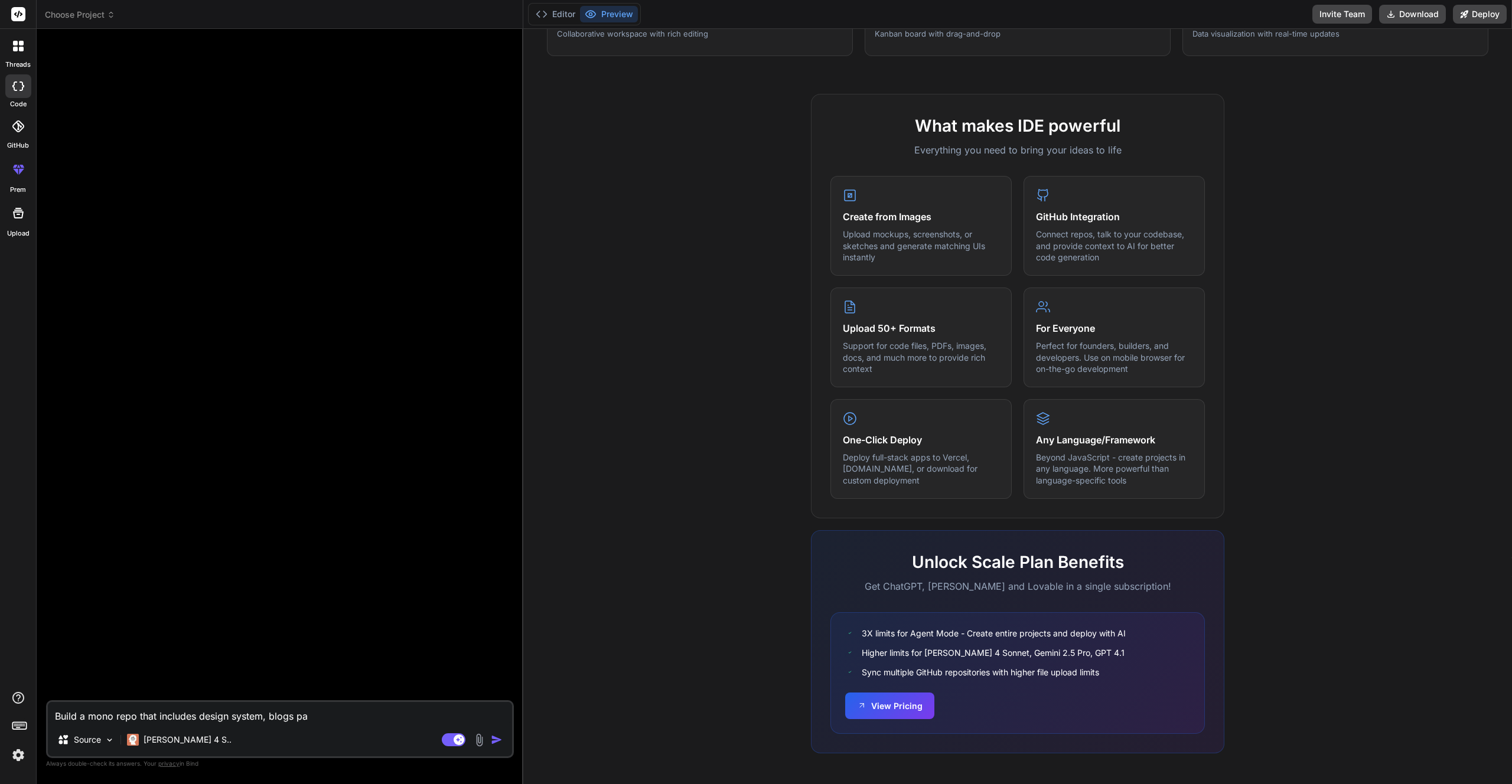
type textarea "x"
type textarea "Build a mono repo that includes design system, blogs page"
type textarea "x"
type textarea "Build a mono repo that includes design system, blogs pag"
type textarea "x"
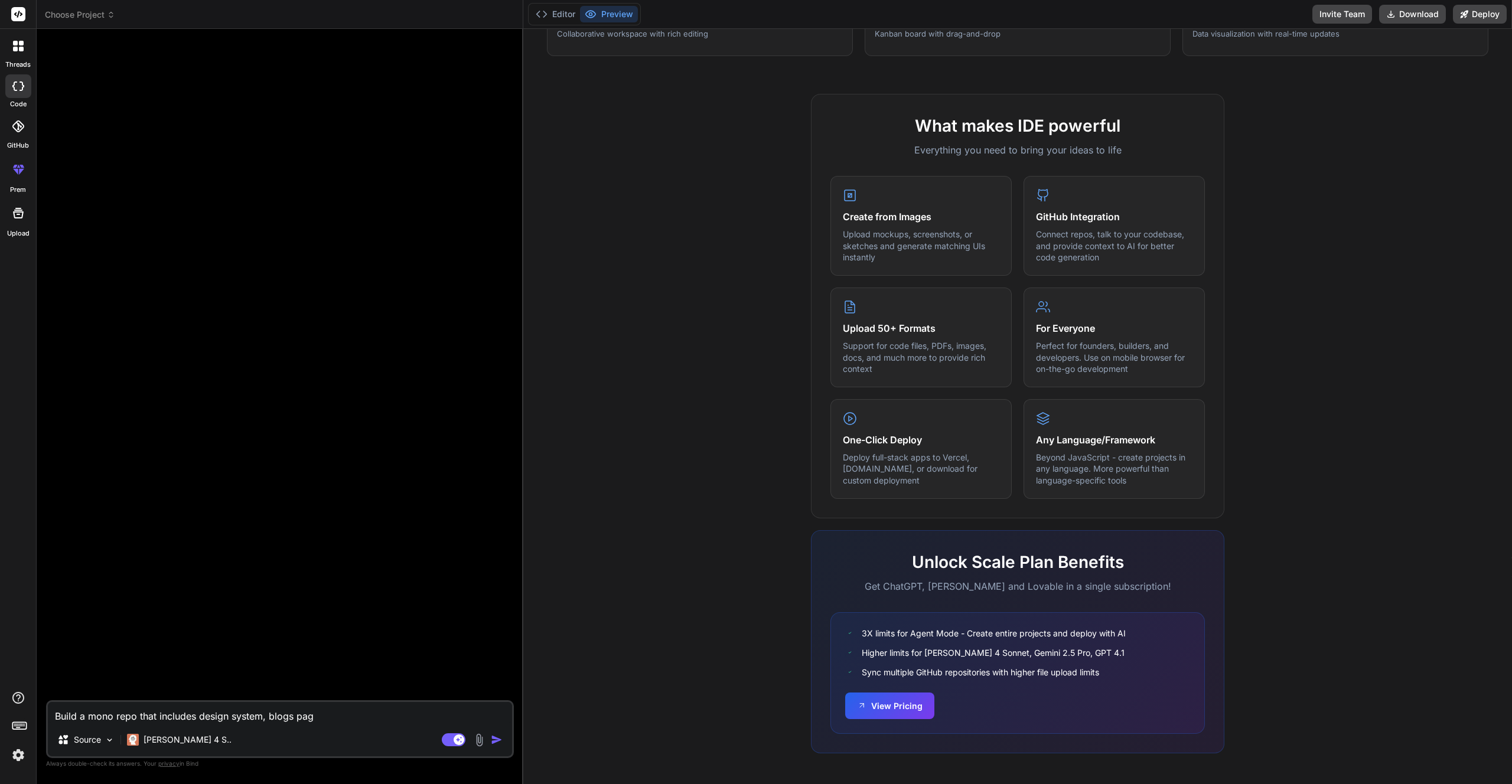
type textarea "Build a mono repo that includes design system, blogs pa"
type textarea "x"
type textarea "Build a mono repo that includes design system, blogs p"
type textarea "x"
type textarea "Build a mono repo that includes design system, blogs"
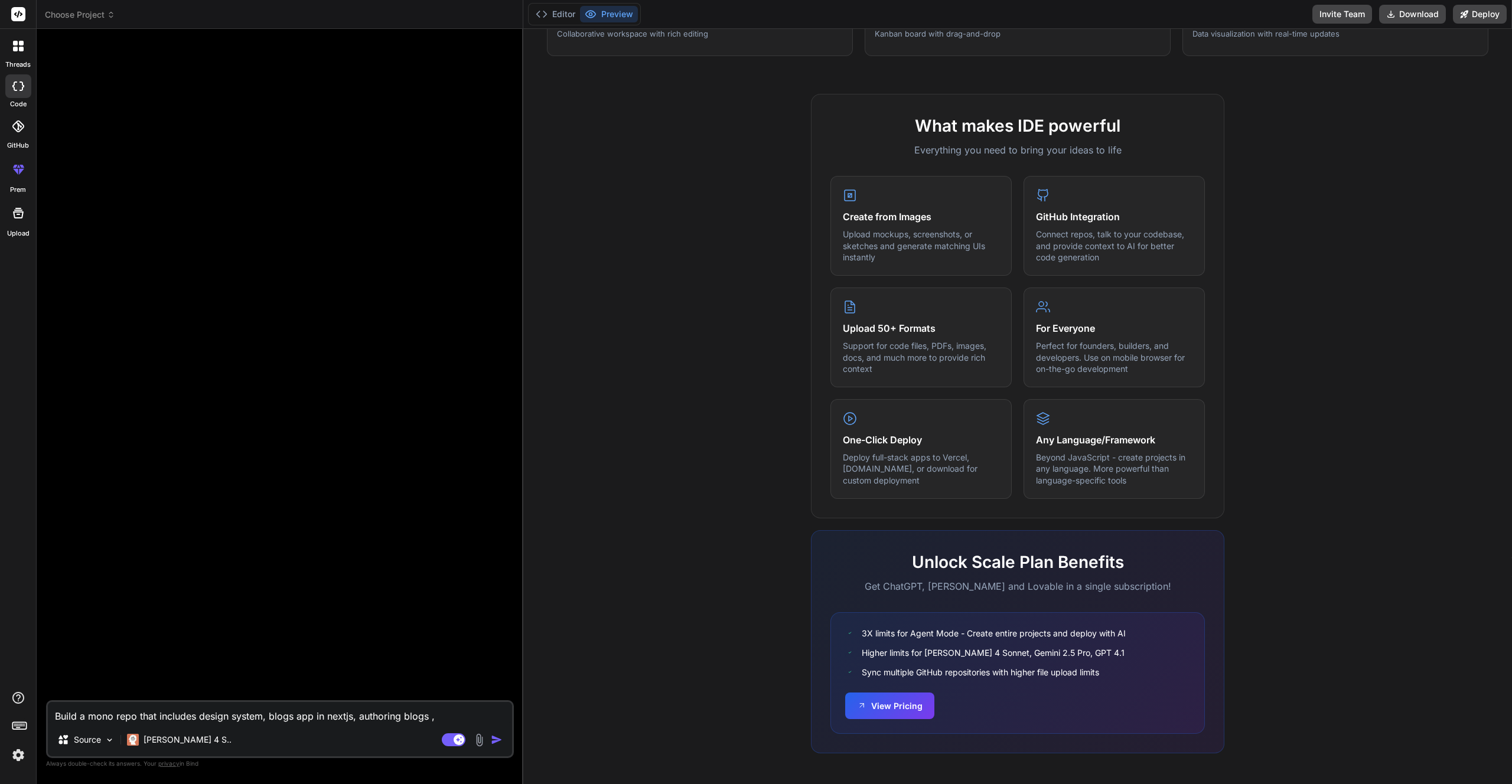
paste textarea "in nextjs"
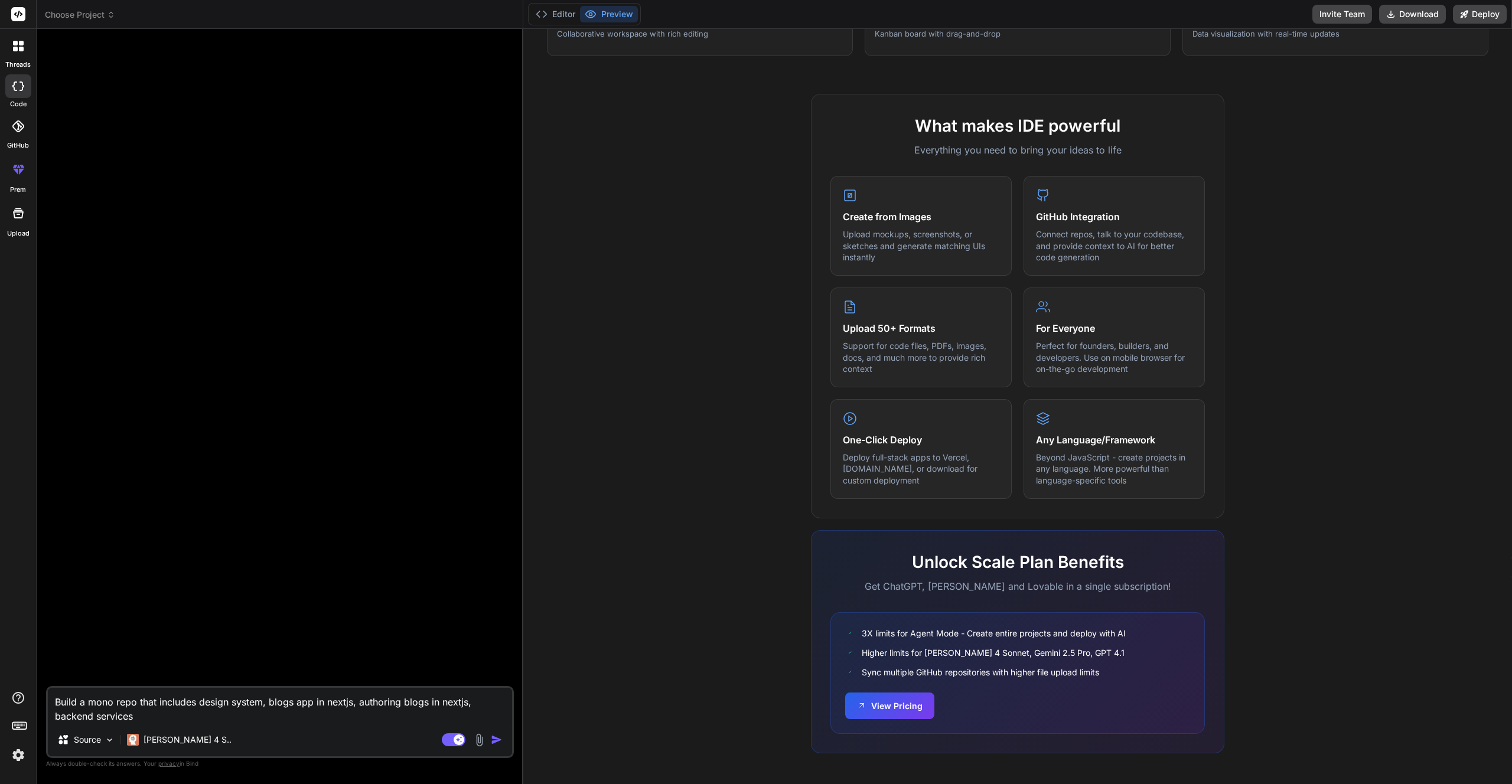
scroll to position [0, 0]
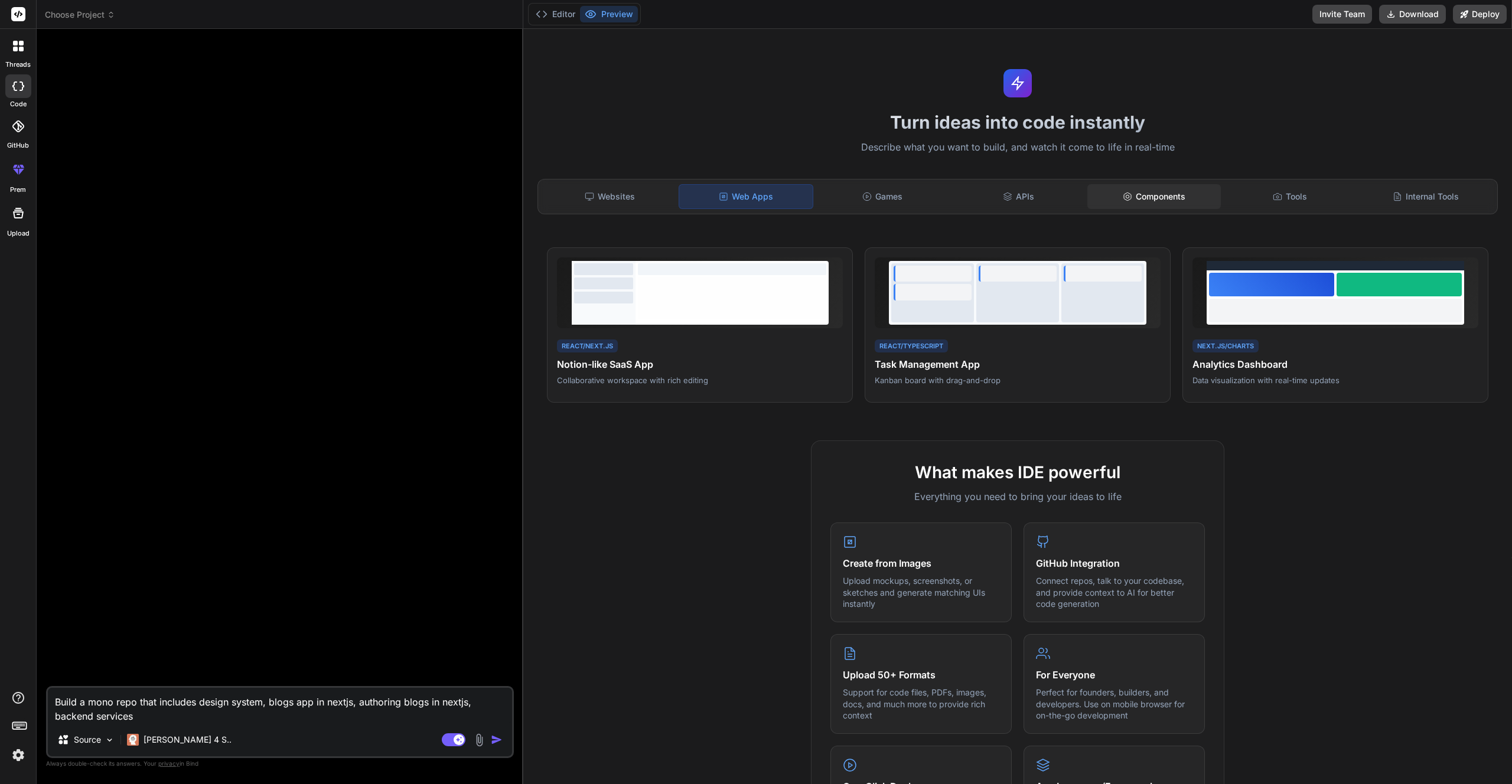
click at [1192, 191] on div "Components" at bounding box center [1154, 196] width 133 height 24
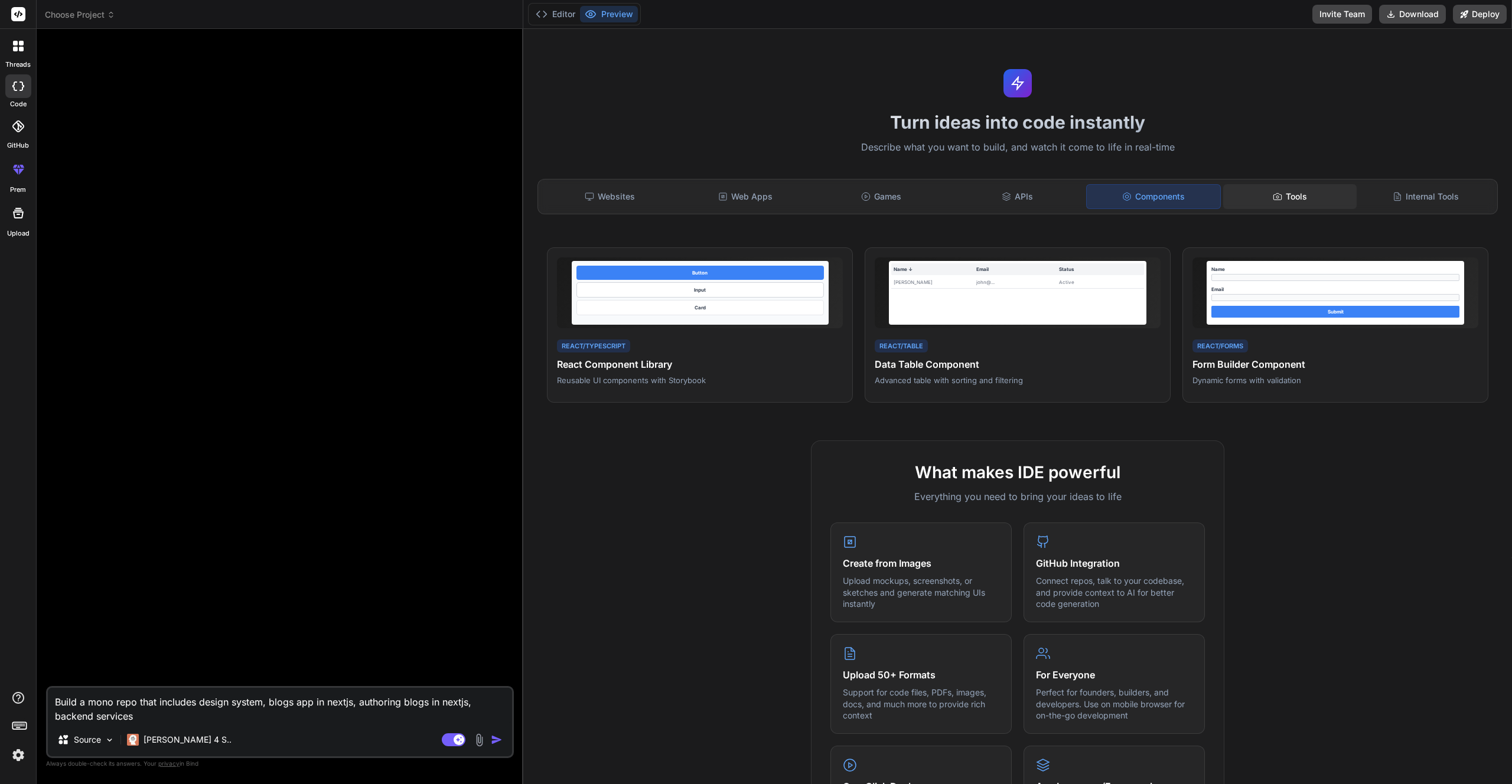
click at [1310, 201] on div "Tools" at bounding box center [1289, 196] width 133 height 24
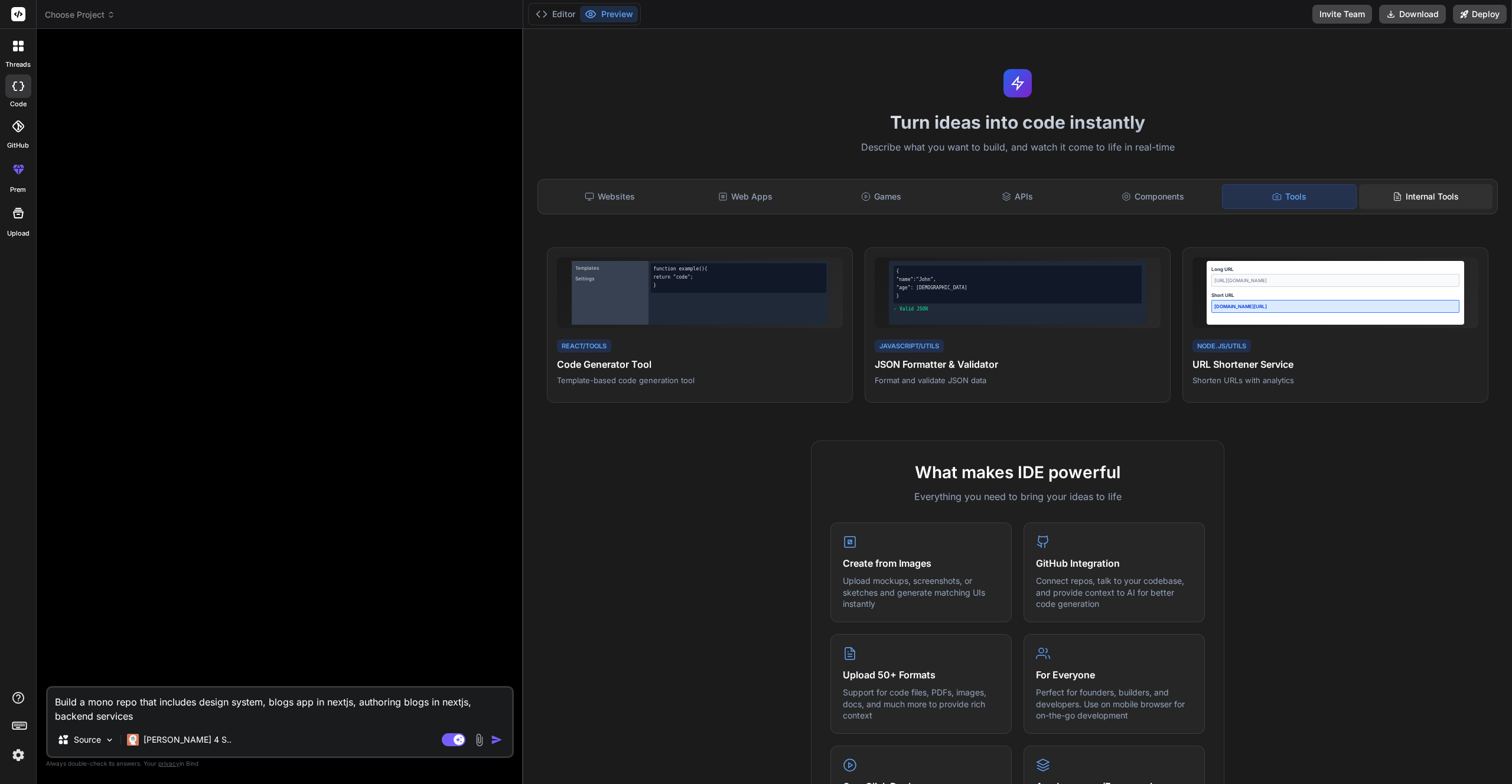
click at [1423, 204] on div "Internal Tools" at bounding box center [1425, 196] width 133 height 24
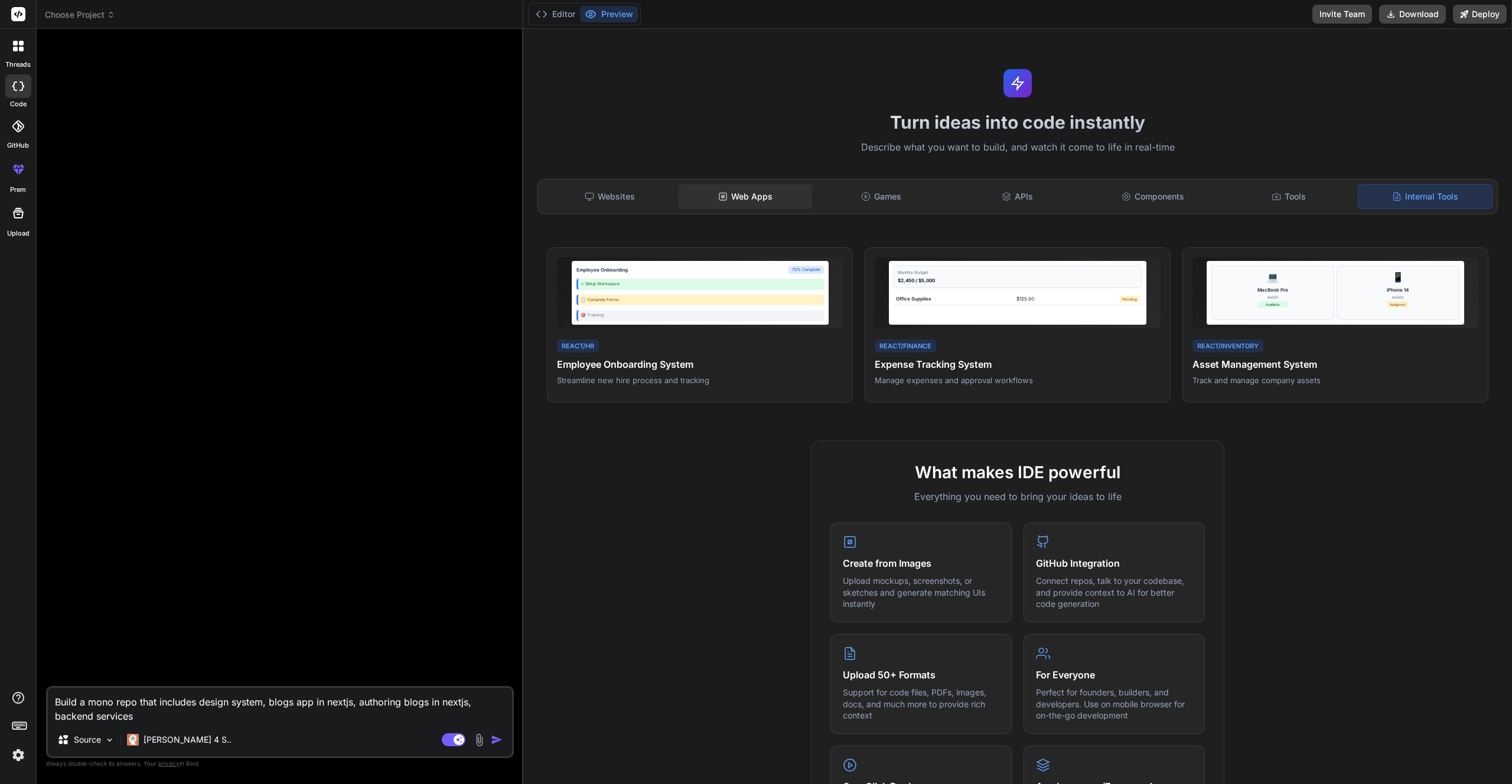
click at [742, 193] on div "Web Apps" at bounding box center [745, 196] width 133 height 24
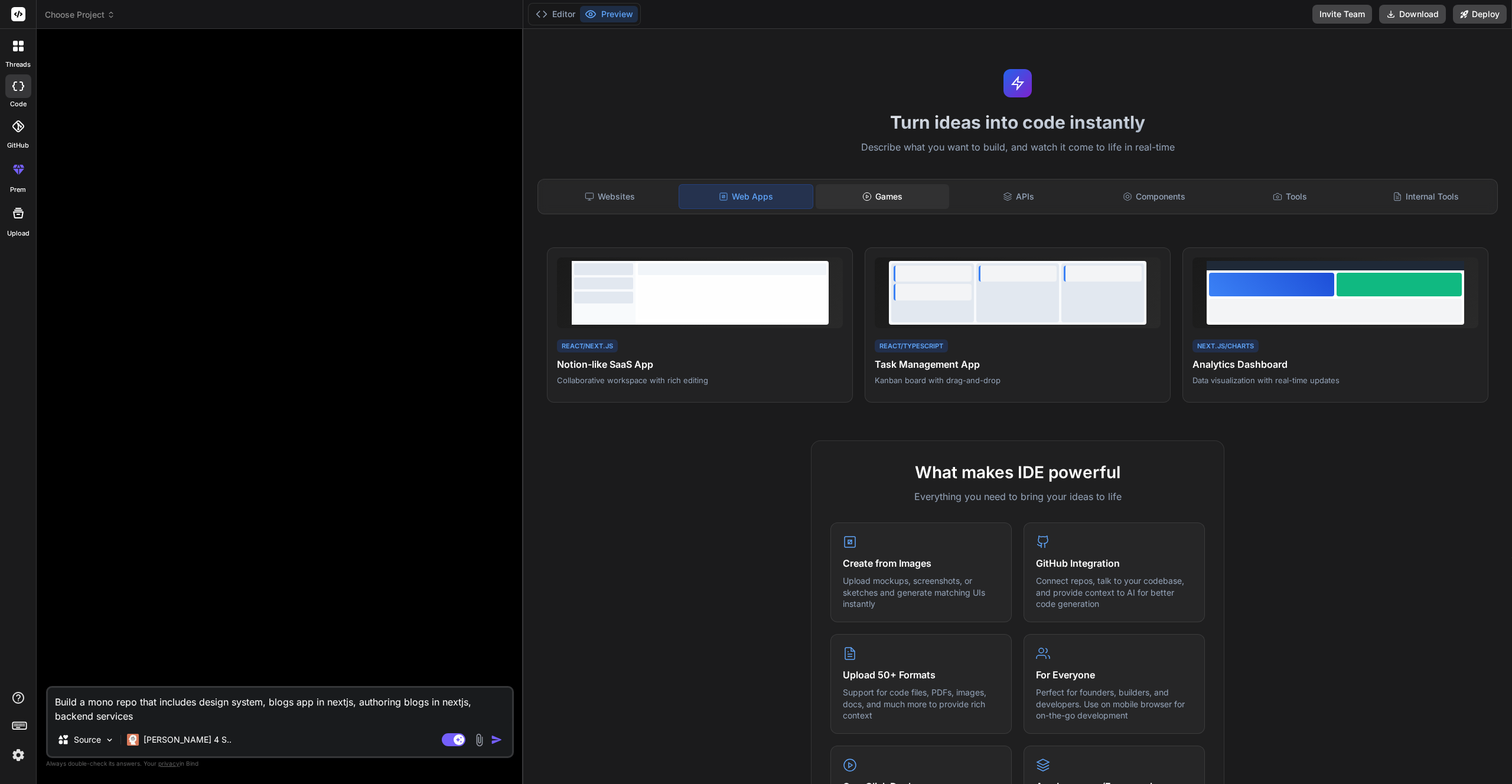
click at [885, 193] on div "Games" at bounding box center [882, 196] width 133 height 24
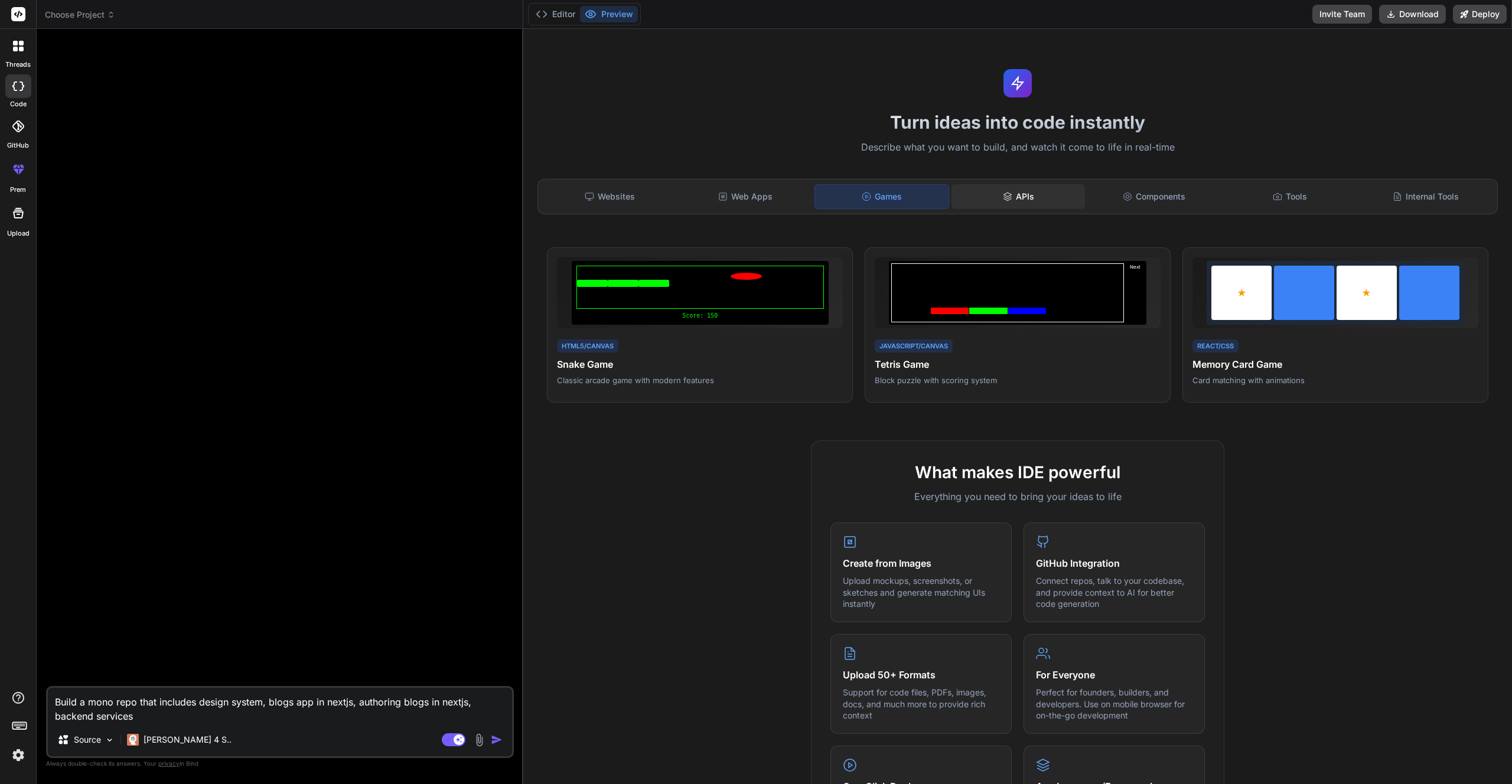
click at [990, 194] on div "APIs" at bounding box center [1018, 196] width 133 height 24
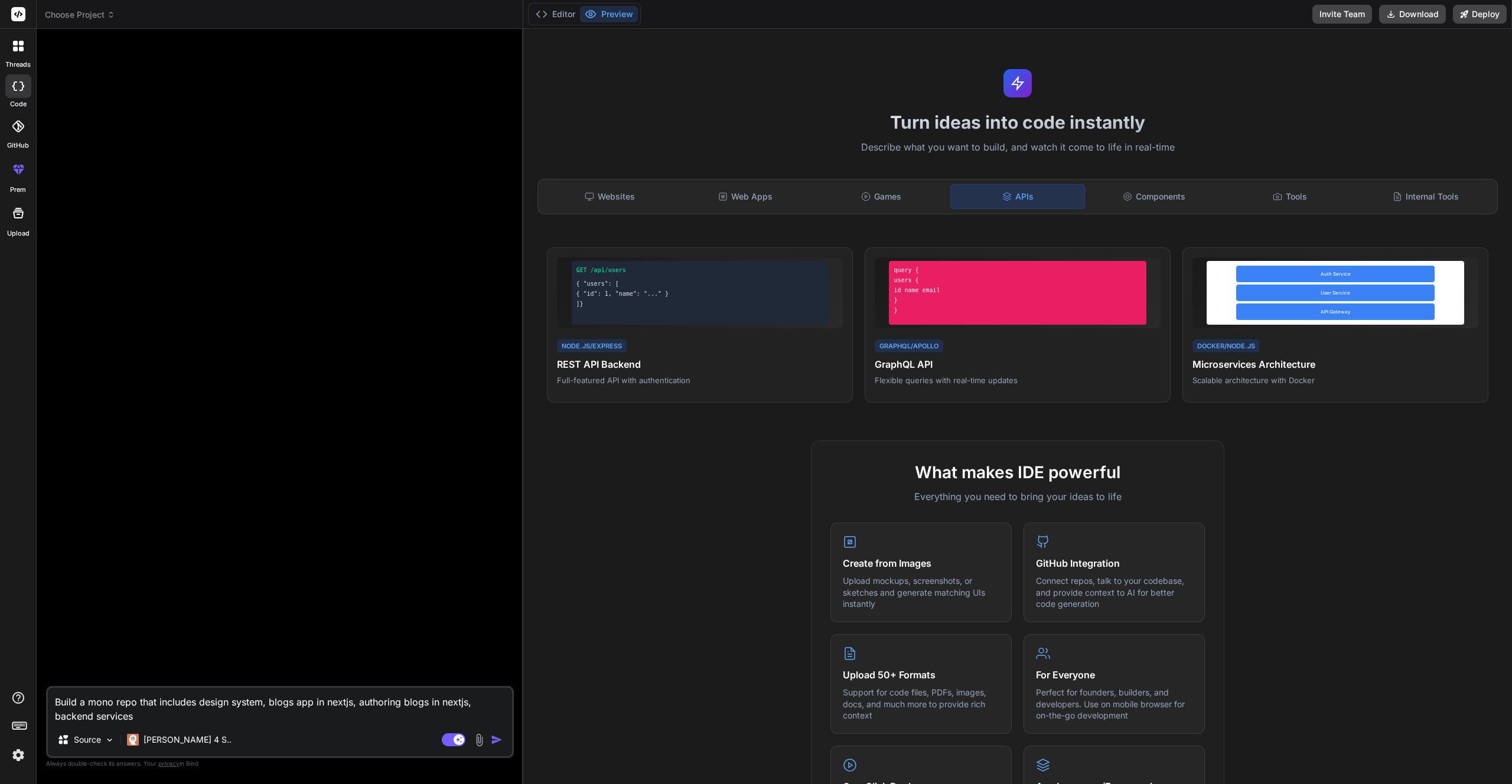
click at [153, 719] on textarea "Build a mono repo that includes design system, blogs app in nextjs, authoring b…" at bounding box center [279, 705] width 464 height 35
click at [125, 698] on textarea "Build a mono repo that includes design system, blogs app in nextjs, authoring b…" at bounding box center [279, 705] width 464 height 35
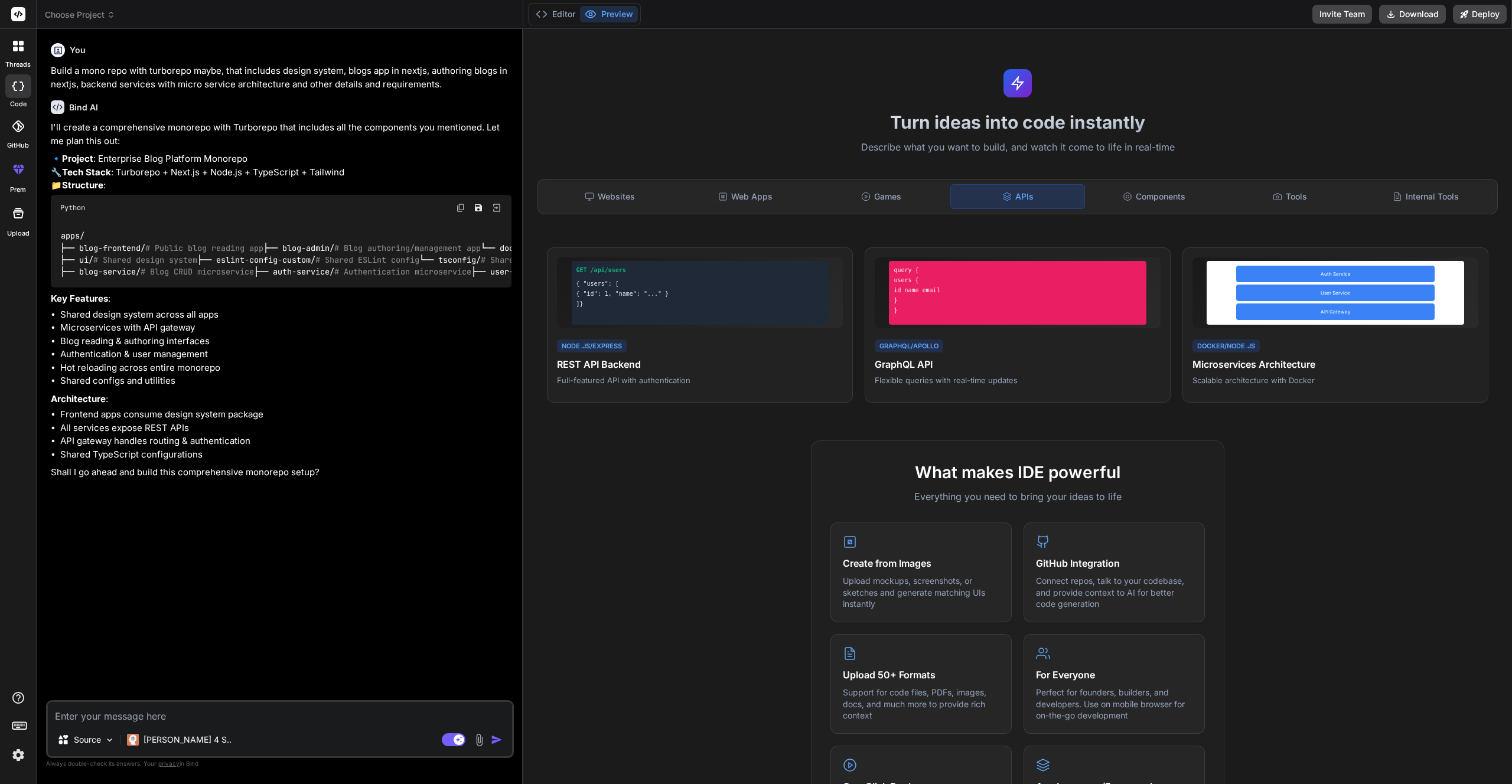
click at [107, 278] on code "apps/ ├── blog-frontend/ # Public blog reading app ├── blog-admin/ # Blog autho…" at bounding box center [460, 253] width 799 height 48
click at [119, 322] on li "Shared design system across all apps" at bounding box center [286, 314] width 451 height 14
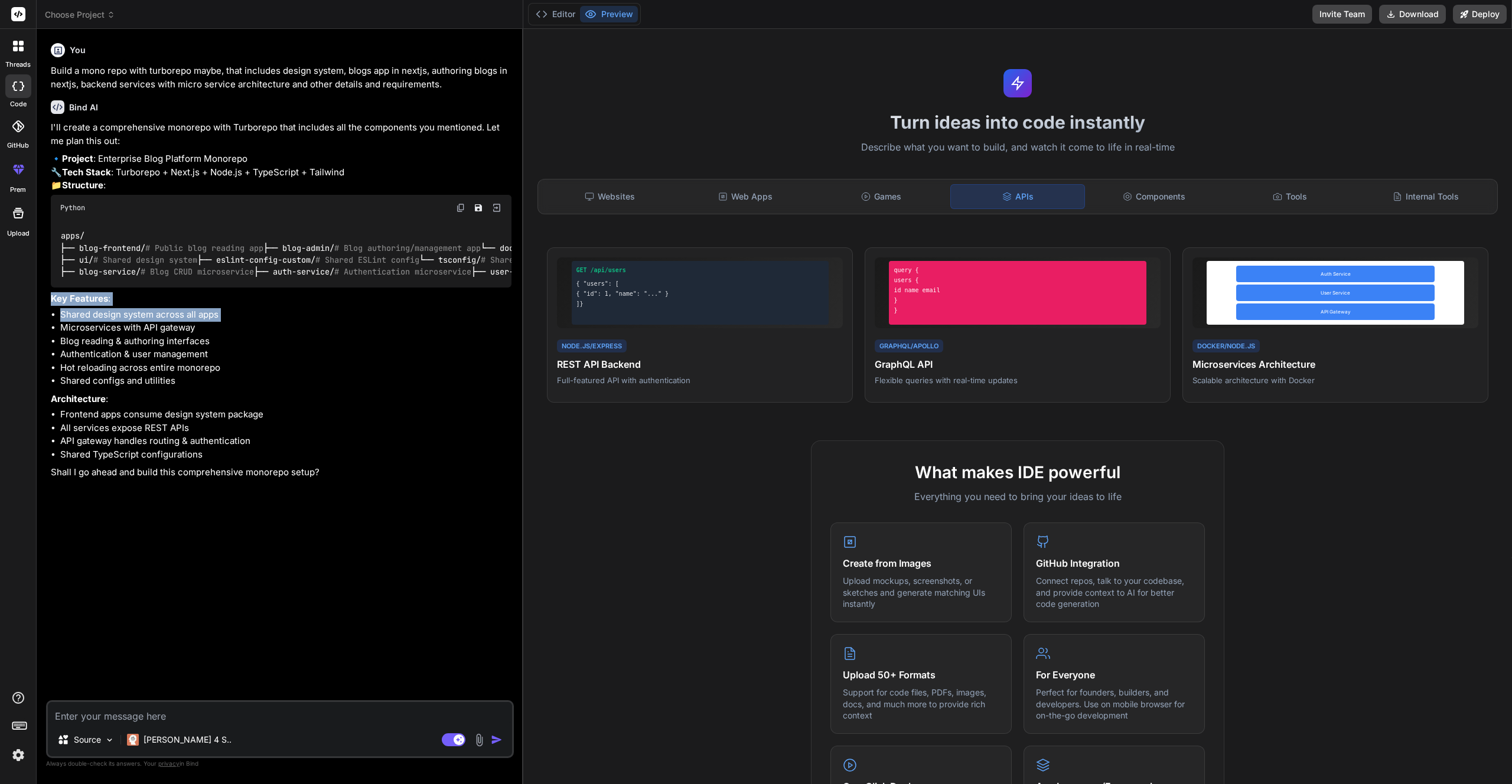
drag, startPoint x: 119, startPoint y: 470, endPoint x: 128, endPoint y: 455, distance: 17.5
click at [128, 455] on div "I'll create a comprehensive monorepo with Turborepo that includes all the compo…" at bounding box center [281, 300] width 461 height 358
click at [140, 348] on li "Blog reading & authoring interfaces" at bounding box center [286, 341] width 451 height 14
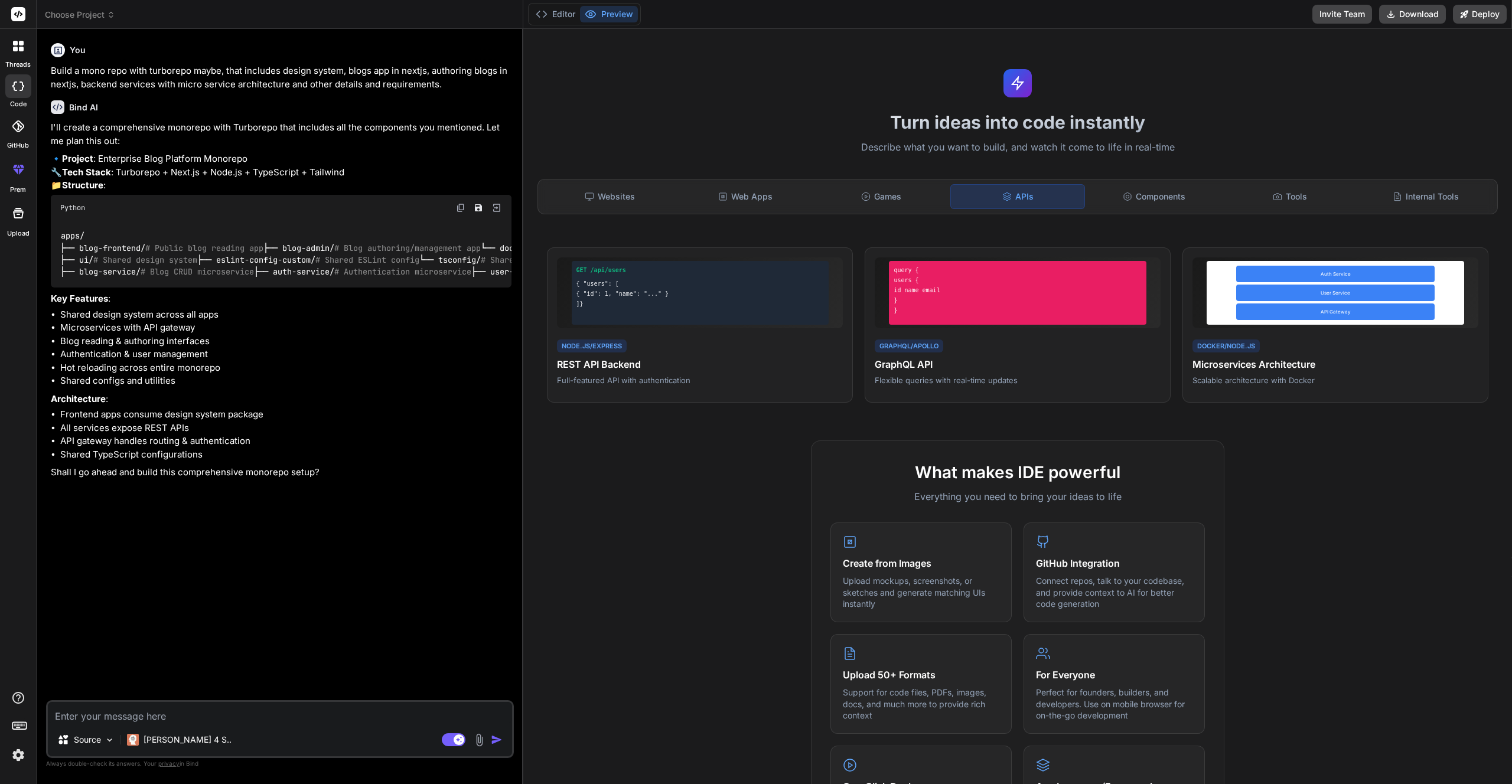
click at [143, 388] on li "Shared configs and utilities" at bounding box center [286, 380] width 451 height 14
click at [163, 706] on textarea at bounding box center [279, 713] width 464 height 22
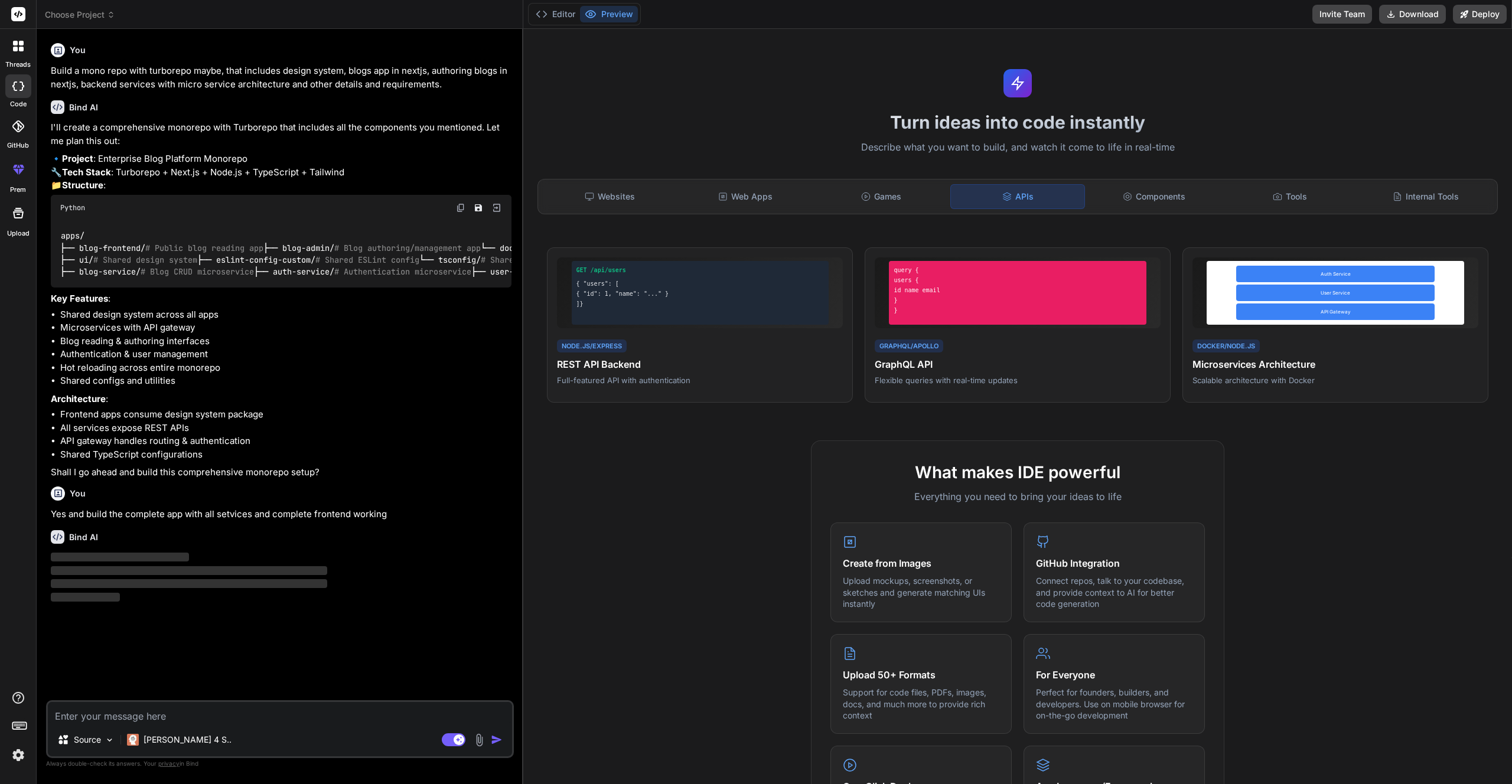
scroll to position [63, 0]
click at [169, 742] on p "[PERSON_NAME] 4 S.." at bounding box center [187, 739] width 88 height 12
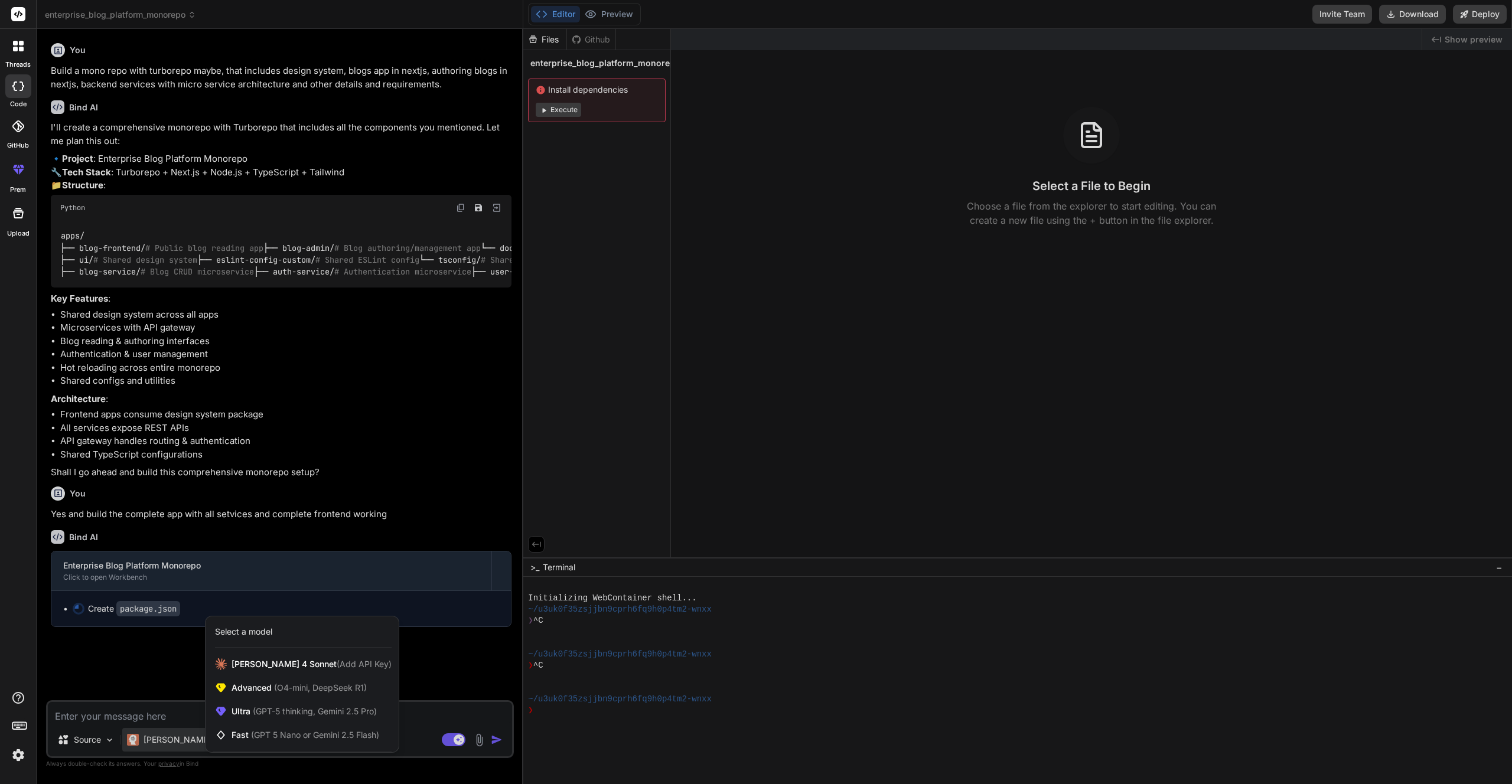
click at [148, 721] on div at bounding box center [756, 392] width 1512 height 784
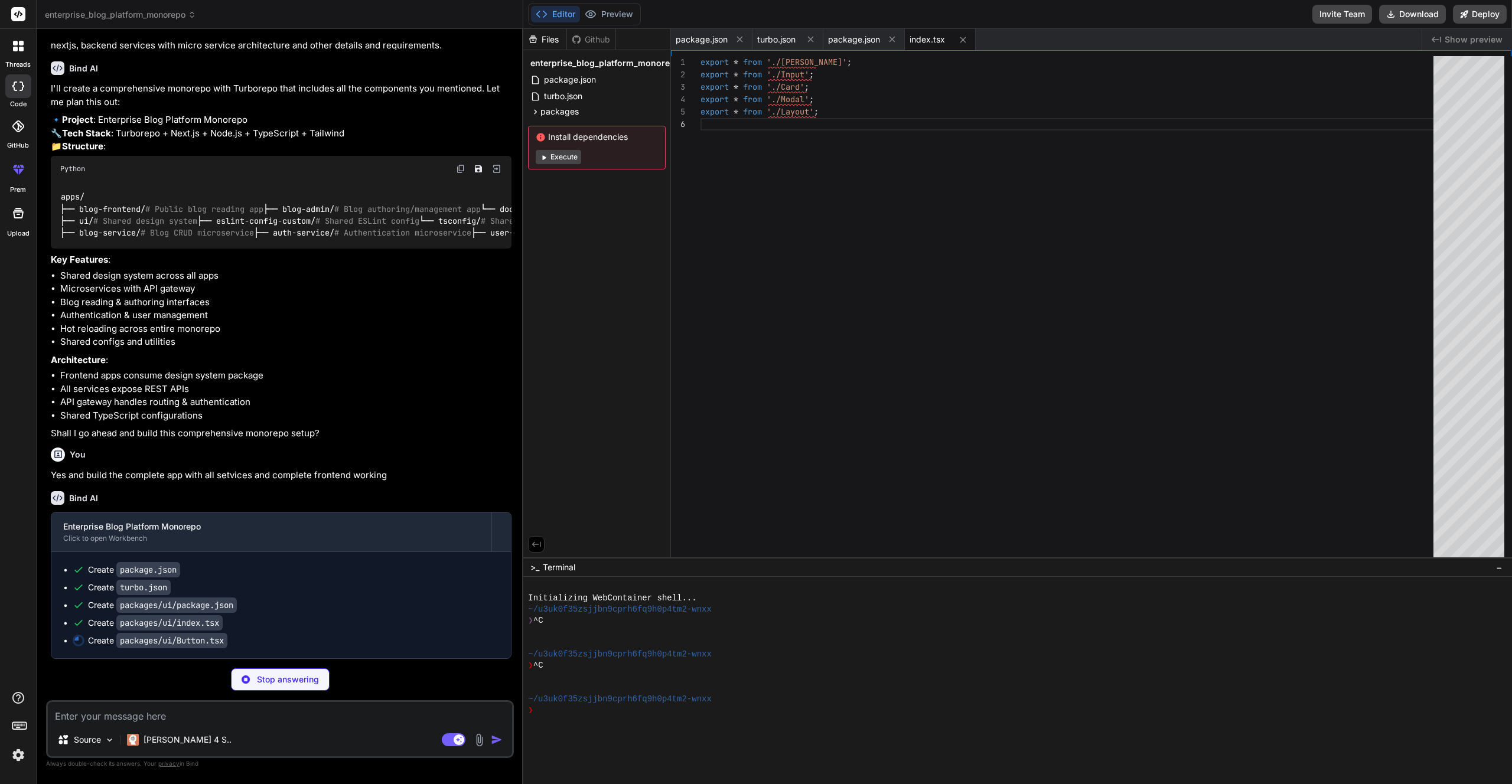
scroll to position [50, 0]
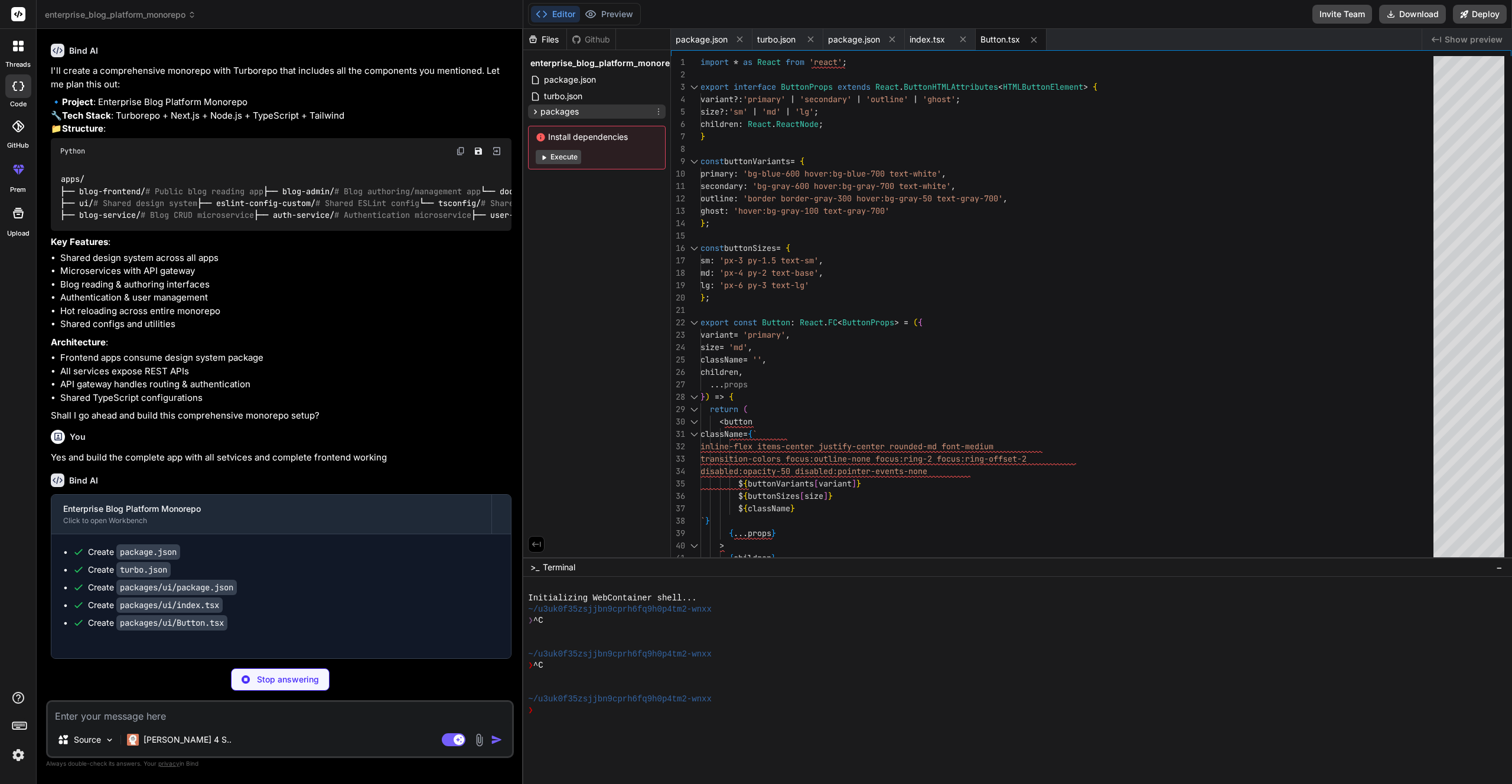
click at [534, 113] on icon at bounding box center [535, 112] width 10 height 10
click at [546, 129] on icon at bounding box center [546, 127] width 10 height 10
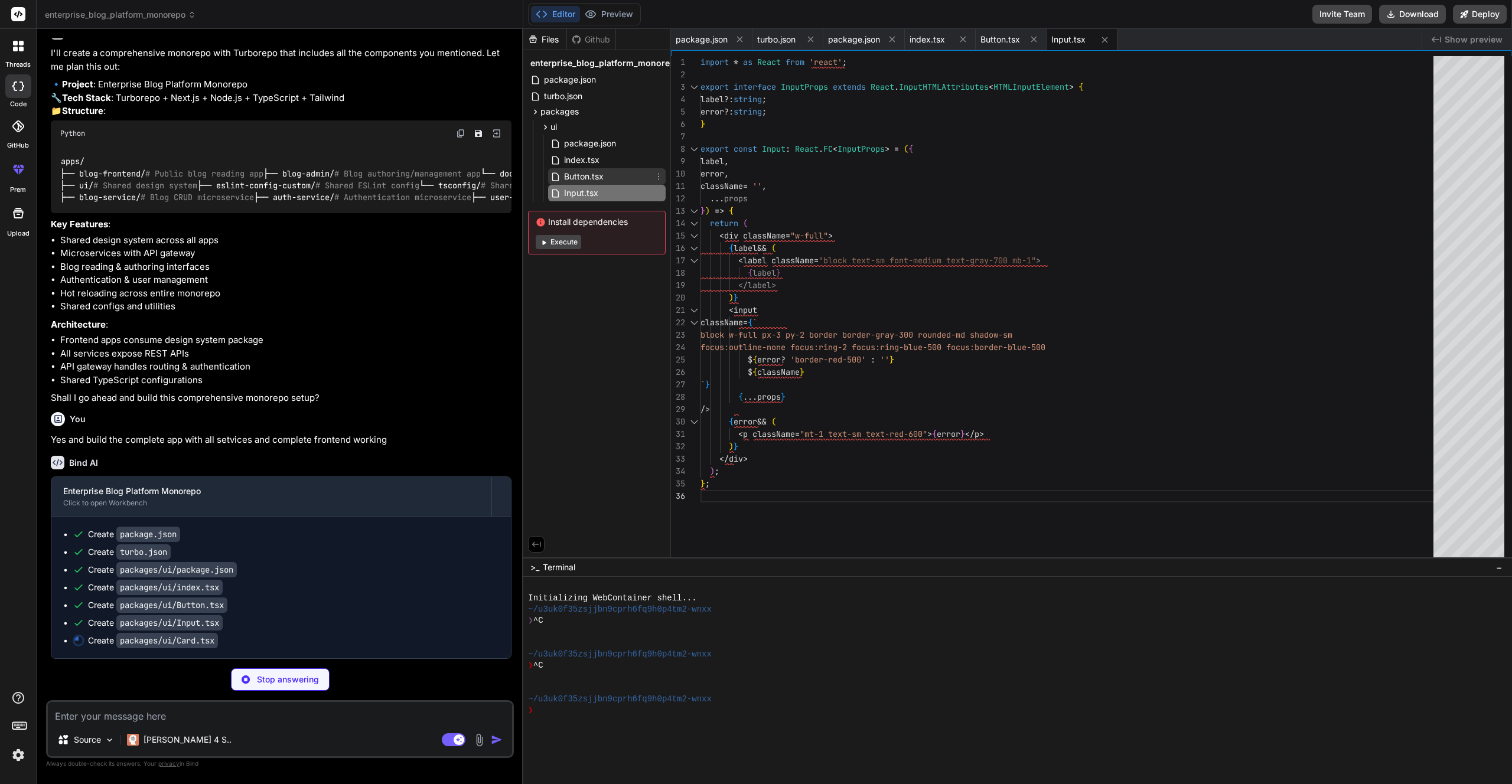
click at [581, 175] on span "Button.tsx" at bounding box center [584, 176] width 42 height 14
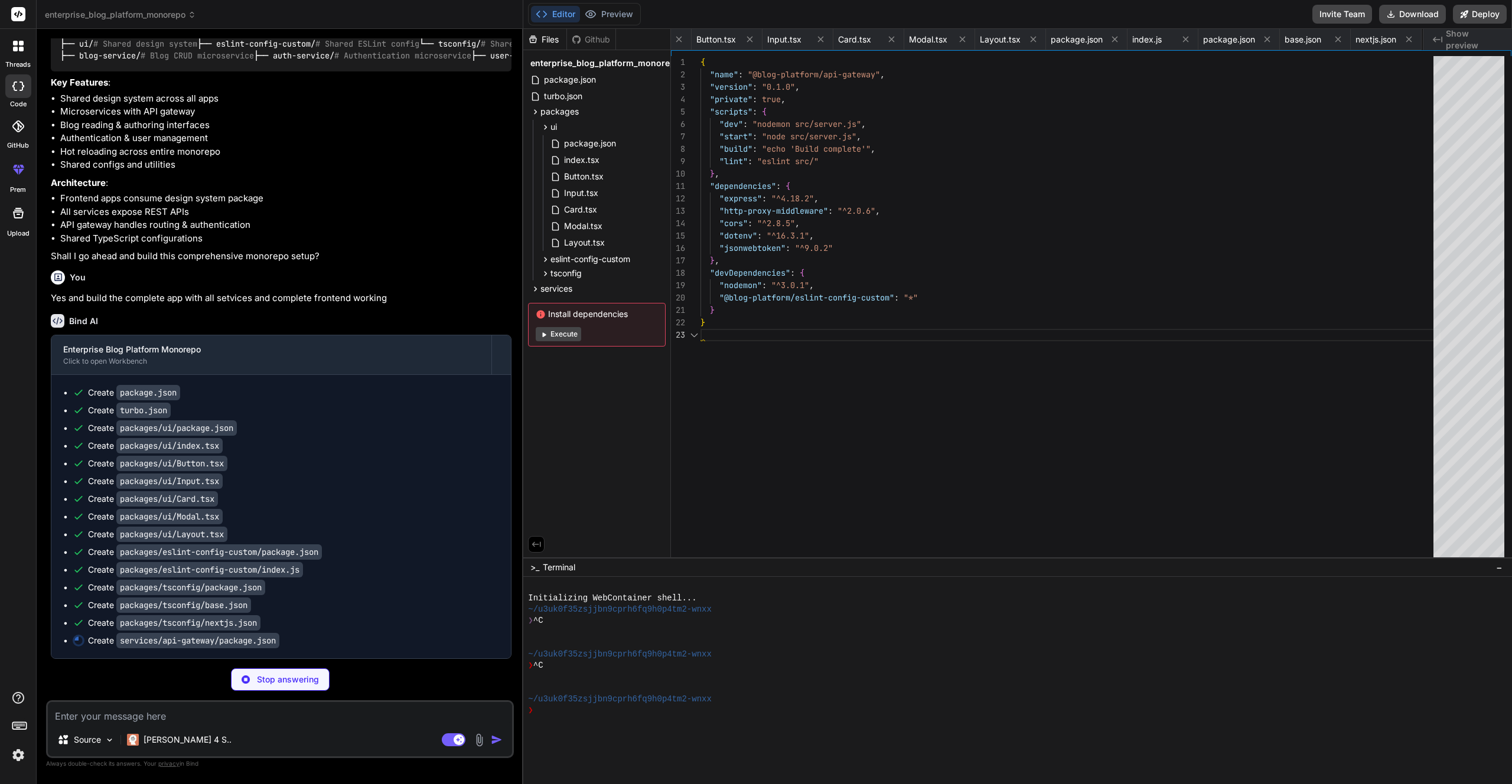
scroll to position [24, 0]
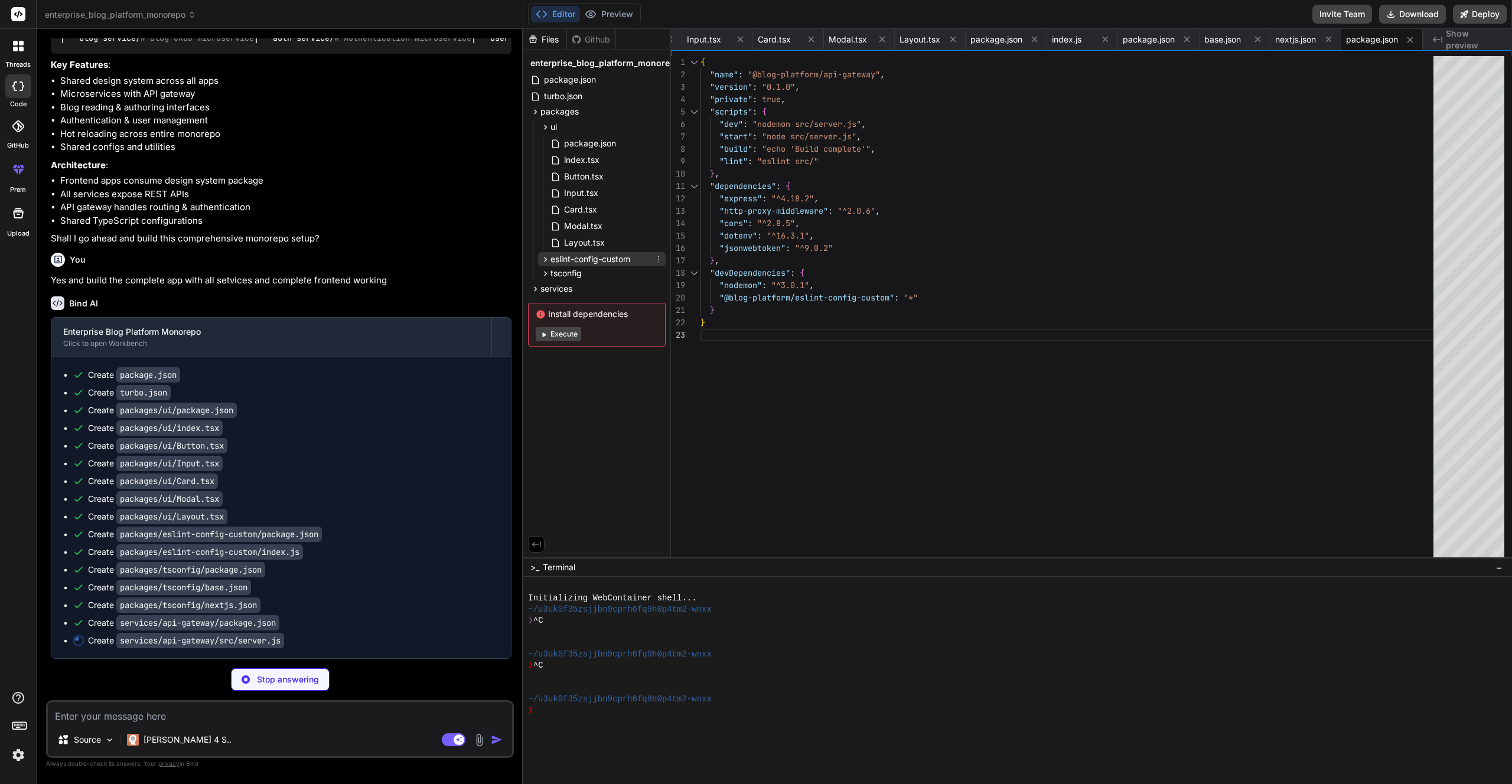
click at [556, 258] on span "eslint-config-custom" at bounding box center [590, 259] width 80 height 12
click at [561, 301] on div "tsconfig" at bounding box center [601, 309] width 127 height 14
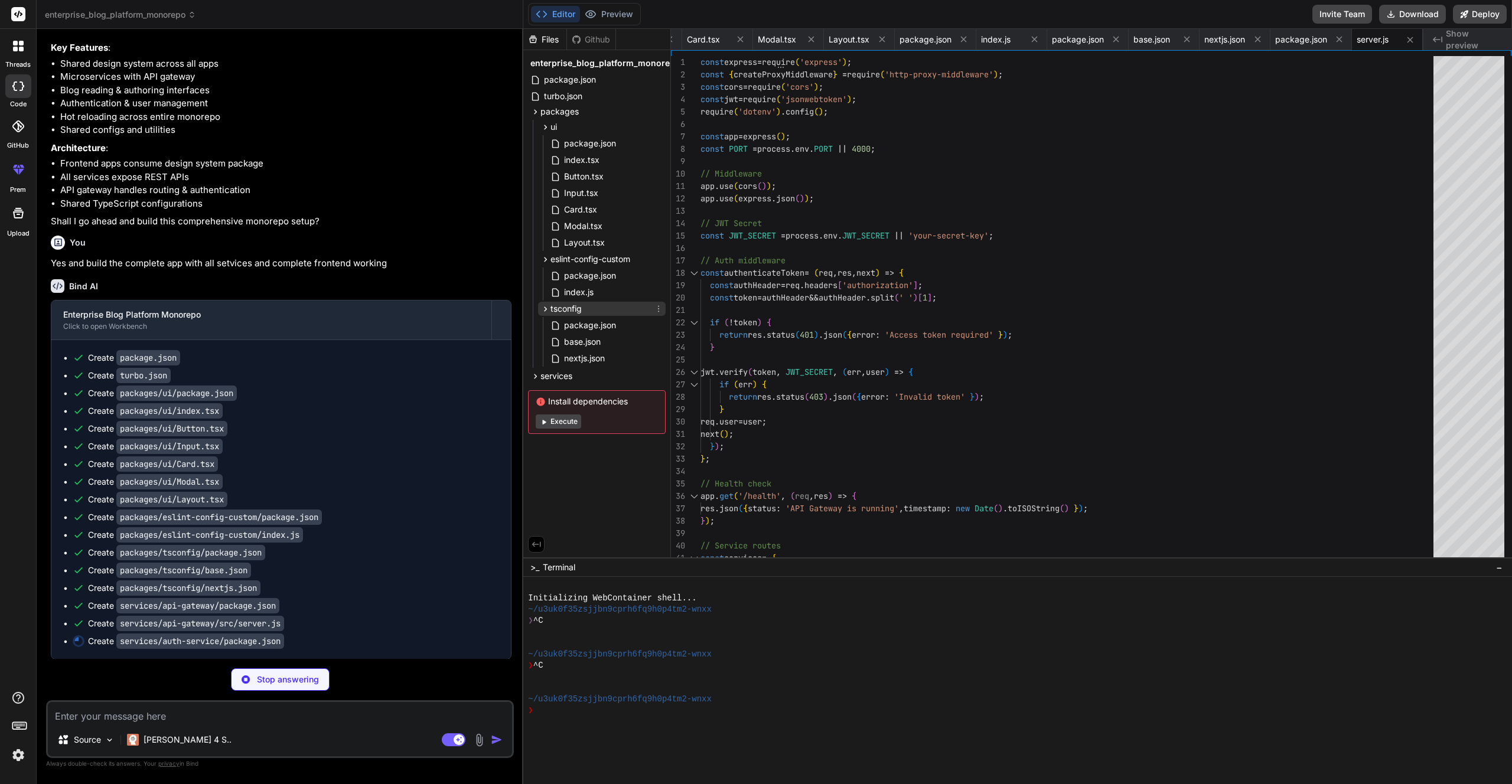
scroll to position [0, 518]
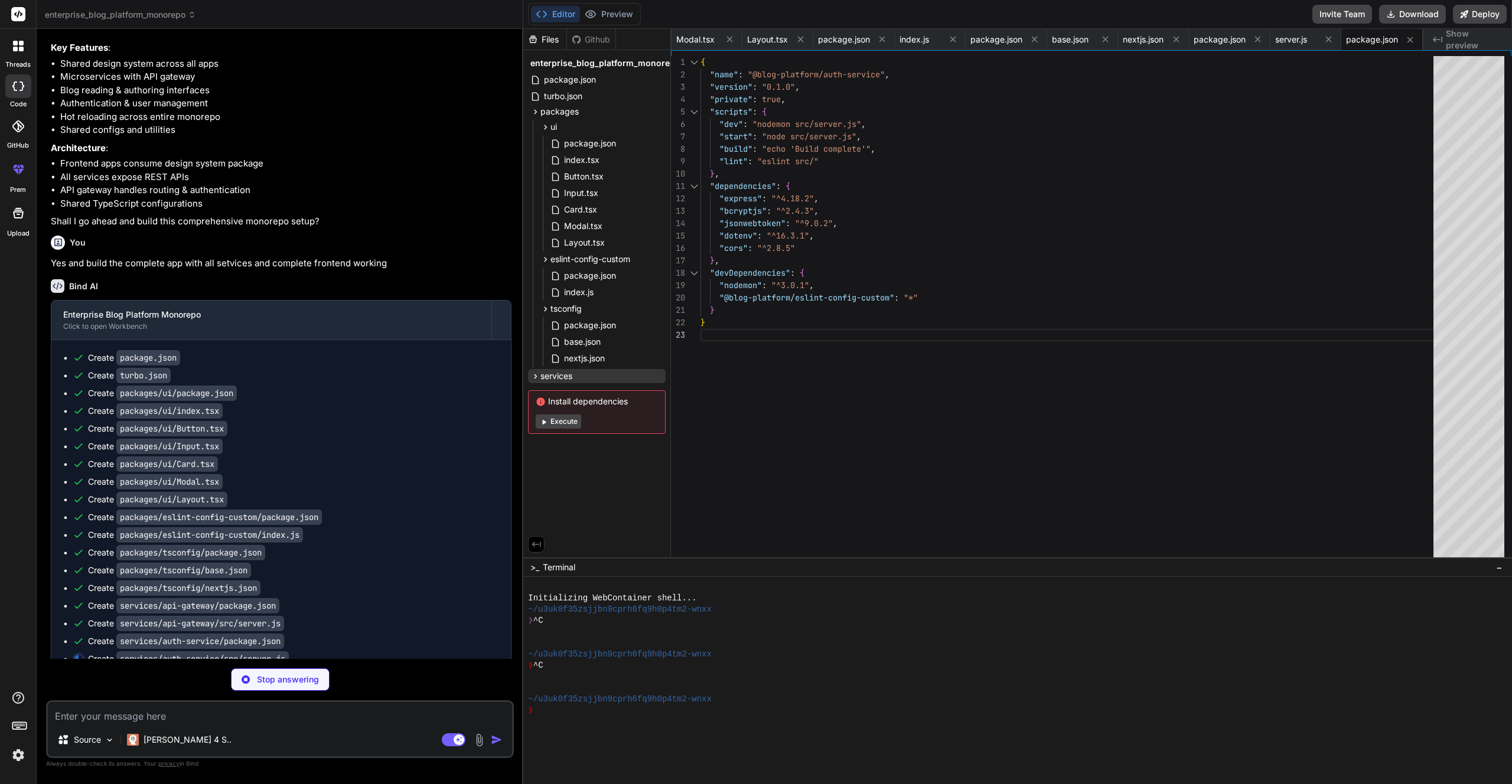
click at [553, 377] on span "services" at bounding box center [556, 375] width 32 height 12
click at [561, 386] on span "api-gateway" at bounding box center [575, 391] width 49 height 12
click at [574, 424] on div "src" at bounding box center [606, 423] width 117 height 14
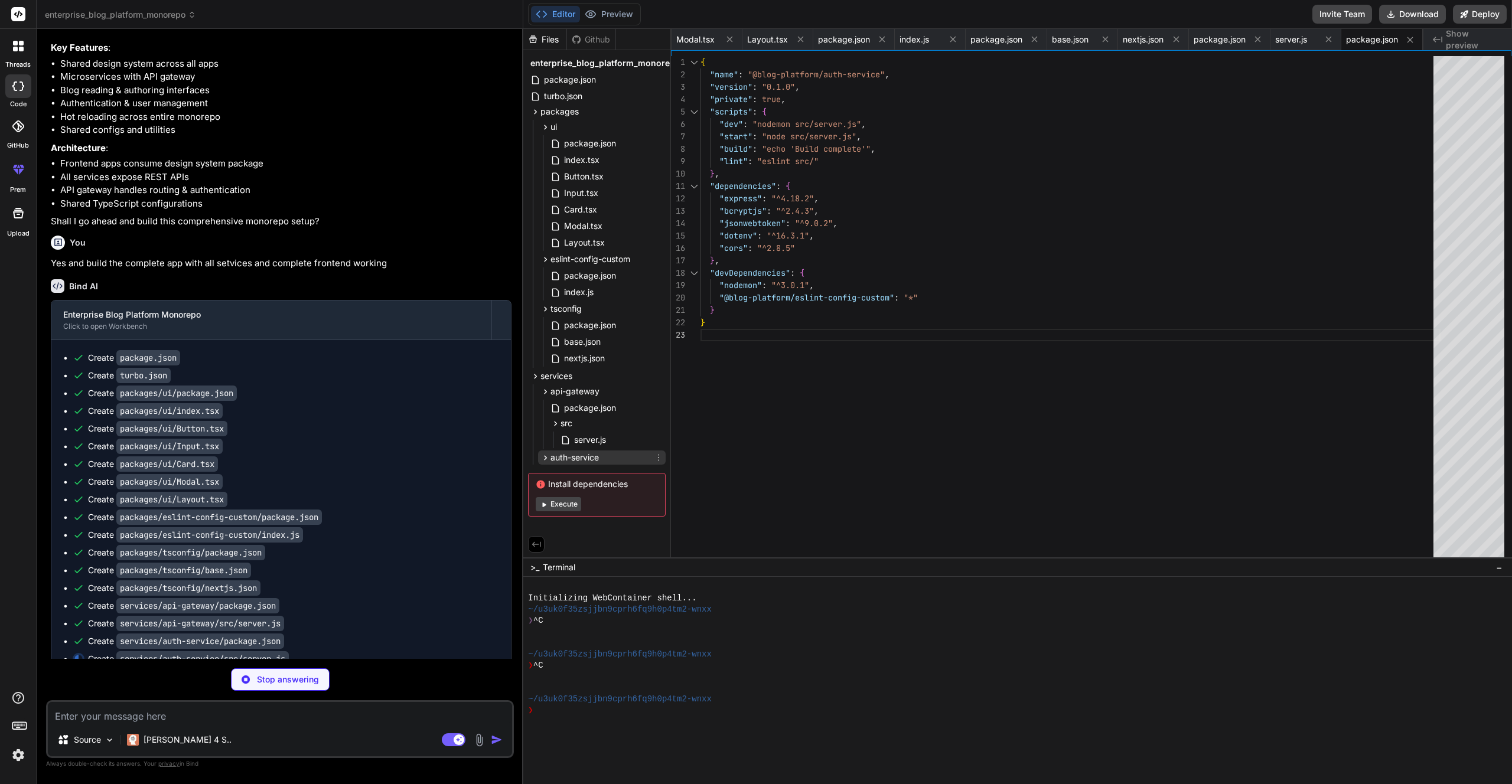
click at [583, 457] on span "auth-service" at bounding box center [574, 457] width 48 height 12
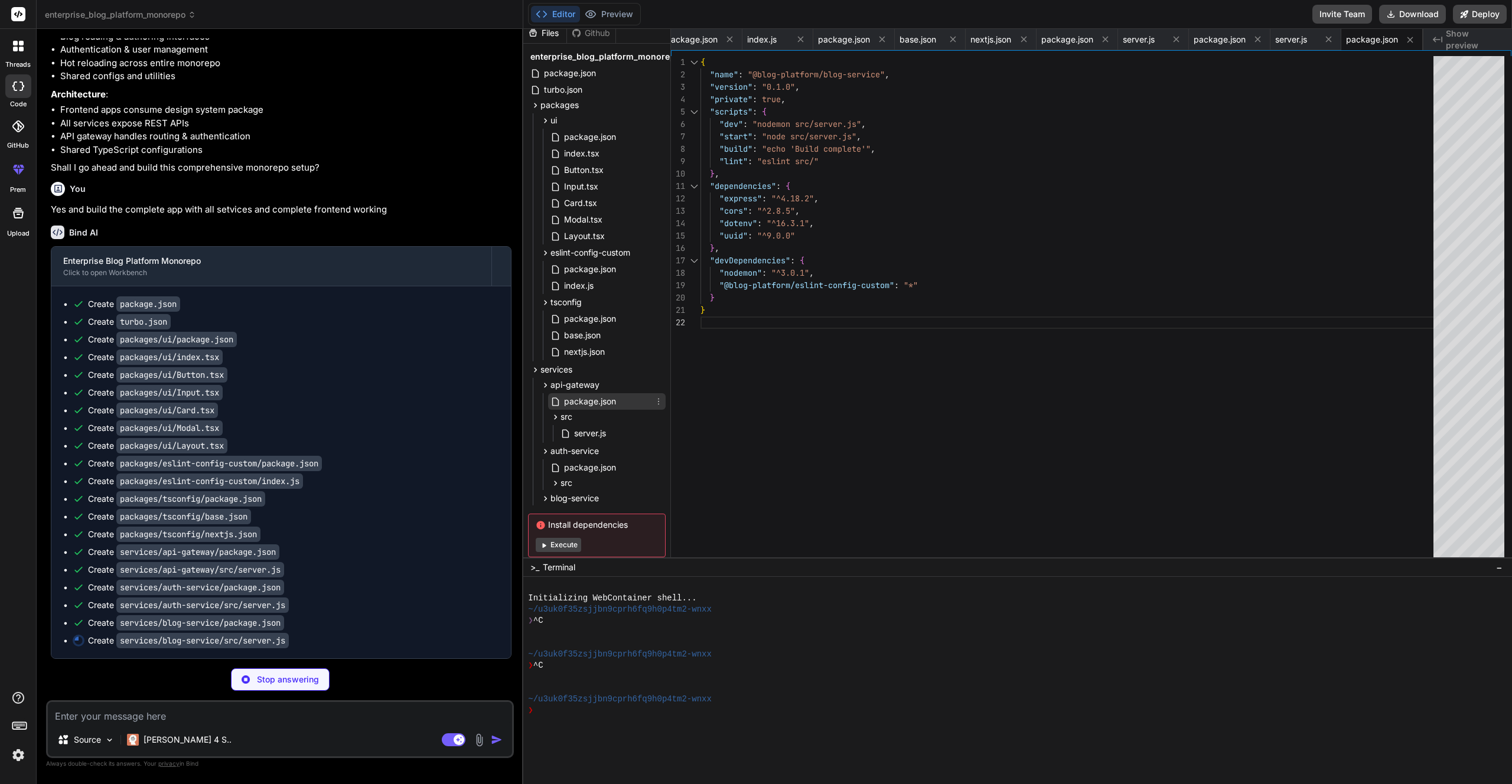
scroll to position [35, 0]
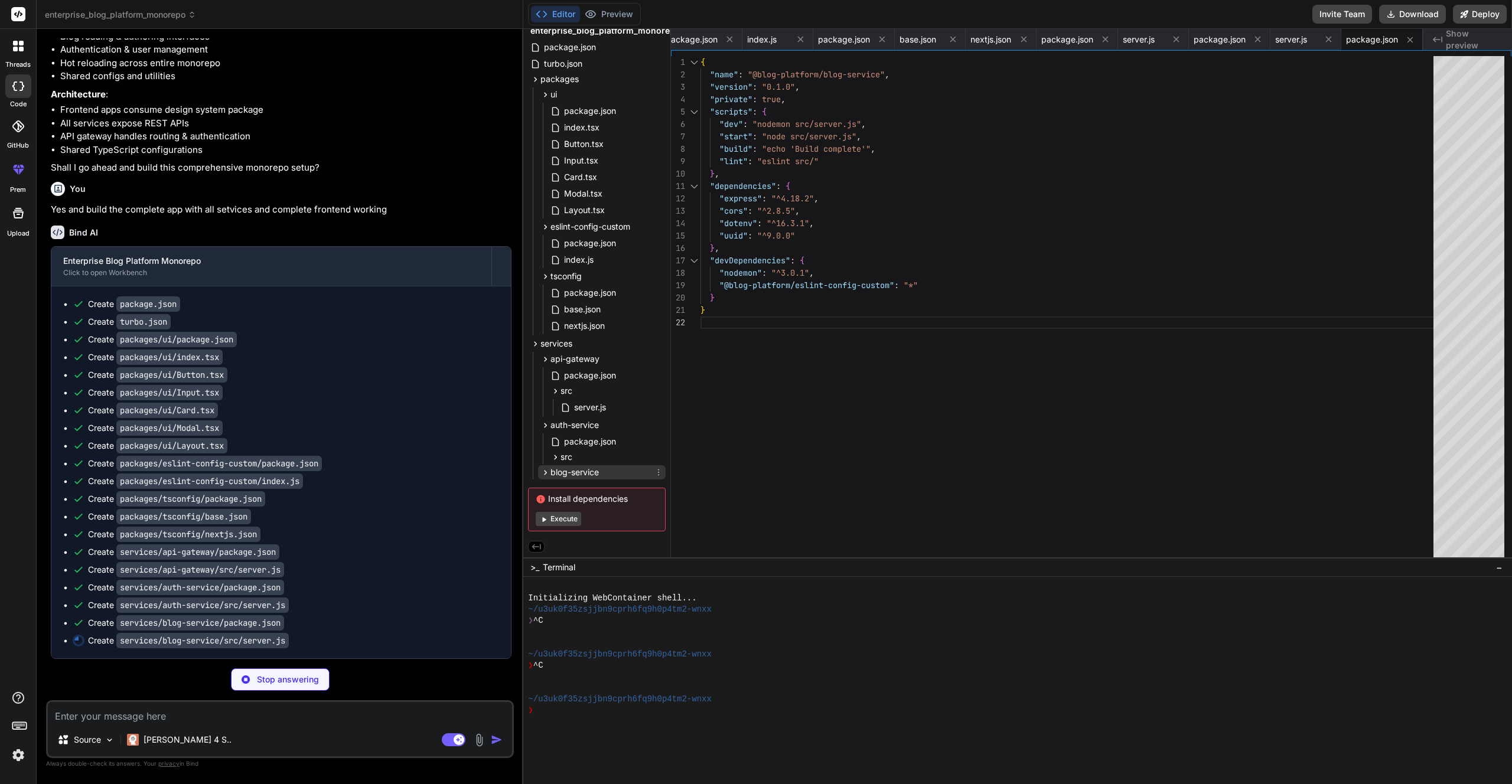
click at [587, 466] on span "blog-service" at bounding box center [574, 472] width 48 height 12
click at [573, 431] on div "src" at bounding box center [606, 438] width 117 height 14
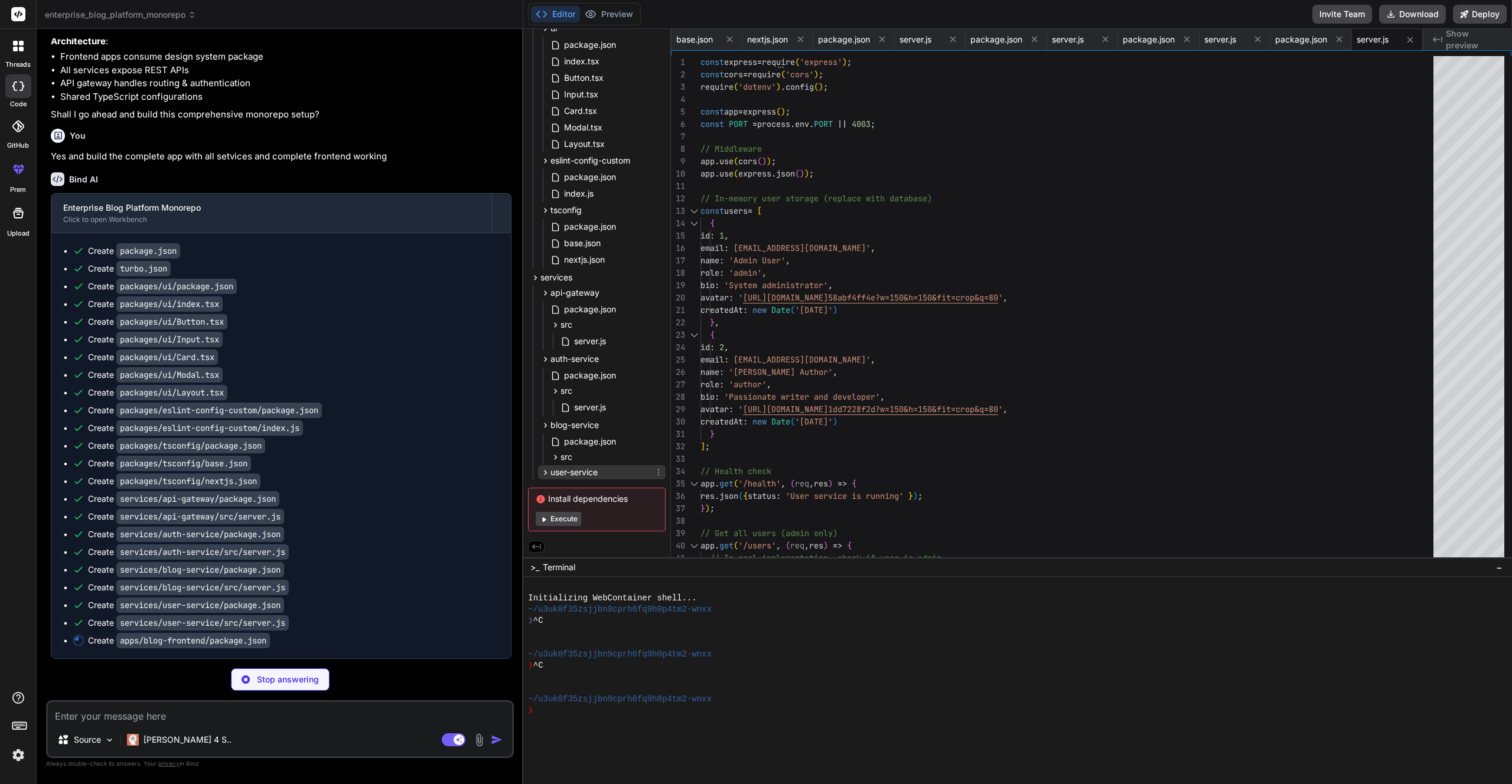
scroll to position [12, 0]
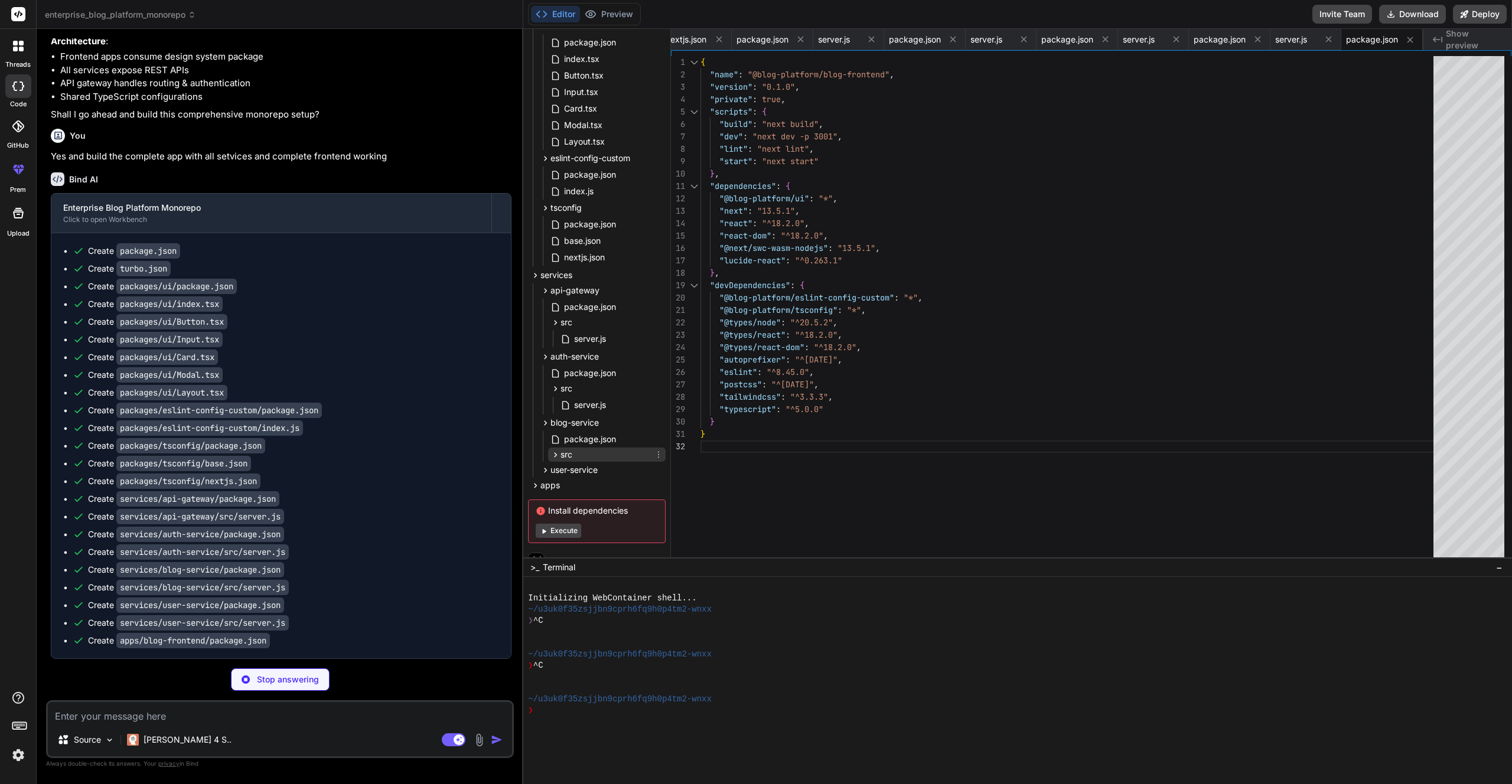
click at [599, 451] on div "src" at bounding box center [606, 455] width 117 height 14
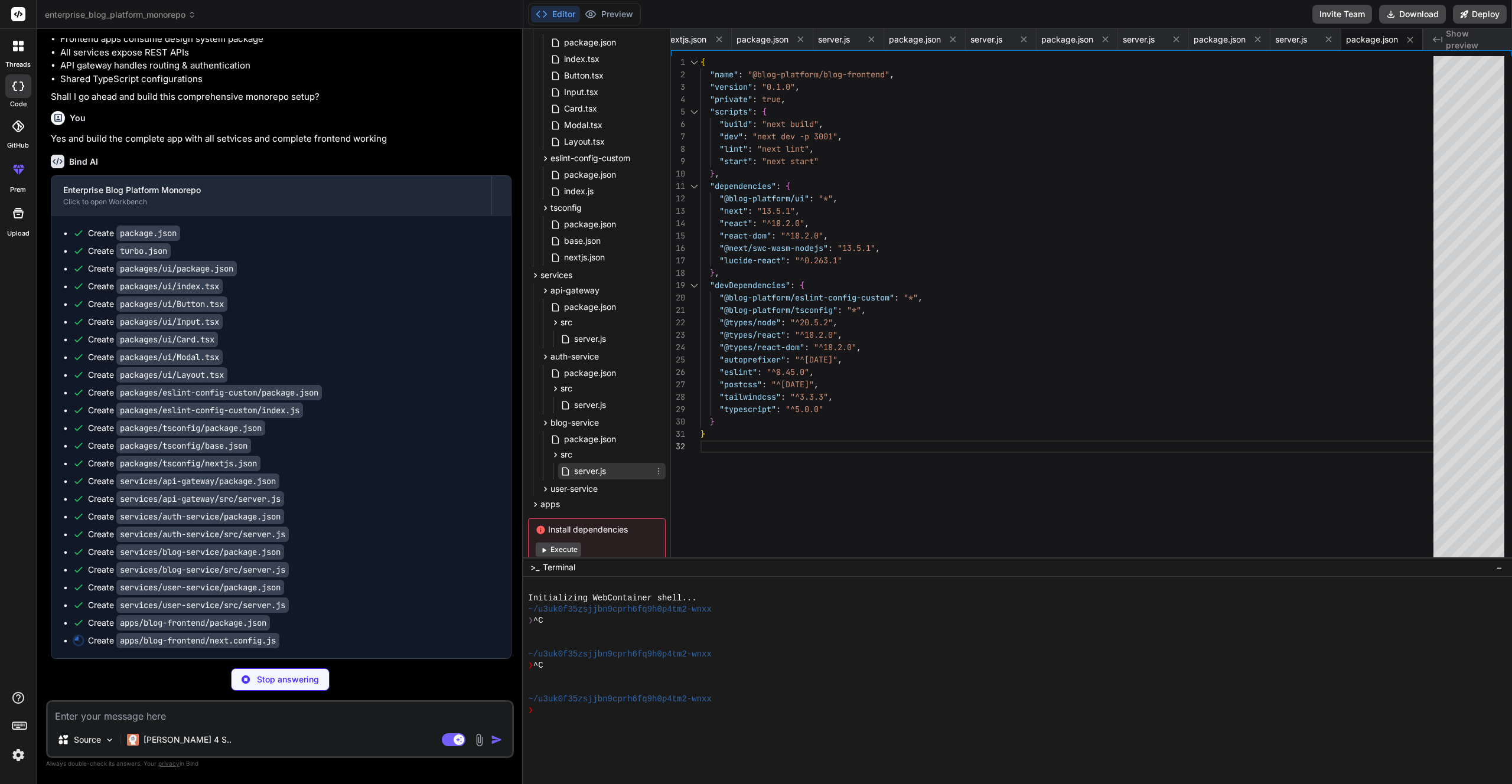
click at [597, 468] on span "server.js" at bounding box center [590, 471] width 35 height 14
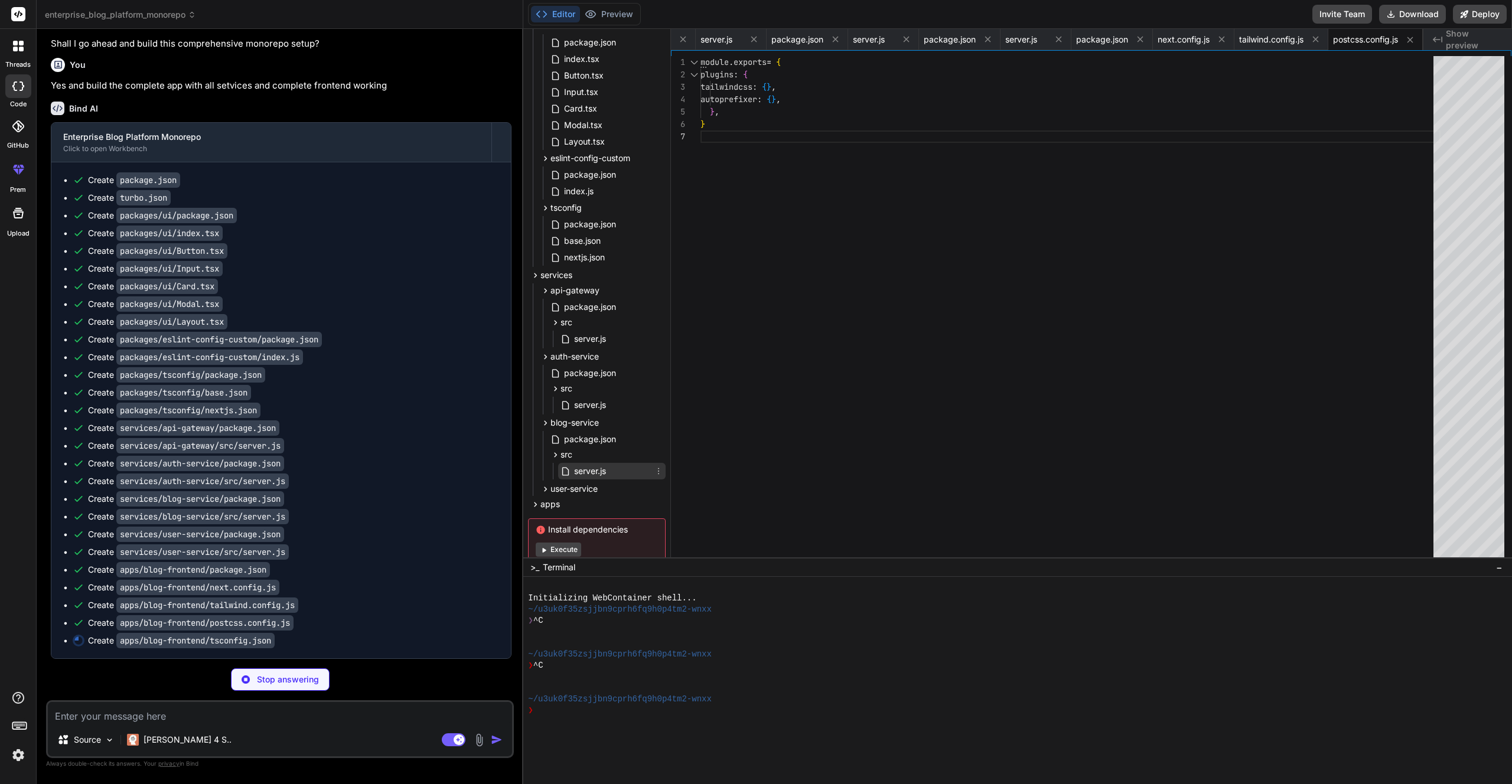
scroll to position [0, 1329]
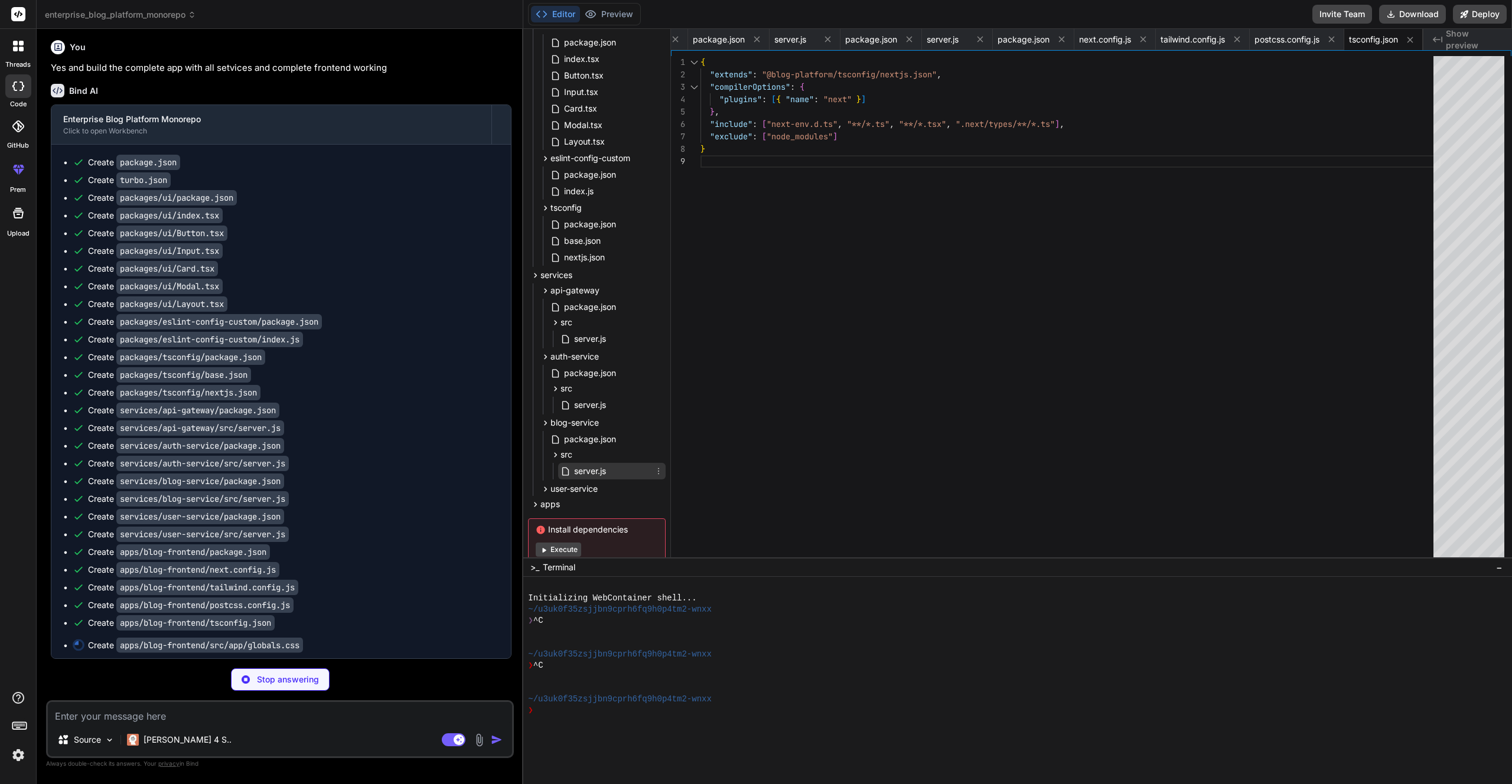
click at [604, 474] on span "server.js" at bounding box center [590, 471] width 35 height 14
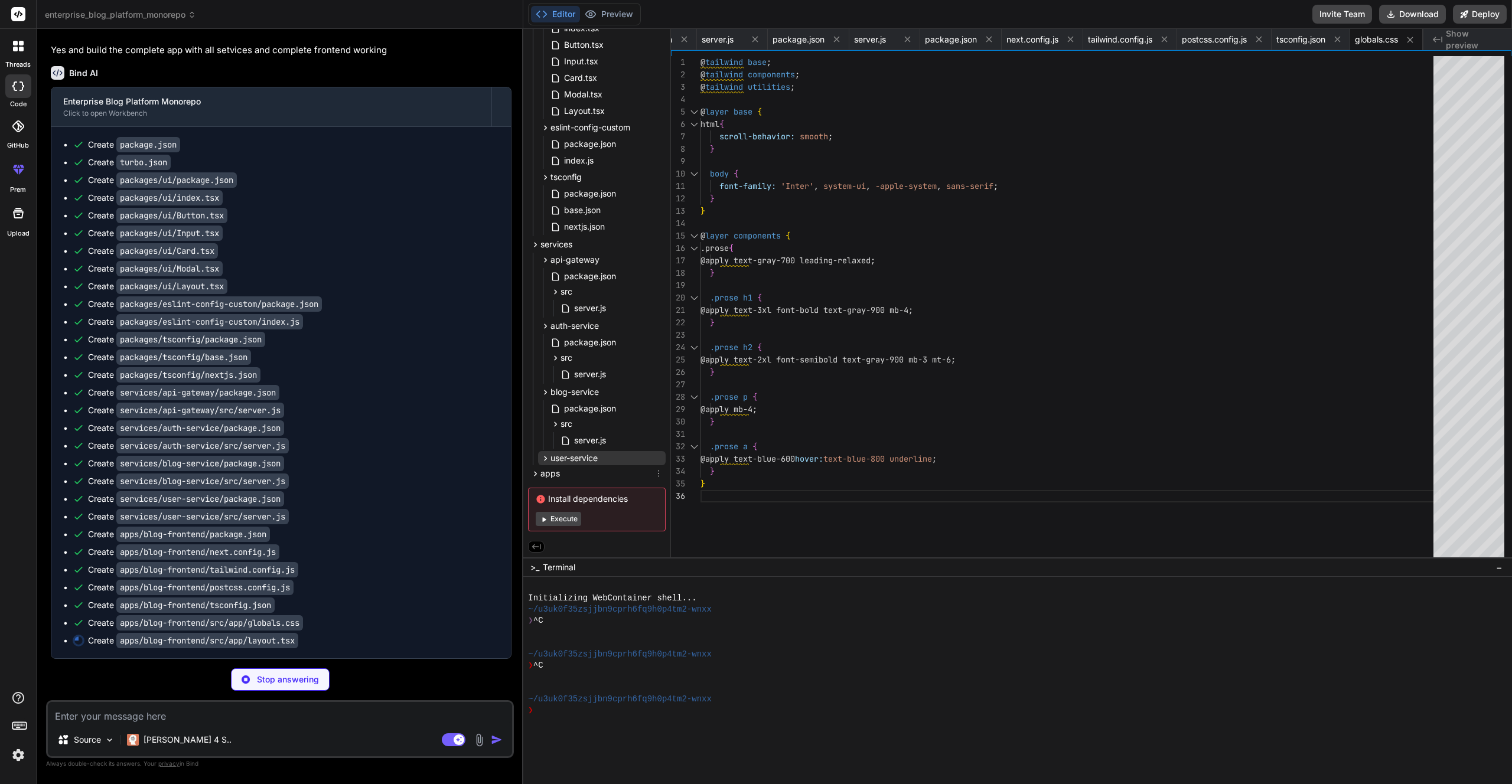
scroll to position [0, 0]
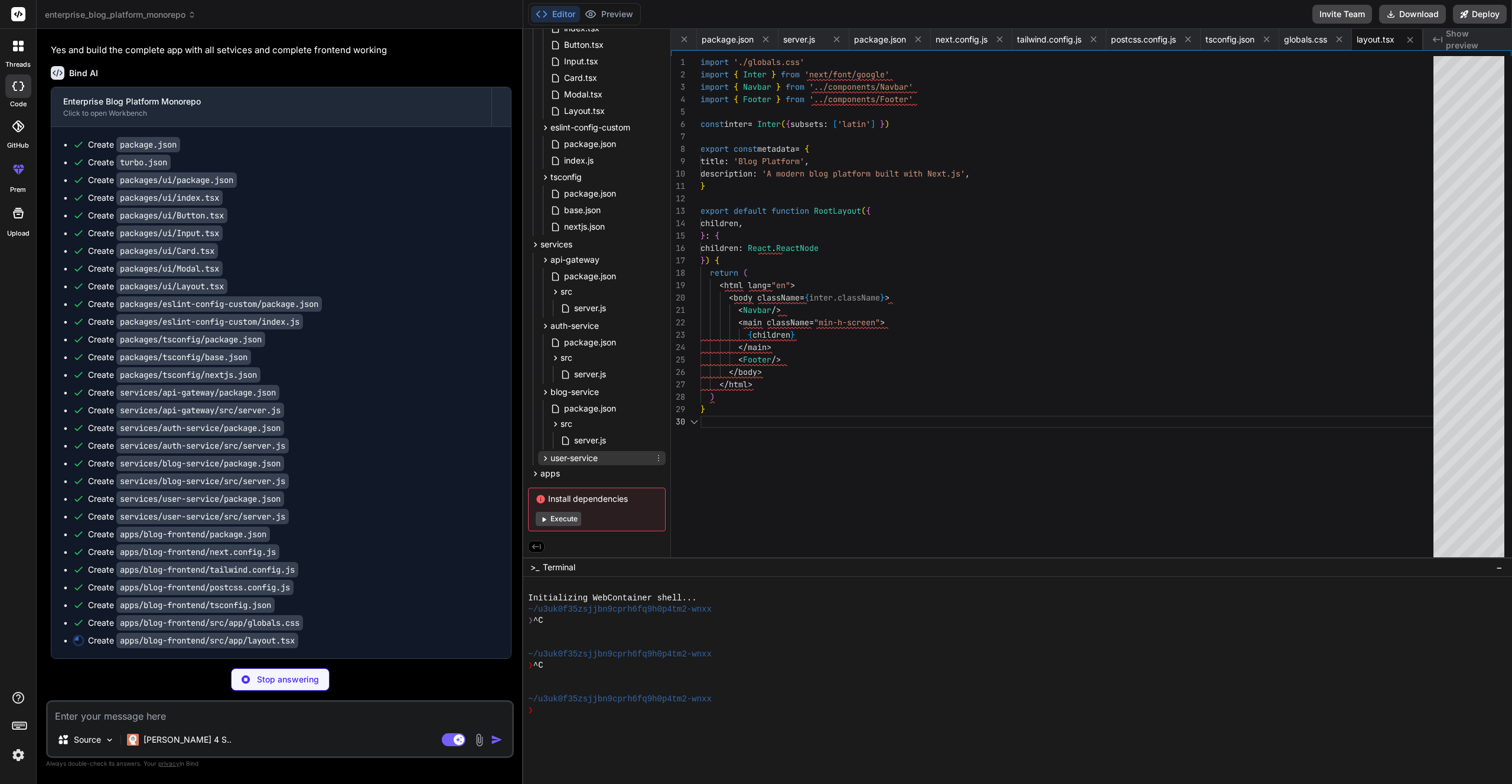
click at [594, 456] on span "user-service" at bounding box center [574, 458] width 47 height 12
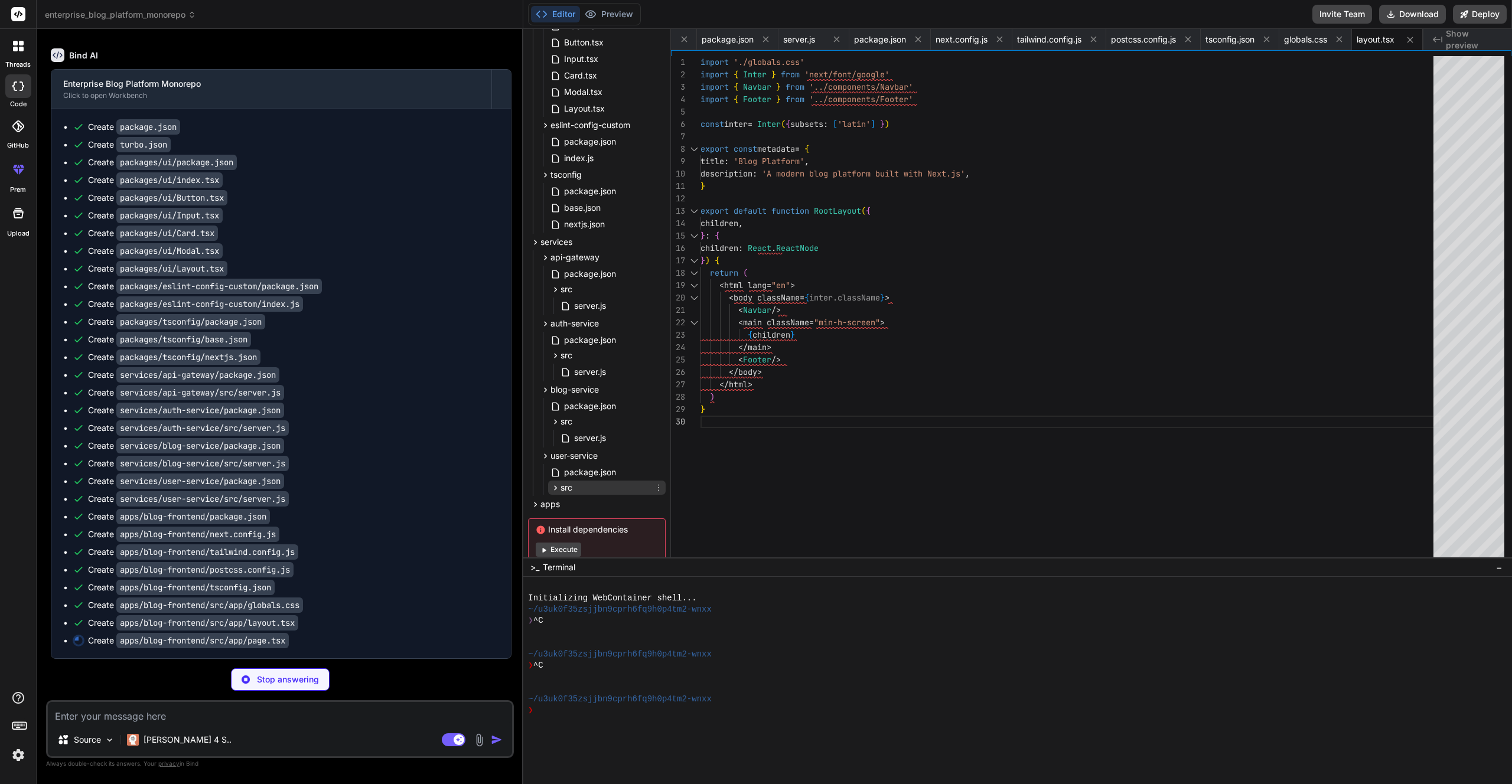
click at [592, 491] on div "src" at bounding box center [606, 488] width 117 height 14
click at [594, 506] on span "server.js" at bounding box center [590, 504] width 35 height 14
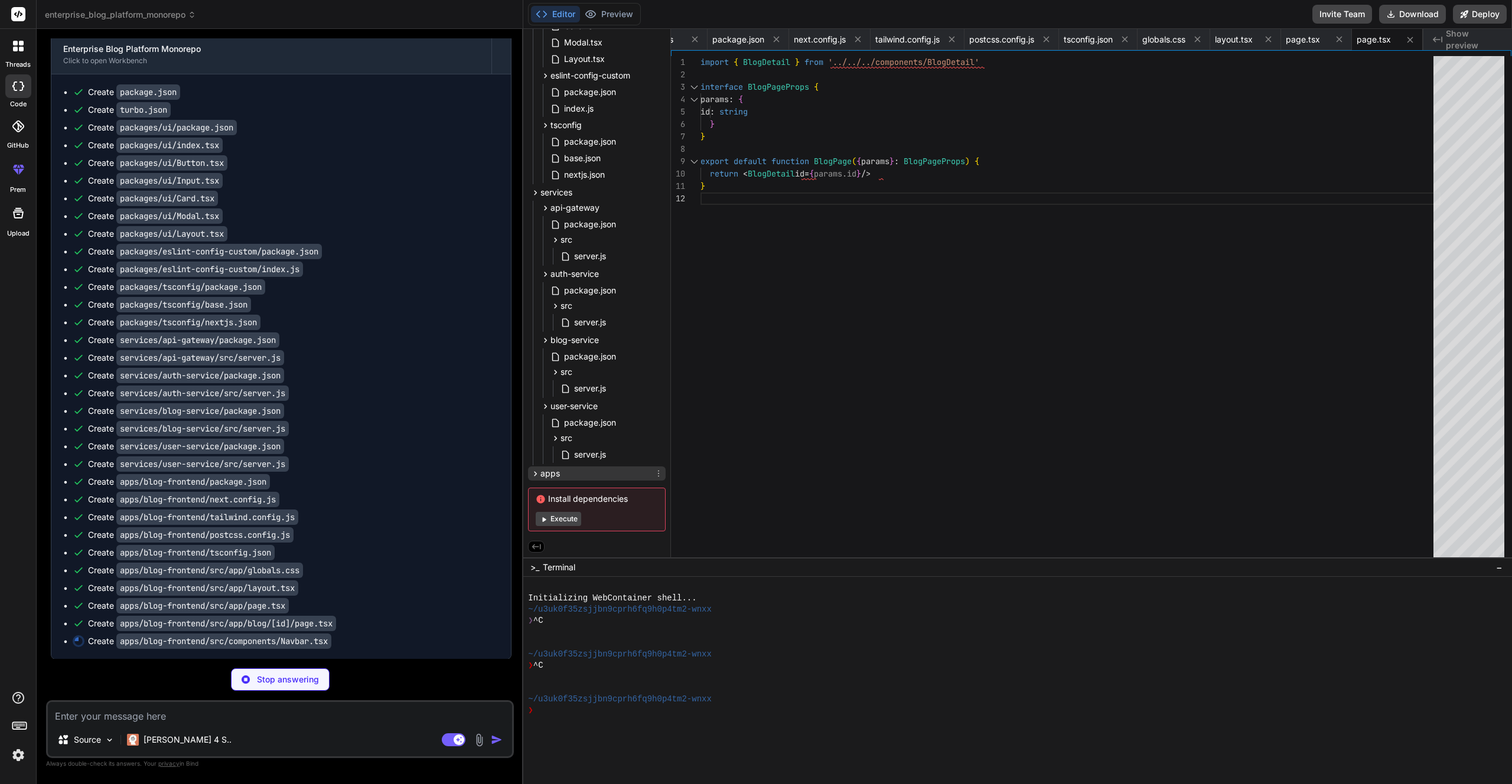
click at [588, 468] on div "apps" at bounding box center [597, 473] width 137 height 14
click at [588, 468] on span "blog-frontend" at bounding box center [577, 472] width 54 height 12
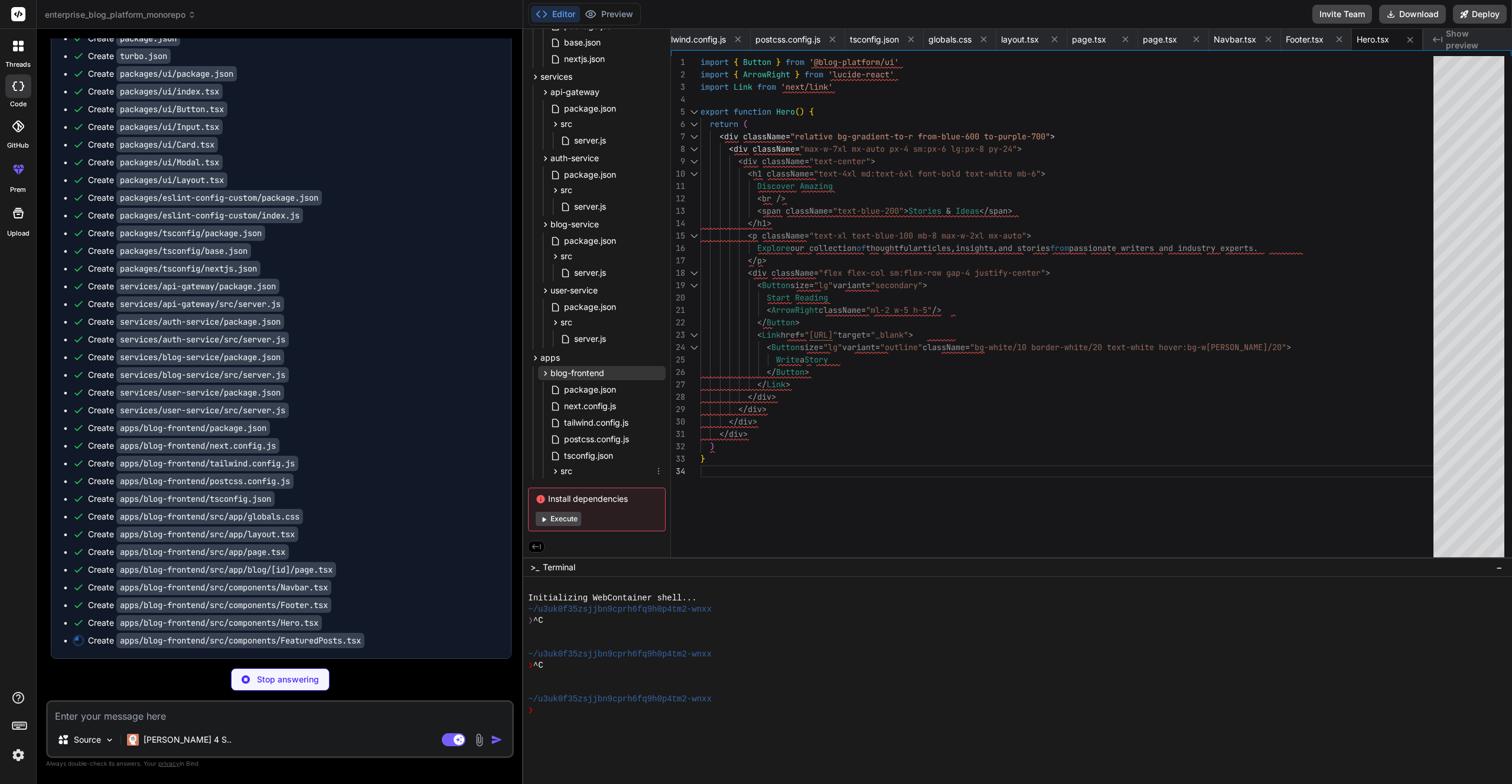
click at [603, 475] on div "src" at bounding box center [606, 471] width 117 height 14
click at [604, 483] on div "app" at bounding box center [611, 484] width 107 height 14
click at [597, 452] on span "blog" at bounding box center [589, 455] width 17 height 12
click at [600, 447] on span "[id]" at bounding box center [597, 453] width 13 height 12
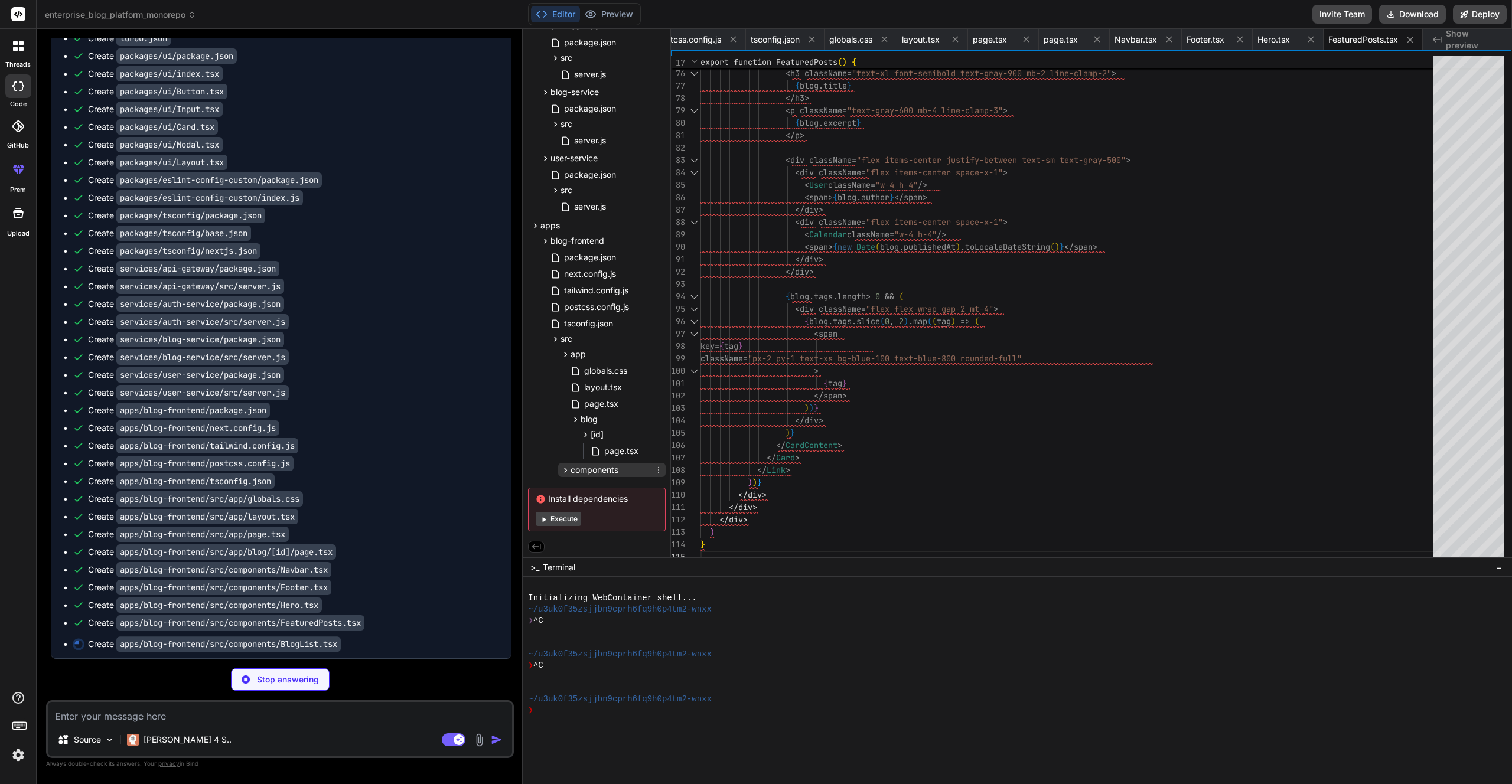
click at [596, 465] on span "components" at bounding box center [594, 470] width 47 height 12
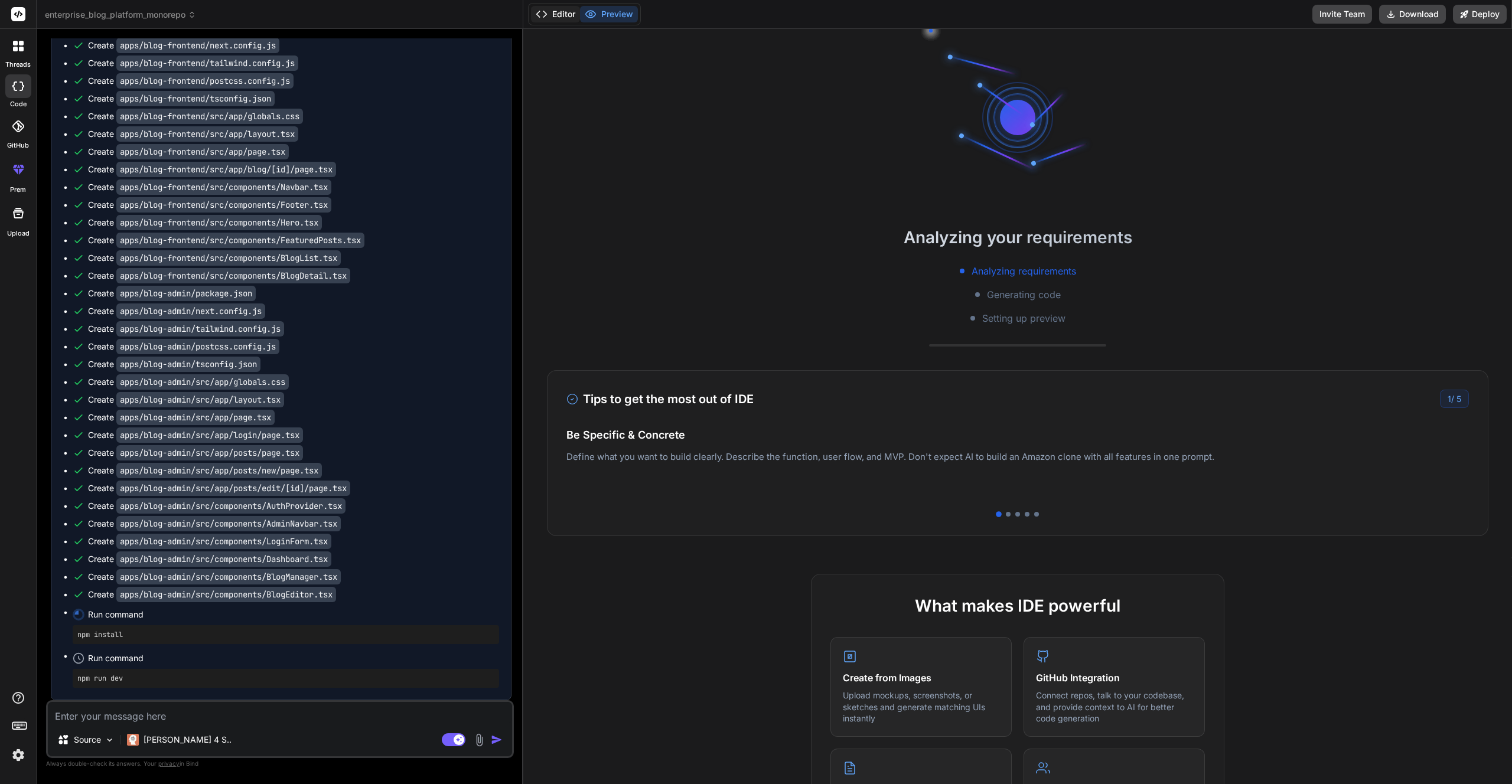
click at [552, 13] on button "Editor" at bounding box center [556, 14] width 49 height 17
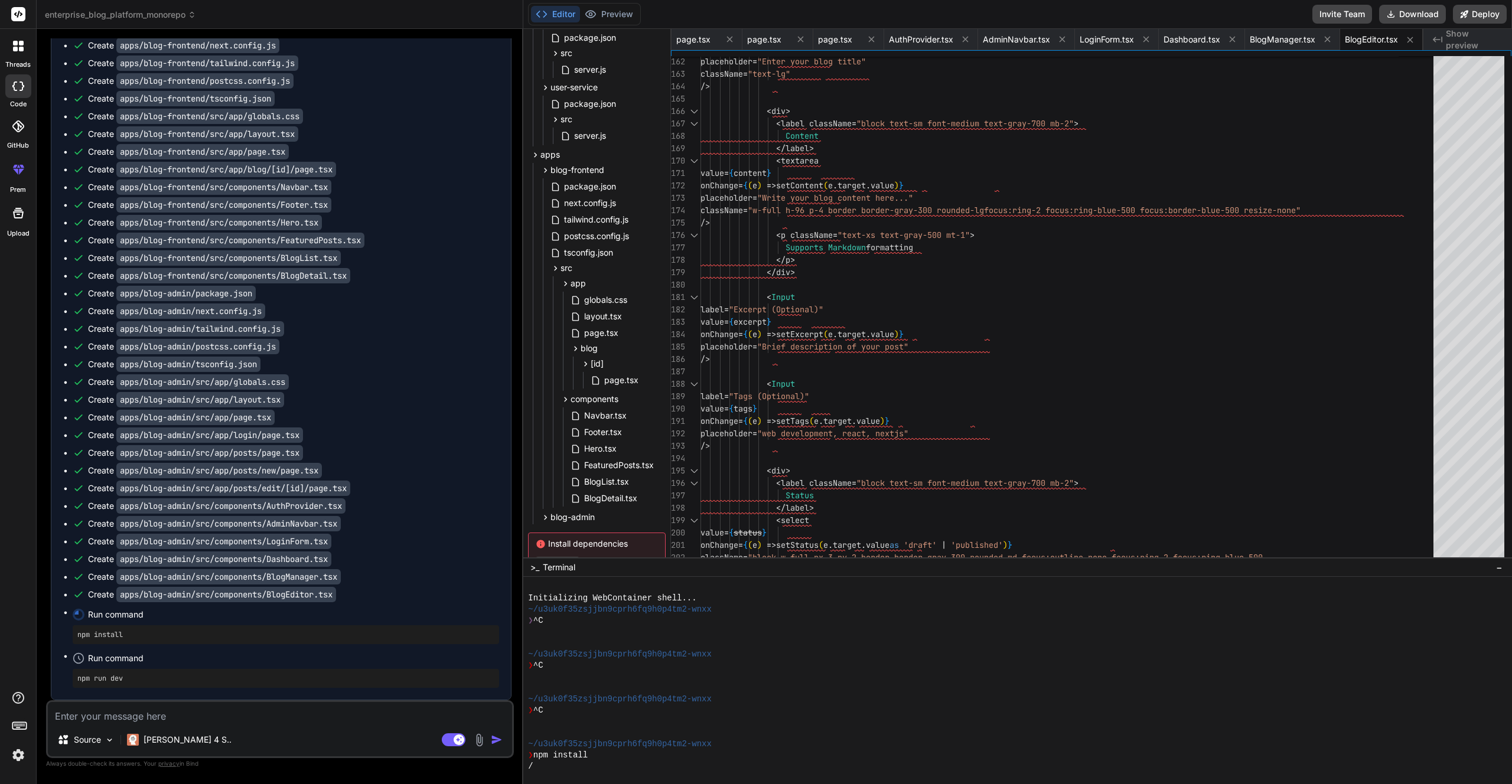
scroll to position [550, 0]
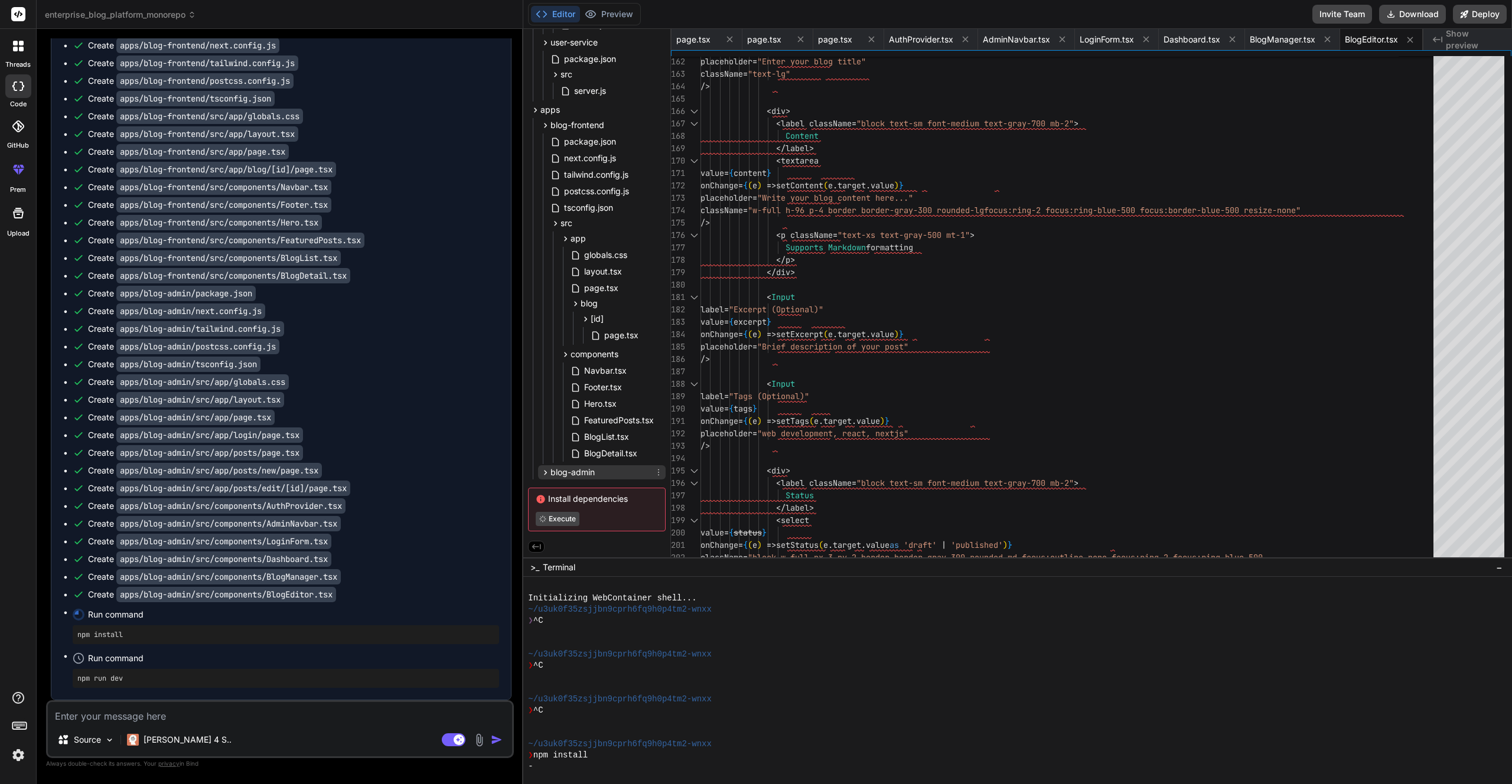
click at [546, 470] on icon at bounding box center [546, 473] width 10 height 10
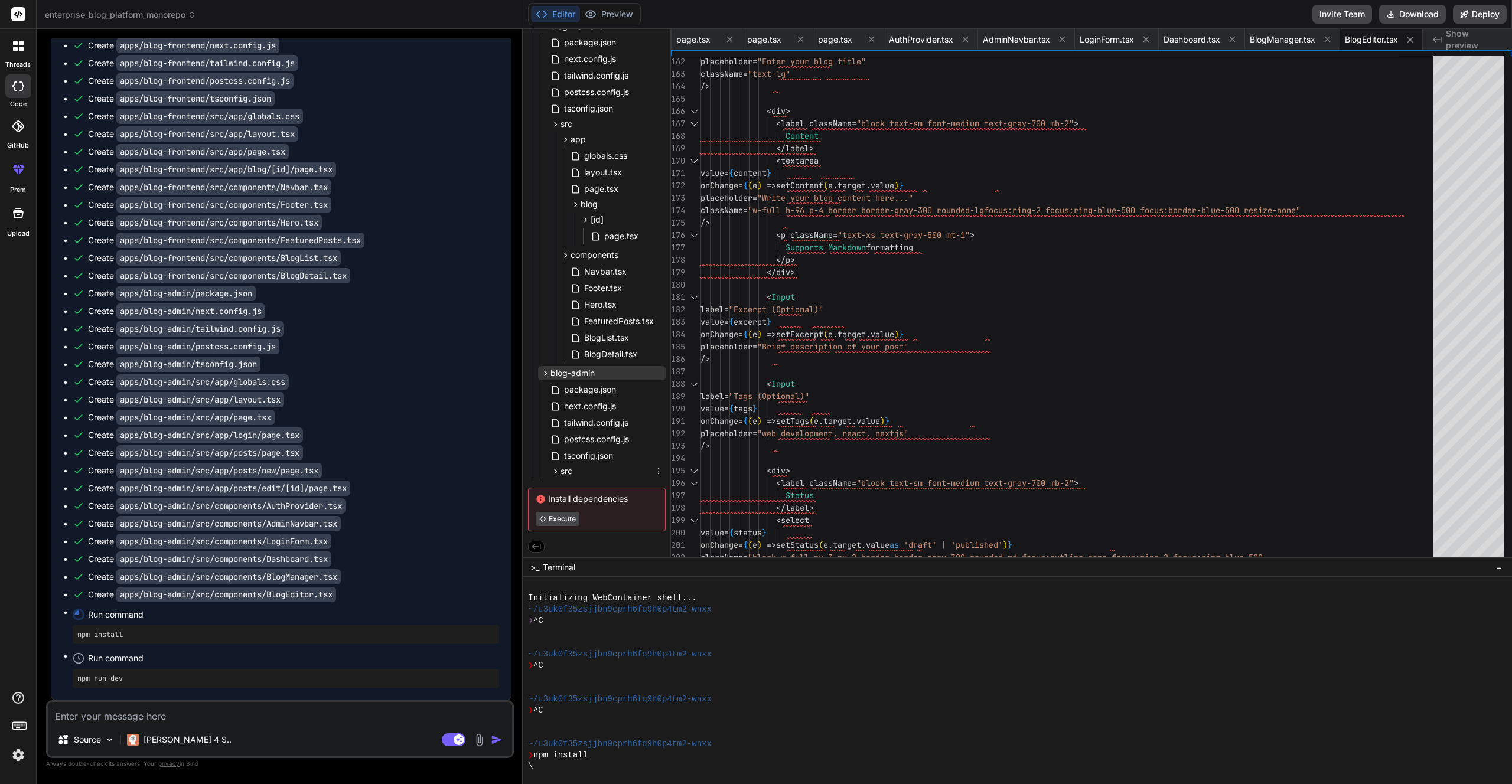
click at [583, 464] on div "src" at bounding box center [606, 471] width 117 height 14
click at [587, 503] on span "components" at bounding box center [594, 498] width 47 height 12
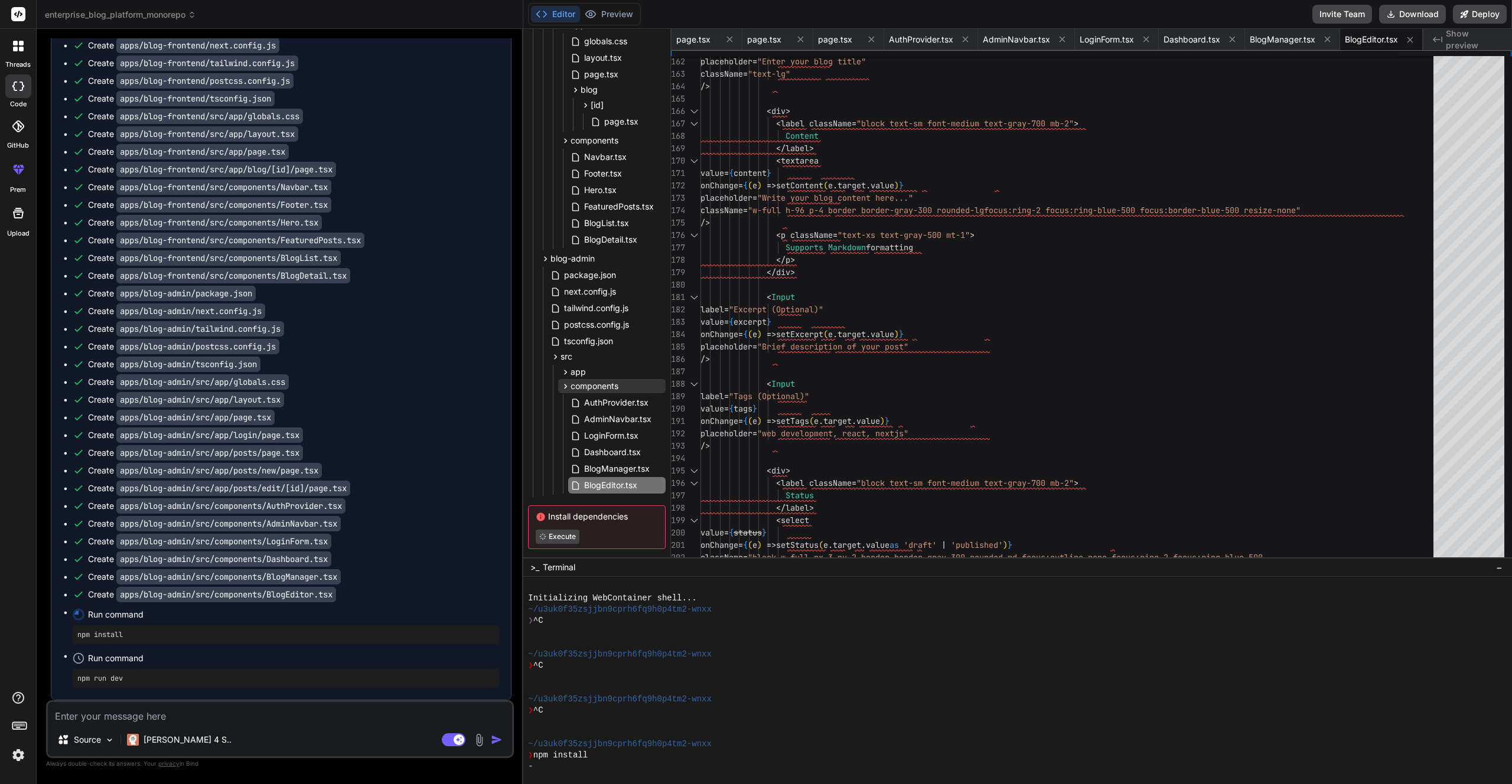
scroll to position [781, 0]
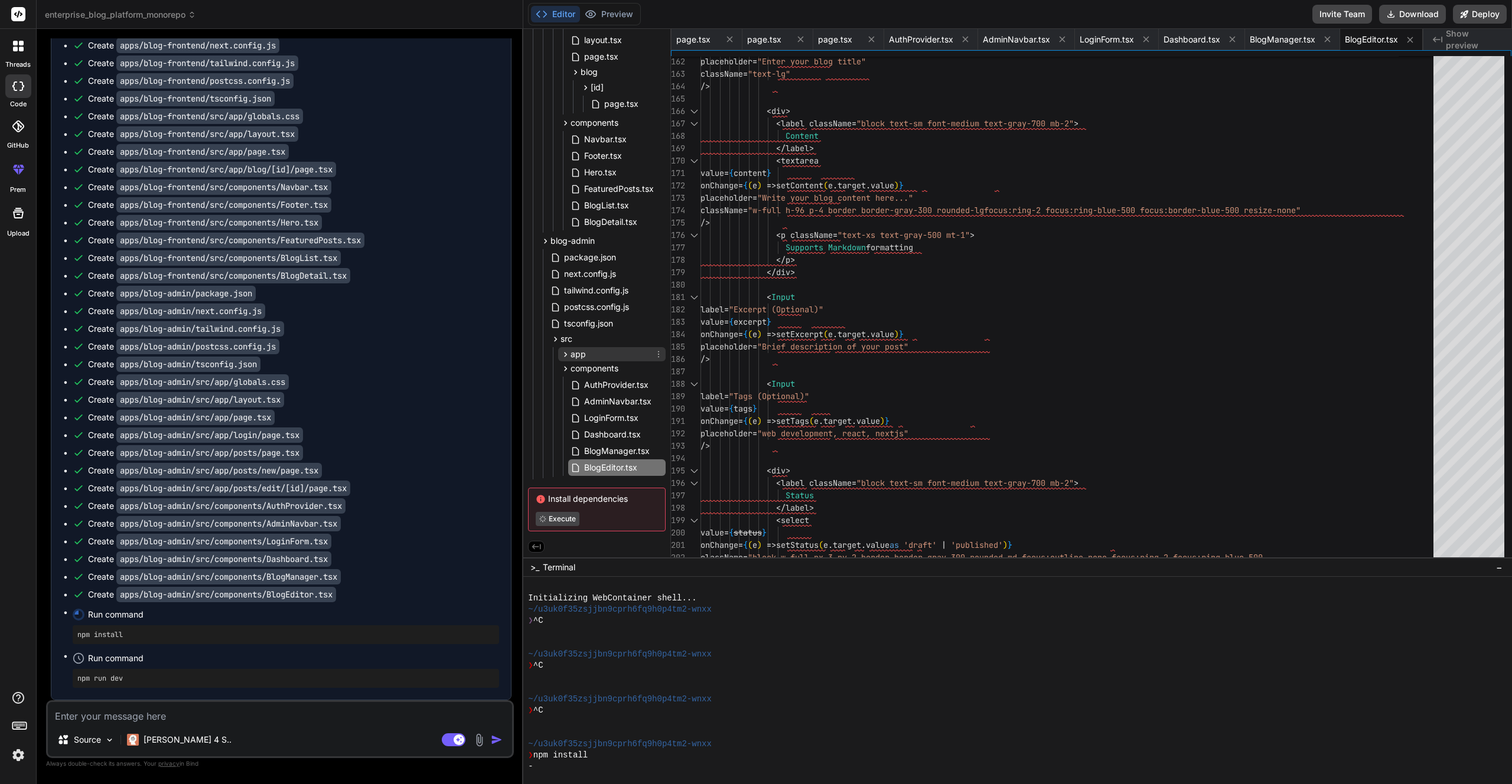
click at [589, 353] on div "app" at bounding box center [611, 354] width 107 height 14
click at [589, 353] on span "posts" at bounding box center [592, 352] width 22 height 12
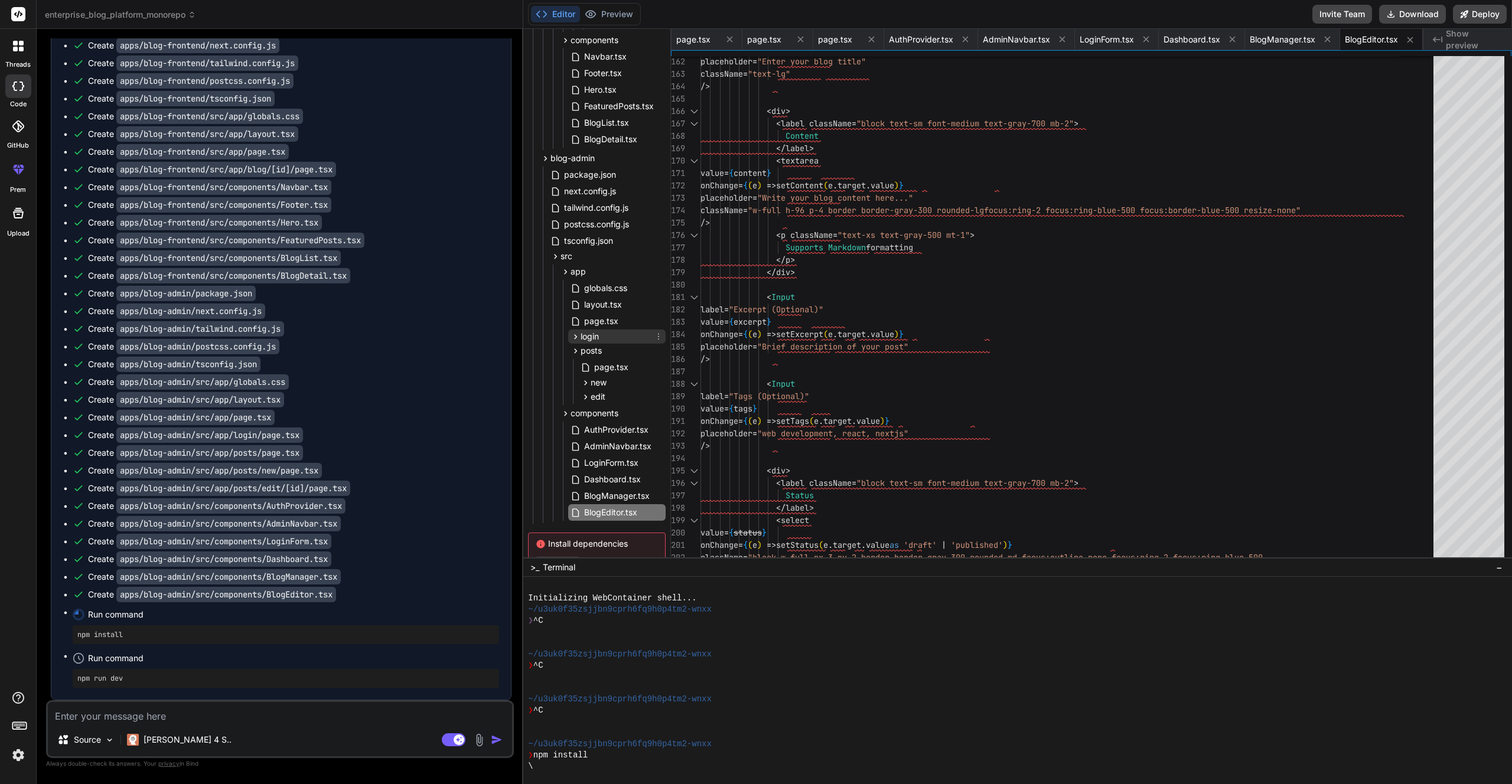
click at [589, 334] on span "login" at bounding box center [589, 336] width 18 height 12
click at [600, 386] on span "page.tsx" at bounding box center [611, 386] width 37 height 14
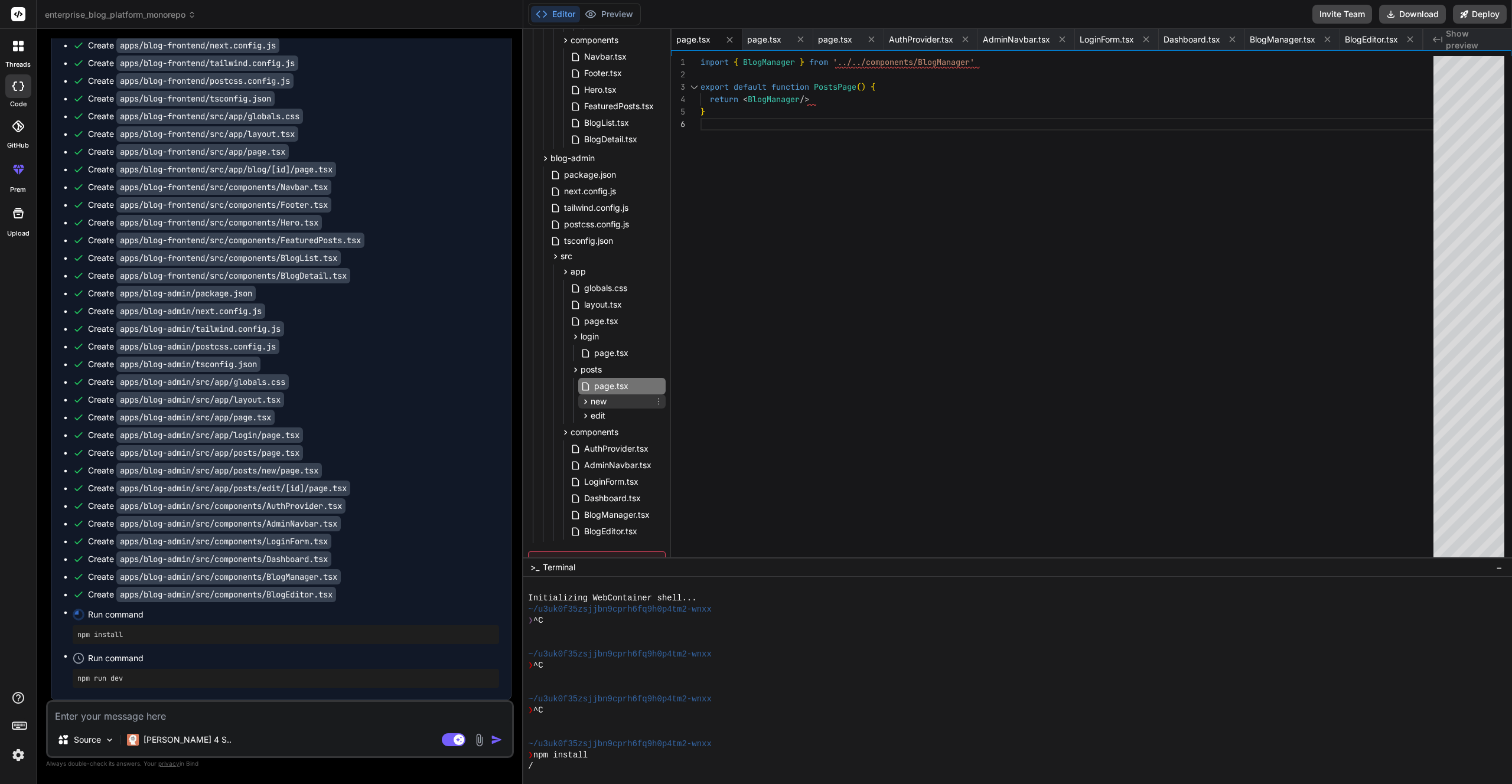
click at [612, 403] on div "new" at bounding box center [621, 401] width 87 height 14
click at [614, 425] on div "page.tsx" at bounding box center [626, 417] width 77 height 17
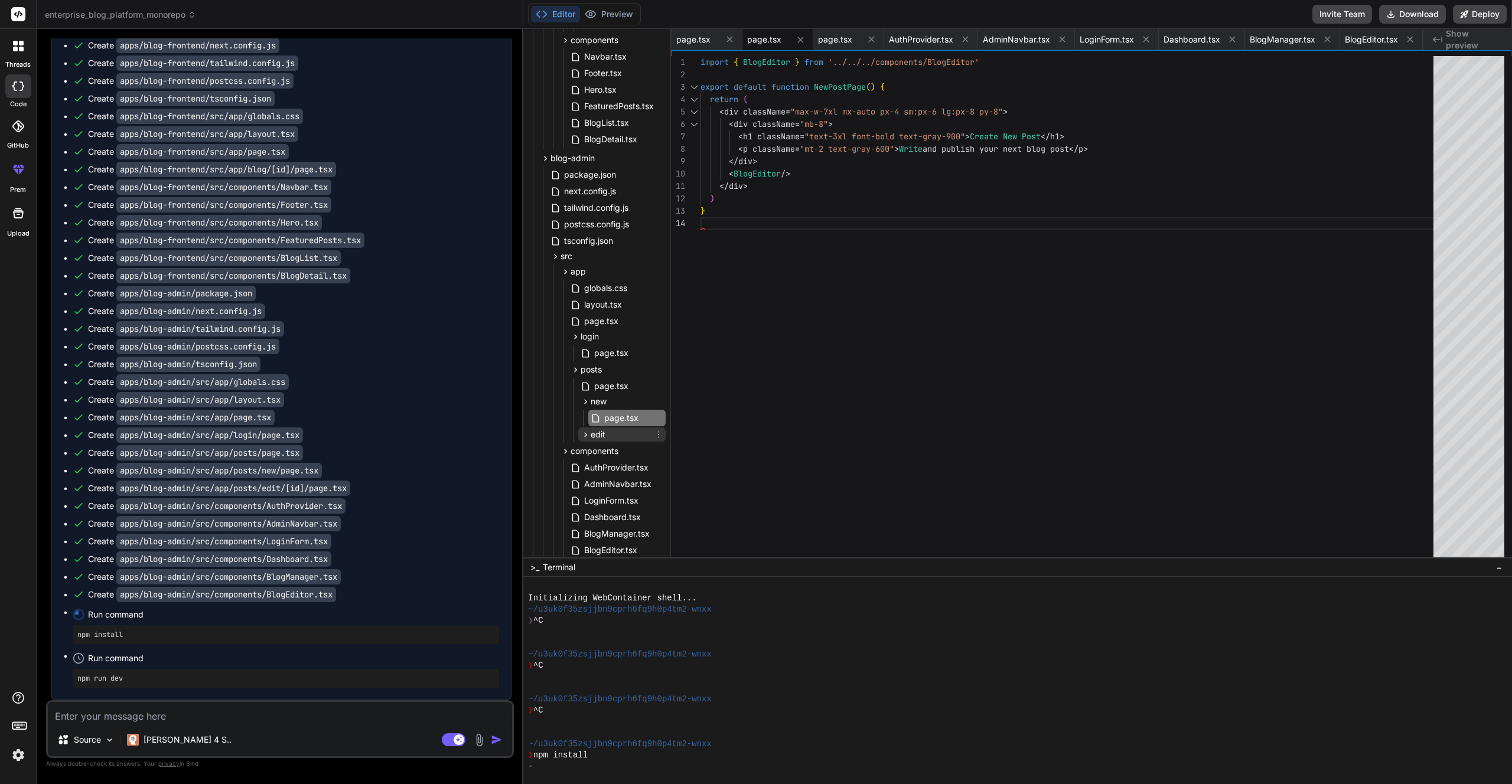
click at [614, 434] on div "edit" at bounding box center [621, 434] width 87 height 14
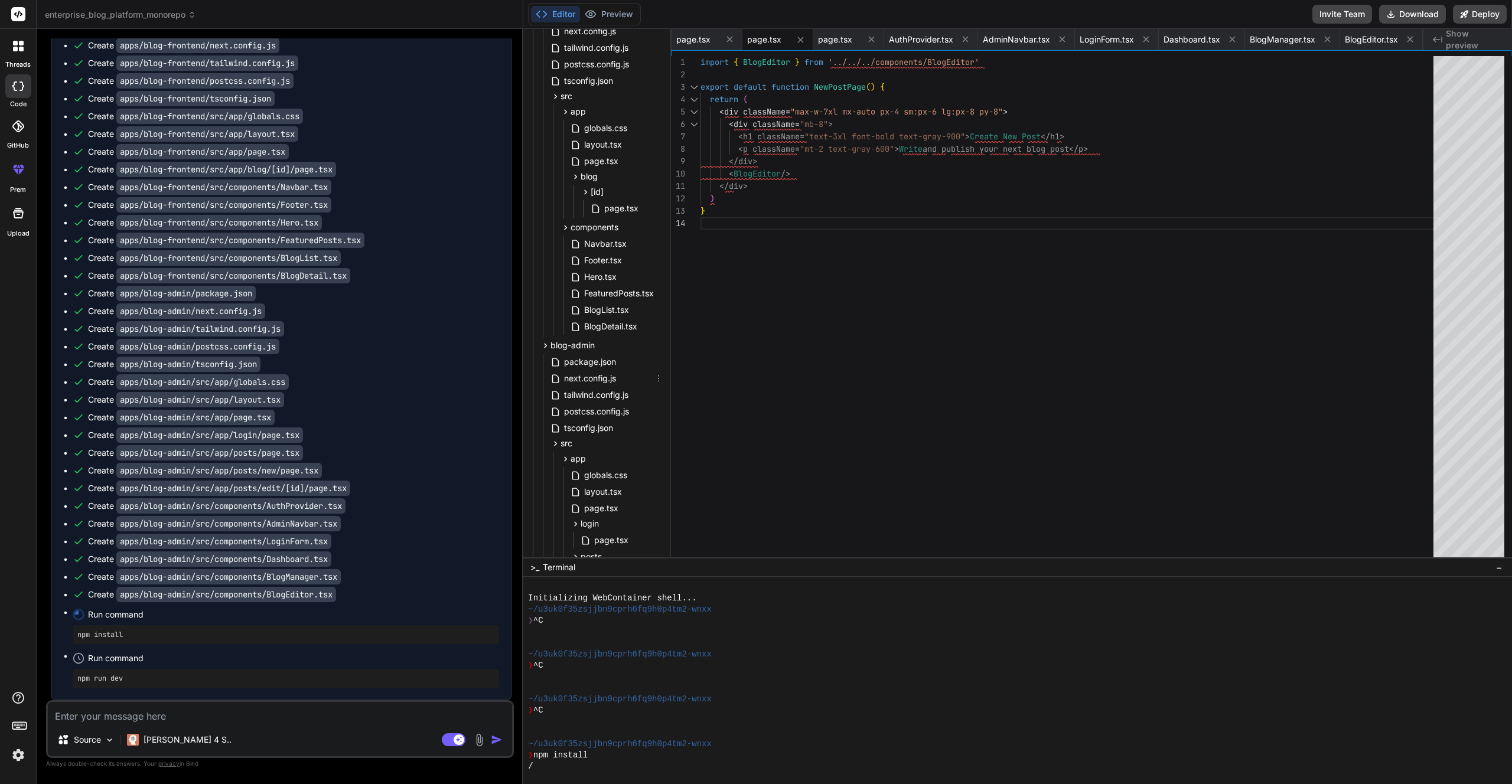
scroll to position [962, 0]
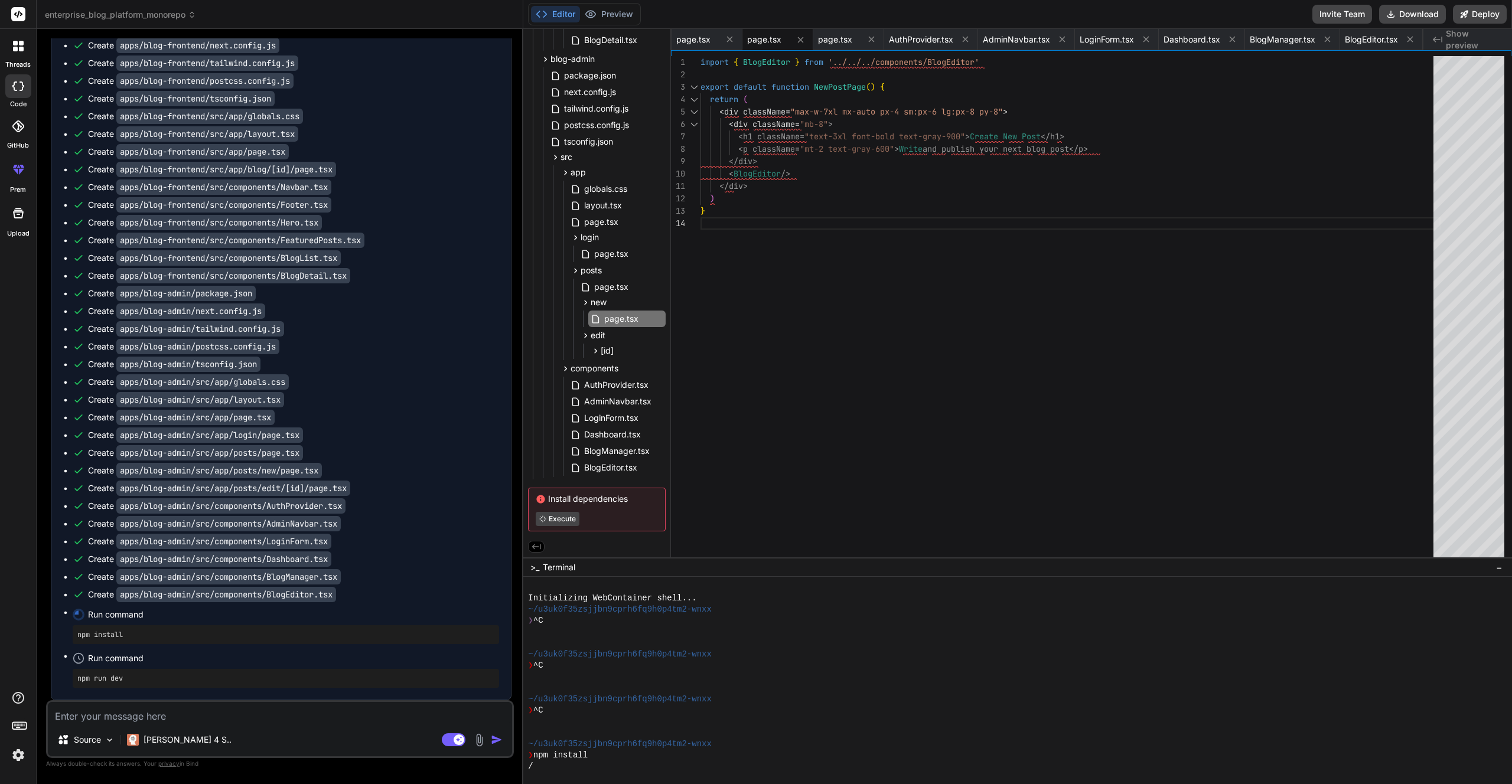
click at [617, 23] on div "Editor Preview" at bounding box center [584, 14] width 113 height 22
click at [614, 14] on button "Preview" at bounding box center [609, 14] width 58 height 17
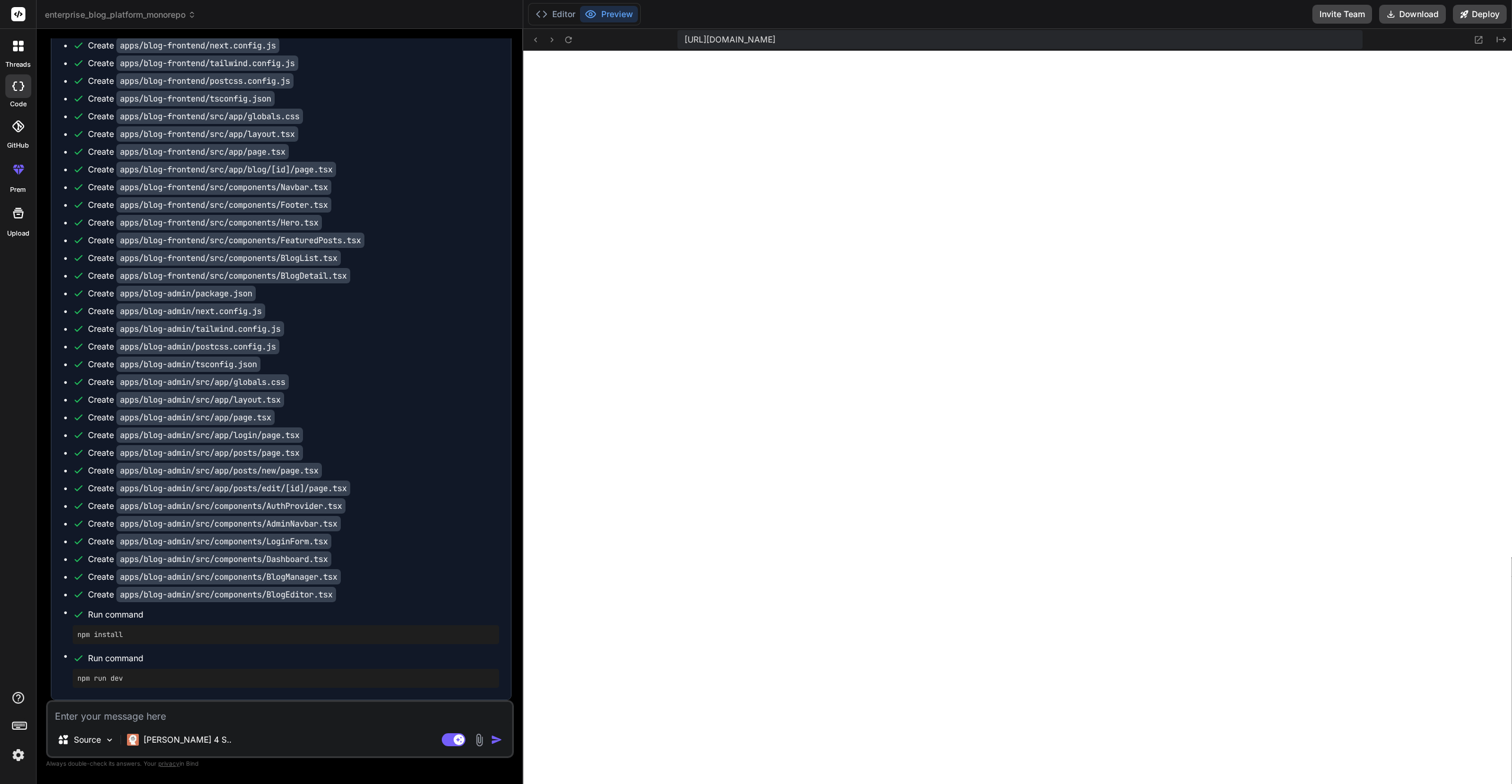
scroll to position [1244, 0]
click at [564, 19] on button "Editor" at bounding box center [556, 14] width 49 height 17
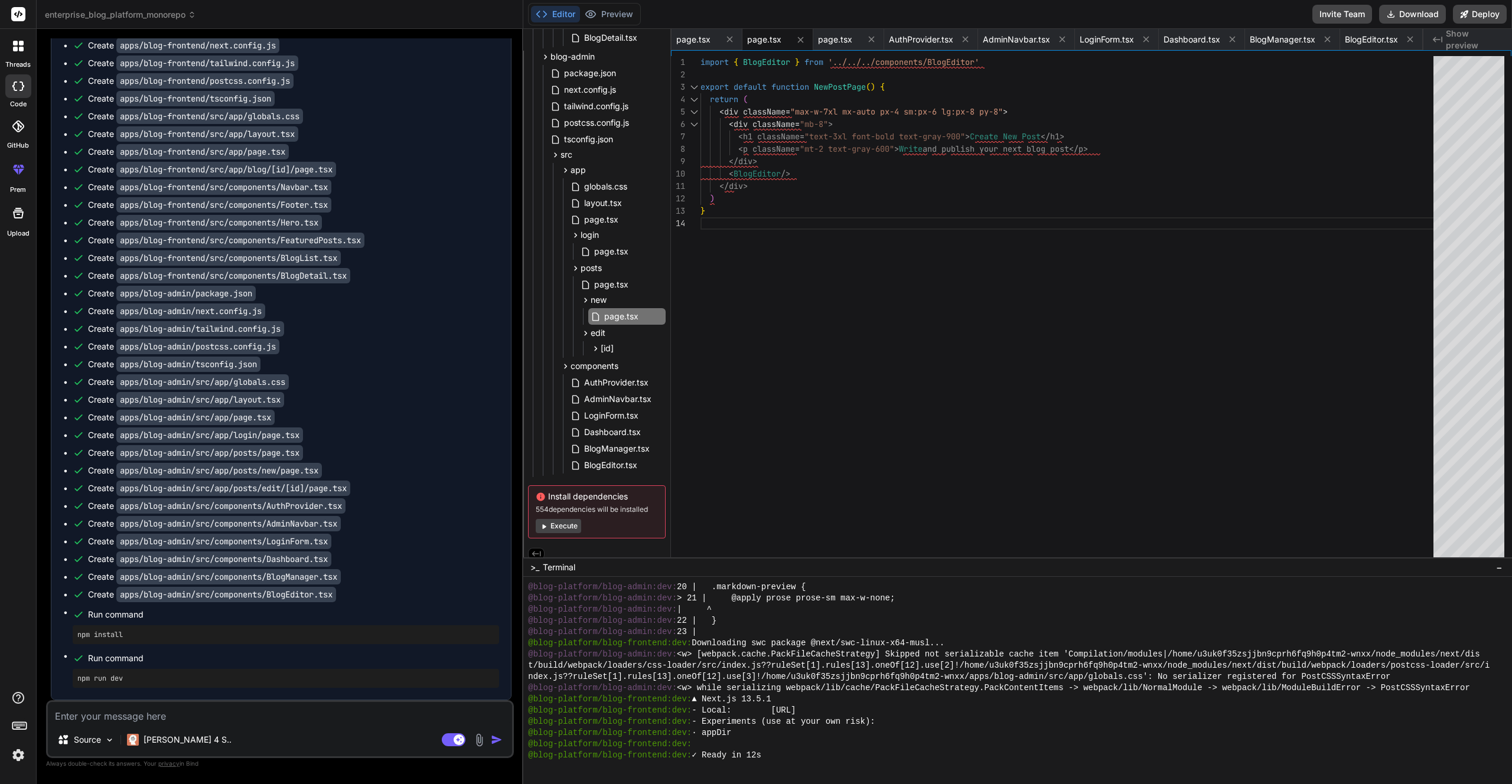
scroll to position [1129, 0]
click at [611, 19] on button "Preview" at bounding box center [609, 14] width 58 height 17
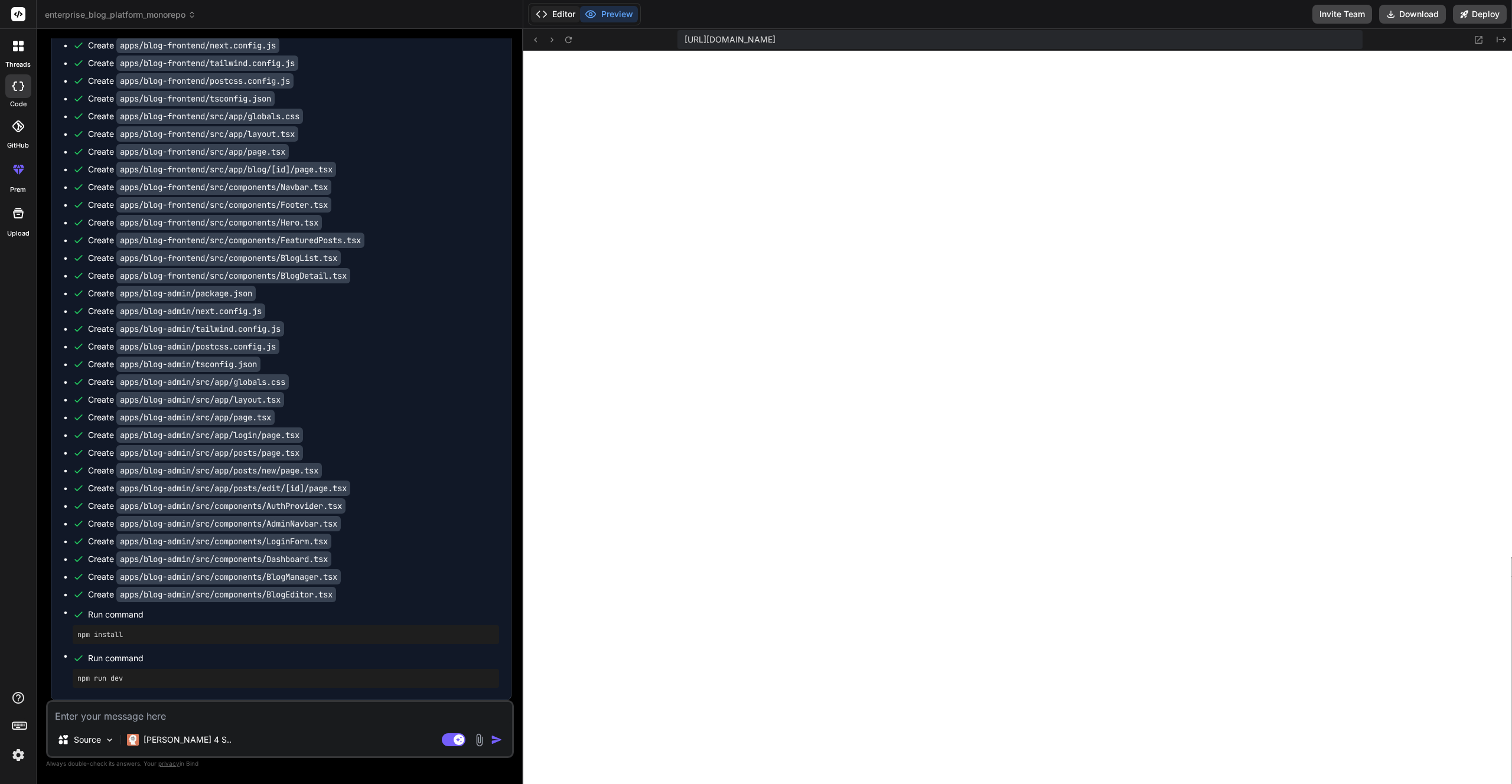
click at [569, 9] on button "Editor" at bounding box center [556, 14] width 49 height 17
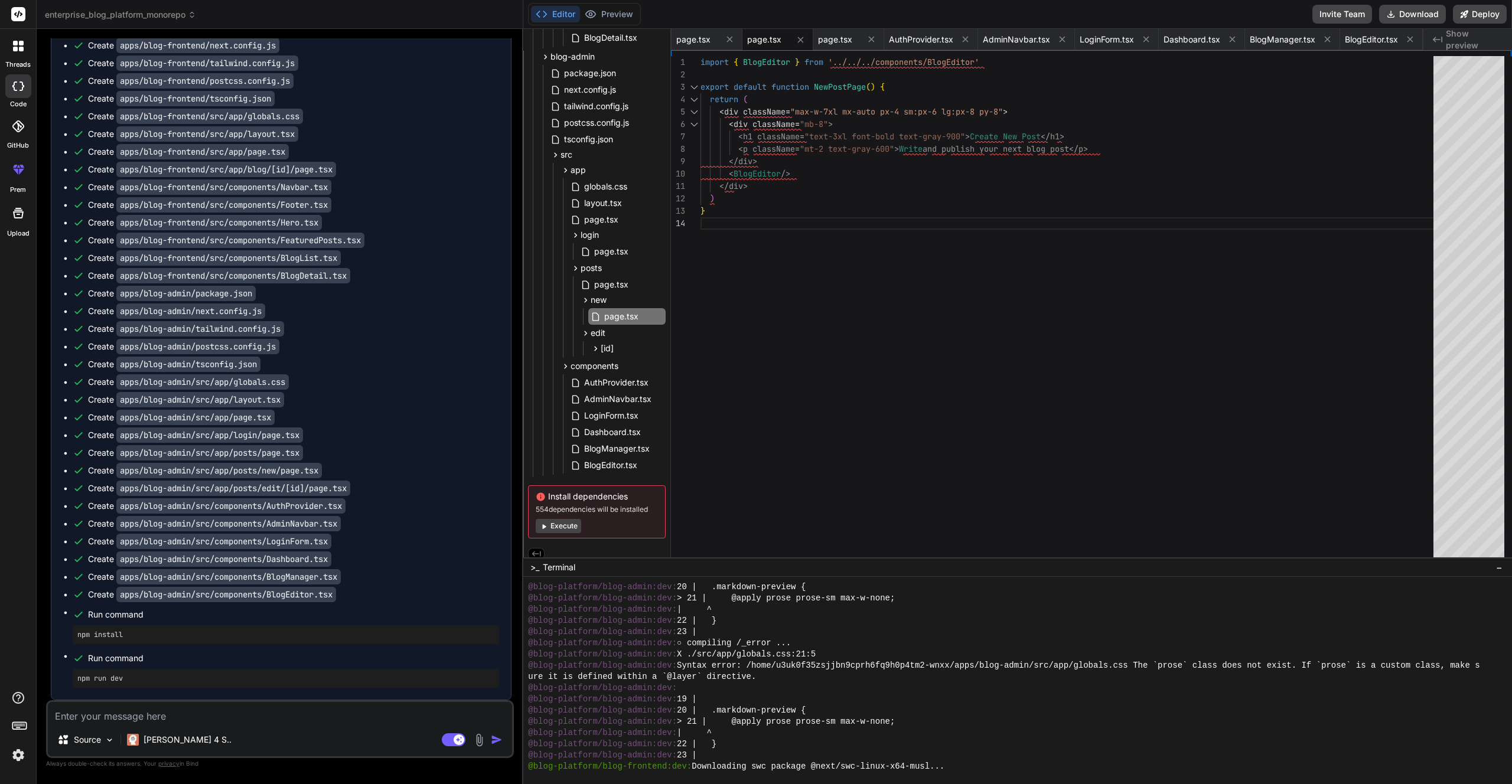
scroll to position [1603, 0]
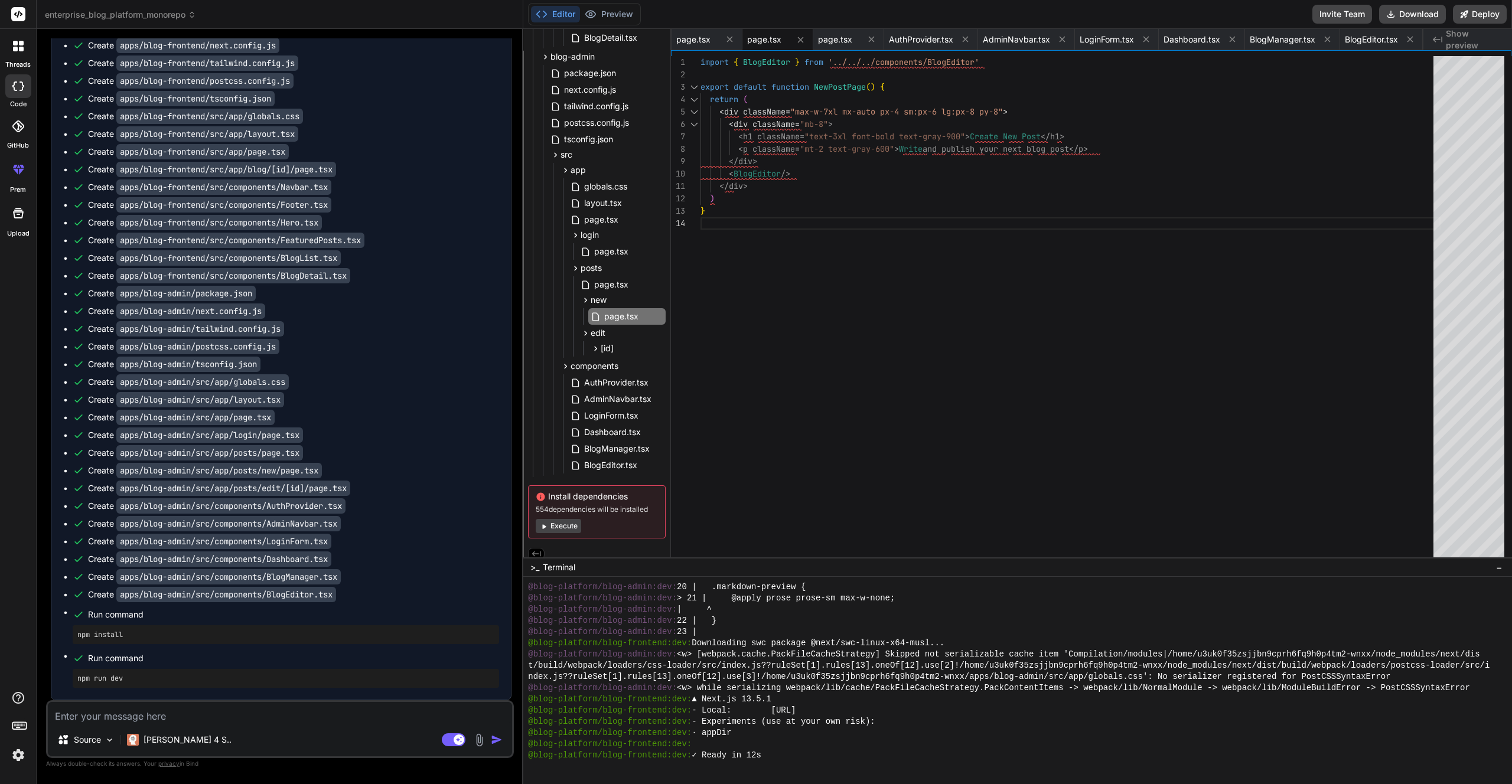
click at [214, 714] on textarea at bounding box center [279, 713] width 464 height 22
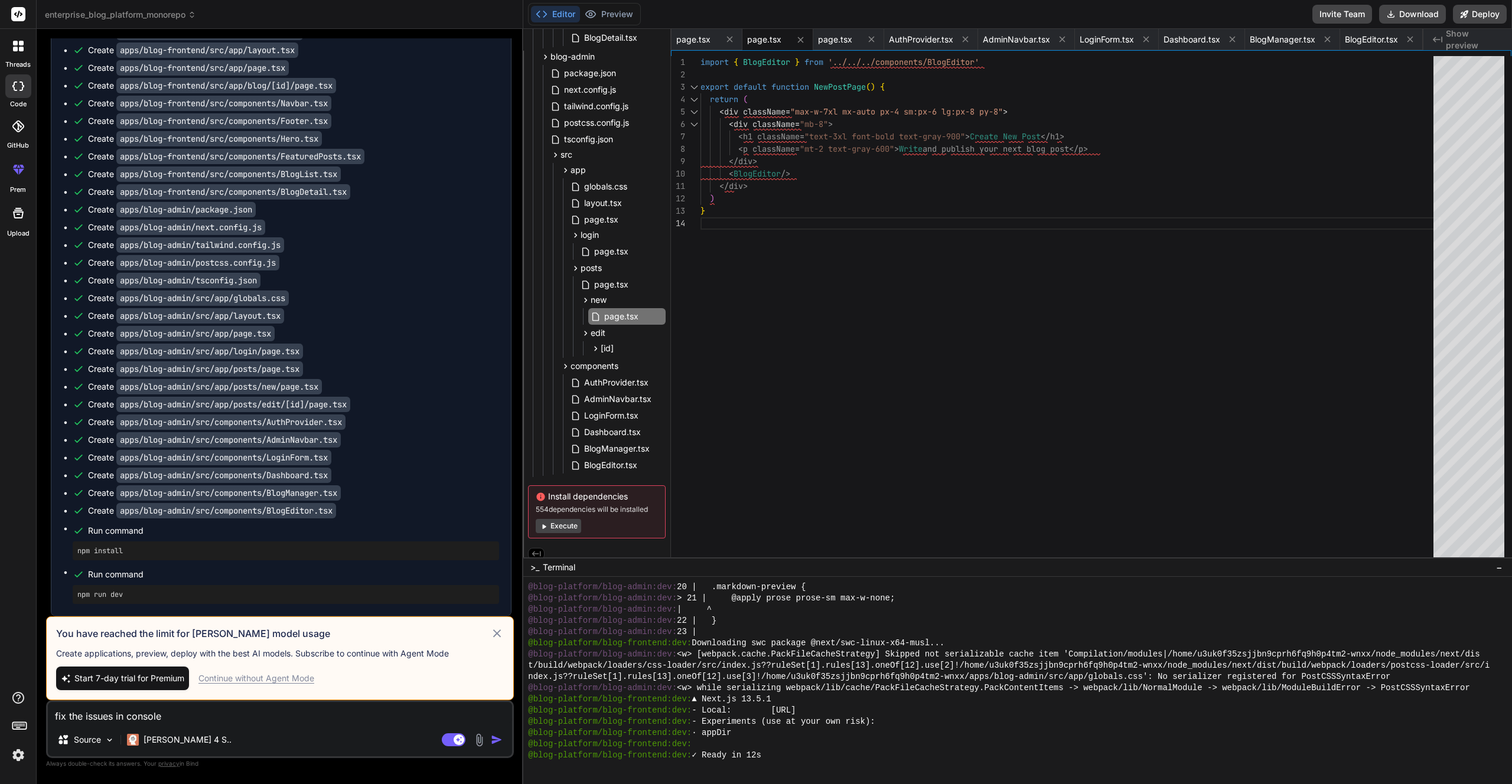
click at [503, 633] on icon at bounding box center [497, 634] width 14 height 14
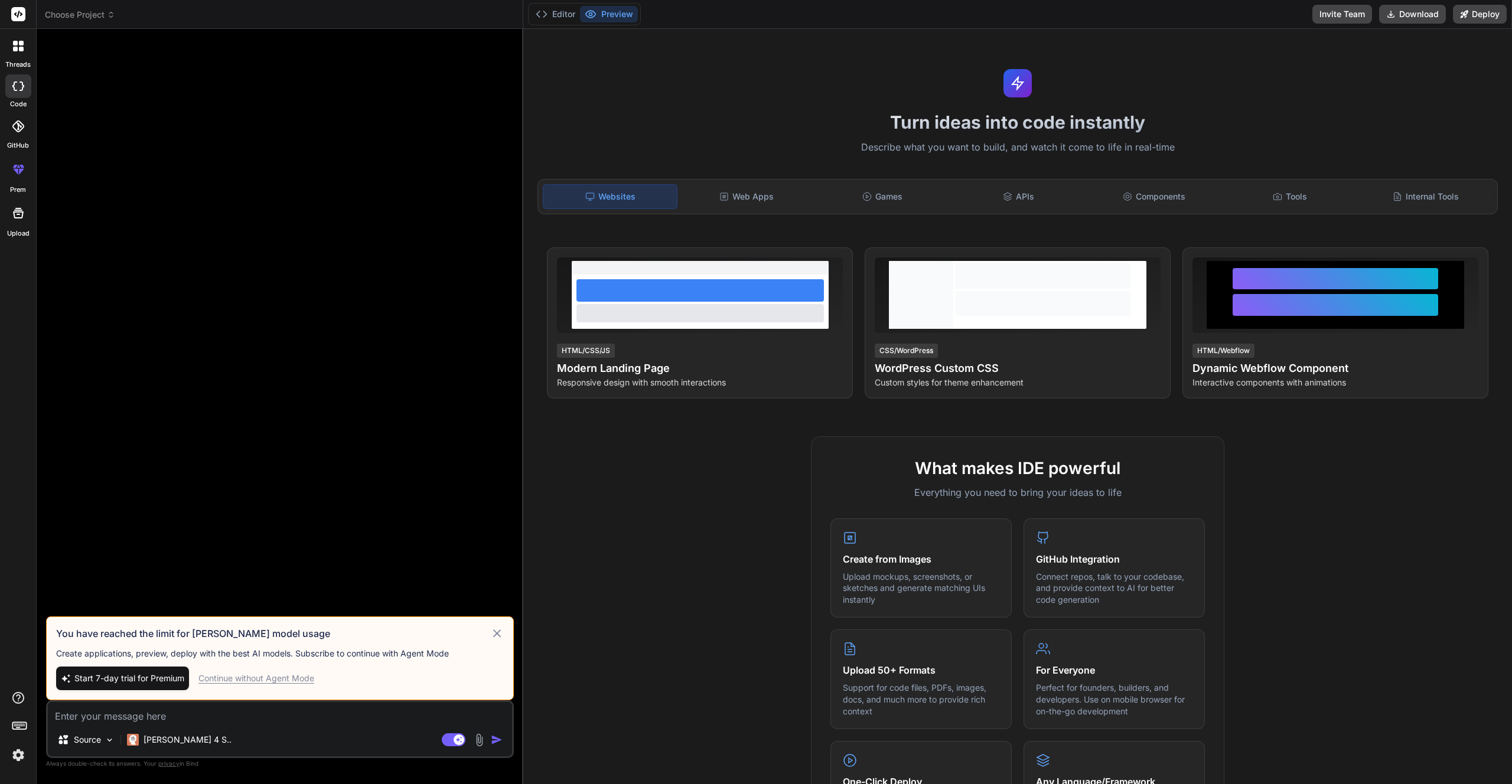
type textarea "x"
click at [204, 633] on h3 "You have reached the limit for [PERSON_NAME] model usage" at bounding box center [273, 634] width 434 height 14
click at [23, 176] on div at bounding box center [18, 169] width 28 height 28
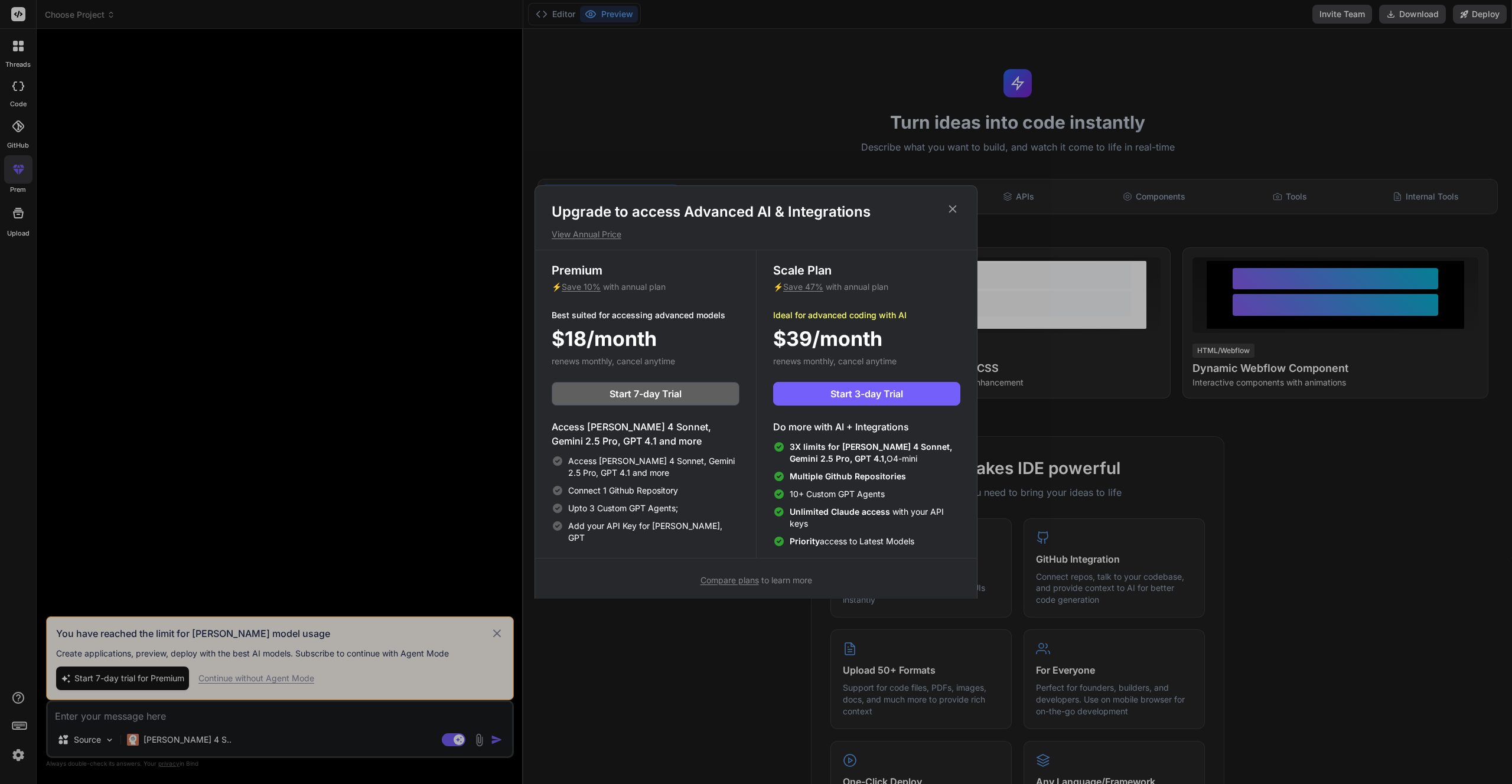
click at [837, 459] on span "3X limits for Claude 4 Sonnet, Gemini 2.5 Pro, GPT 4.1," at bounding box center [871, 452] width 163 height 22
click at [954, 211] on icon at bounding box center [953, 209] width 8 height 8
